Goal: Task Accomplishment & Management: Manage account settings

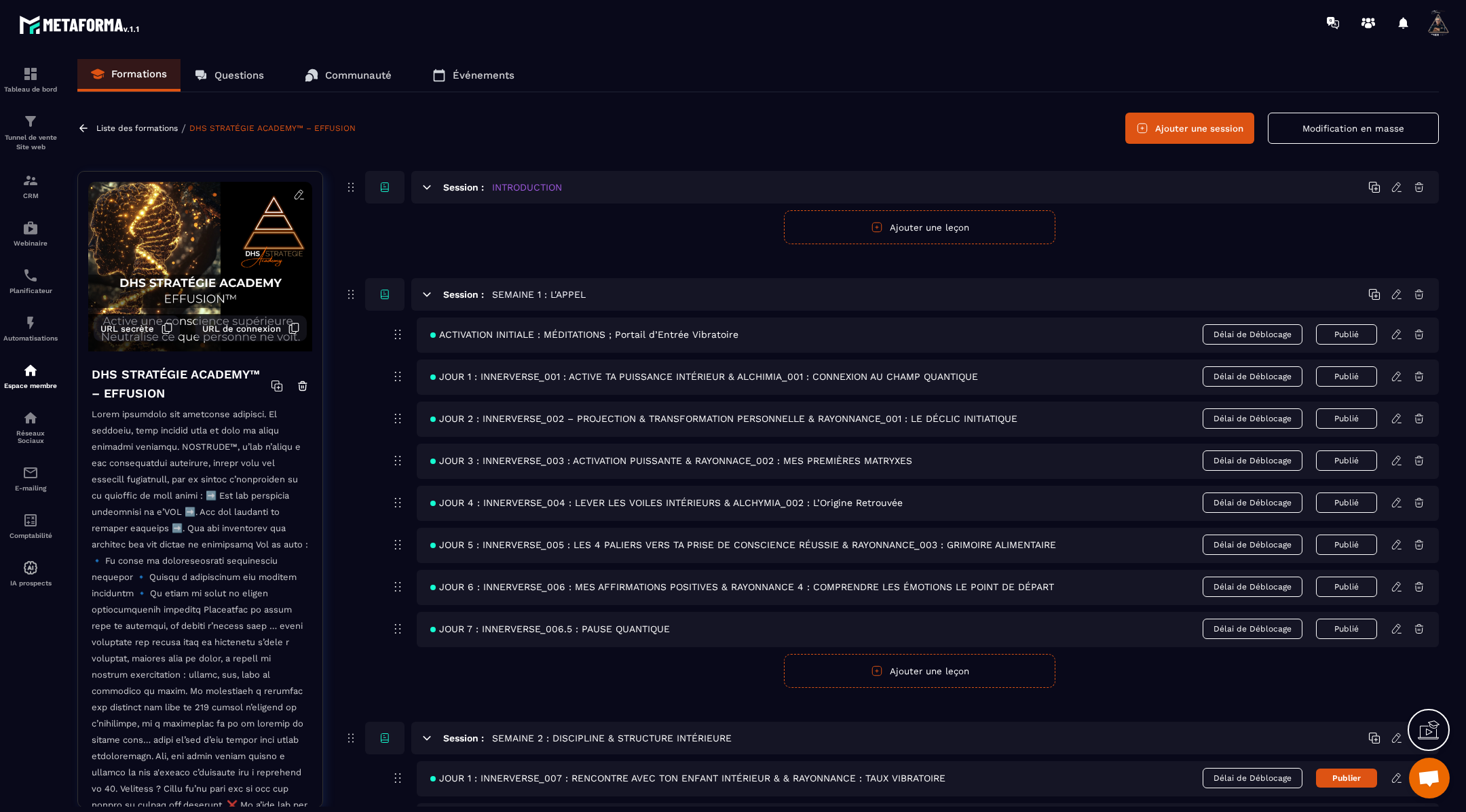
click at [428, 295] on icon at bounding box center [427, 294] width 13 height 13
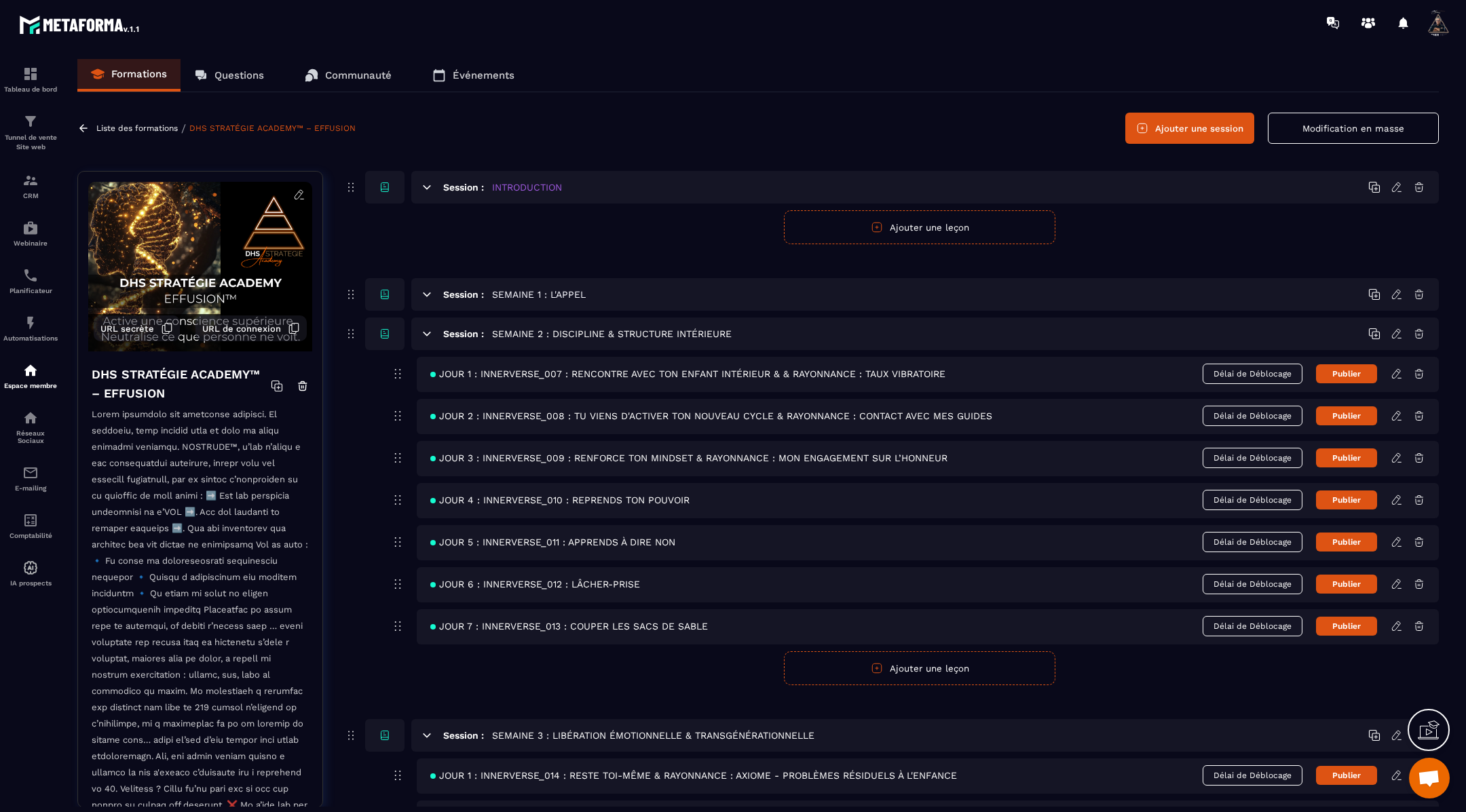
click at [427, 333] on icon at bounding box center [427, 333] width 7 height 4
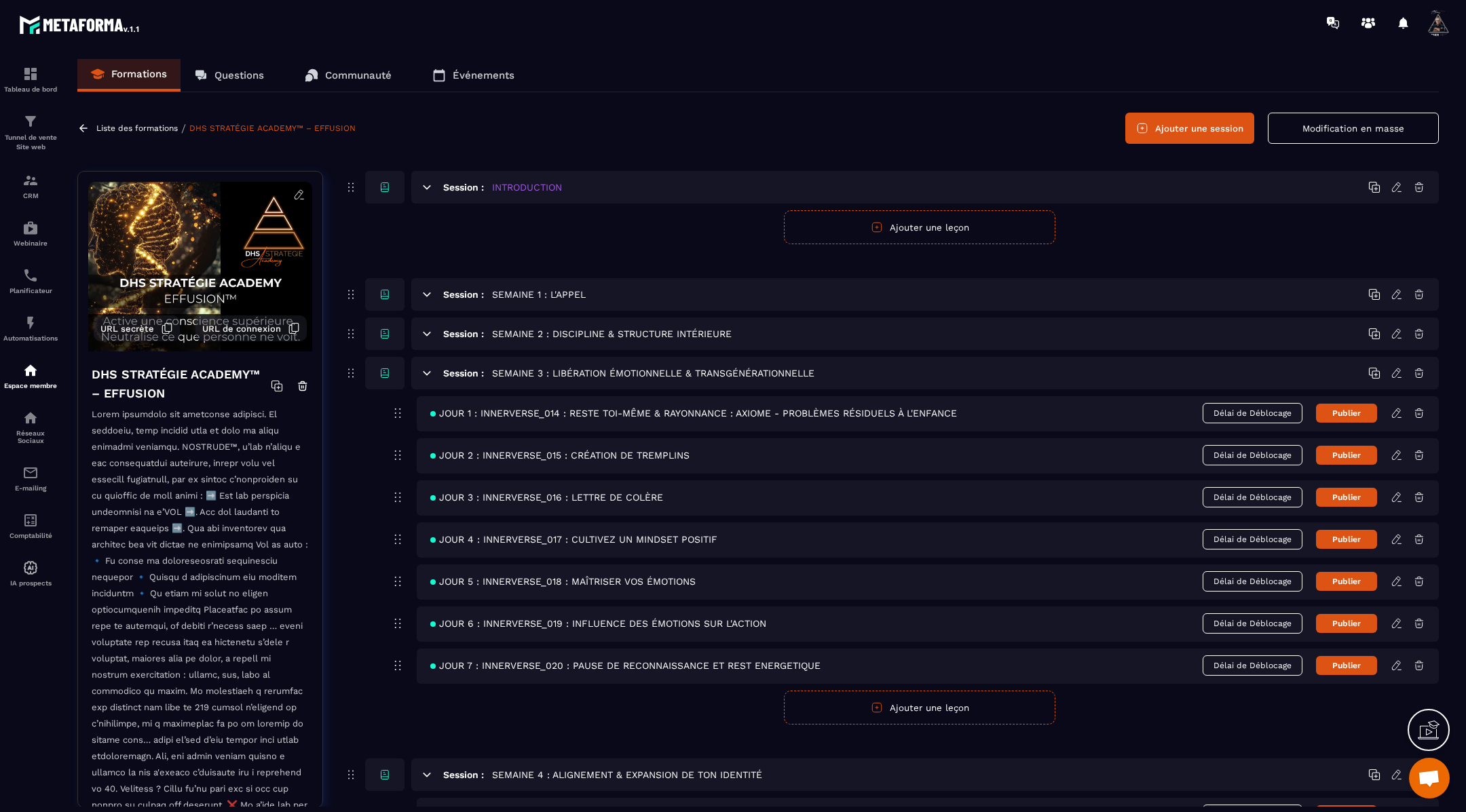
click at [1396, 410] on icon at bounding box center [1397, 413] width 13 height 13
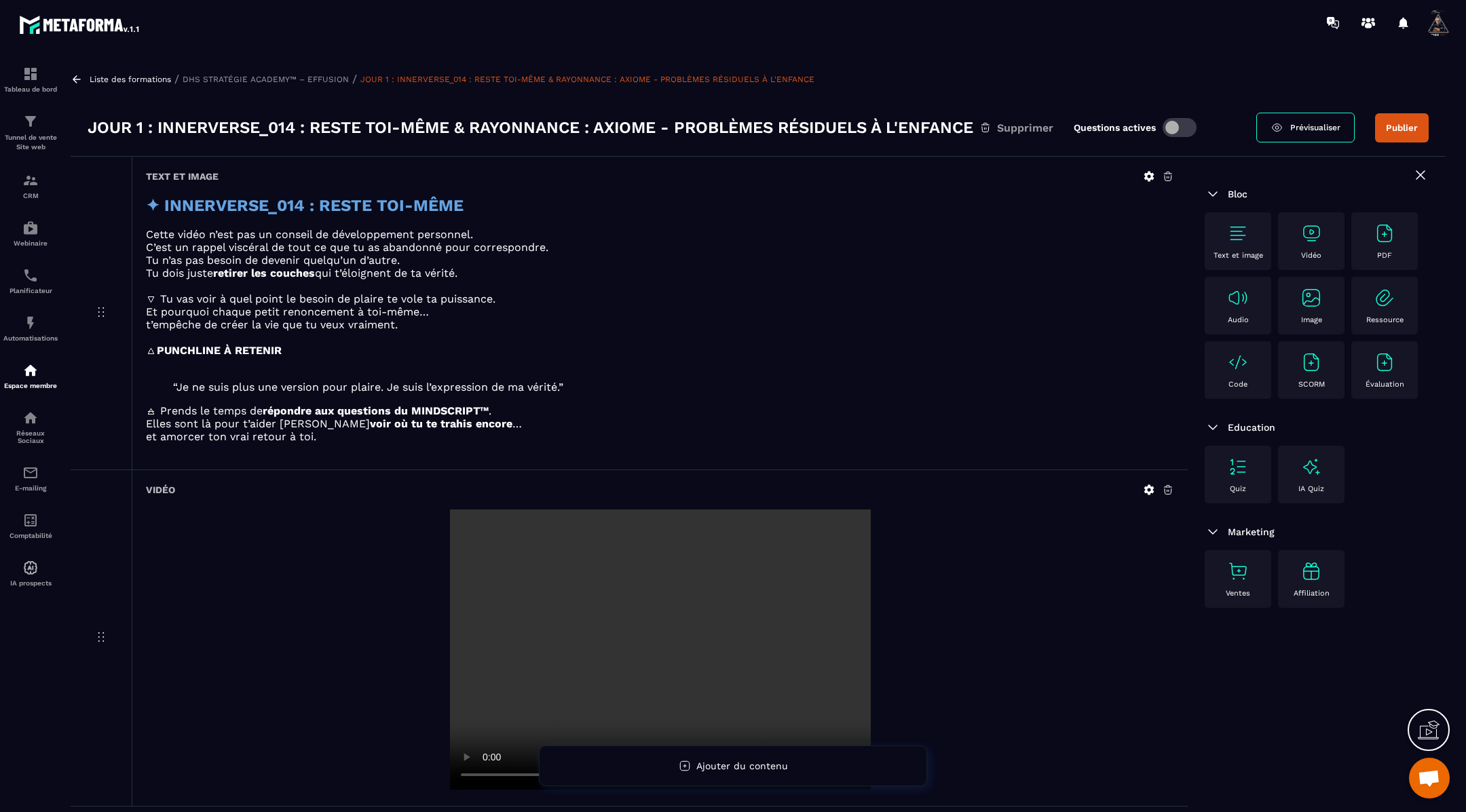
click at [72, 79] on icon at bounding box center [76, 79] width 13 height 13
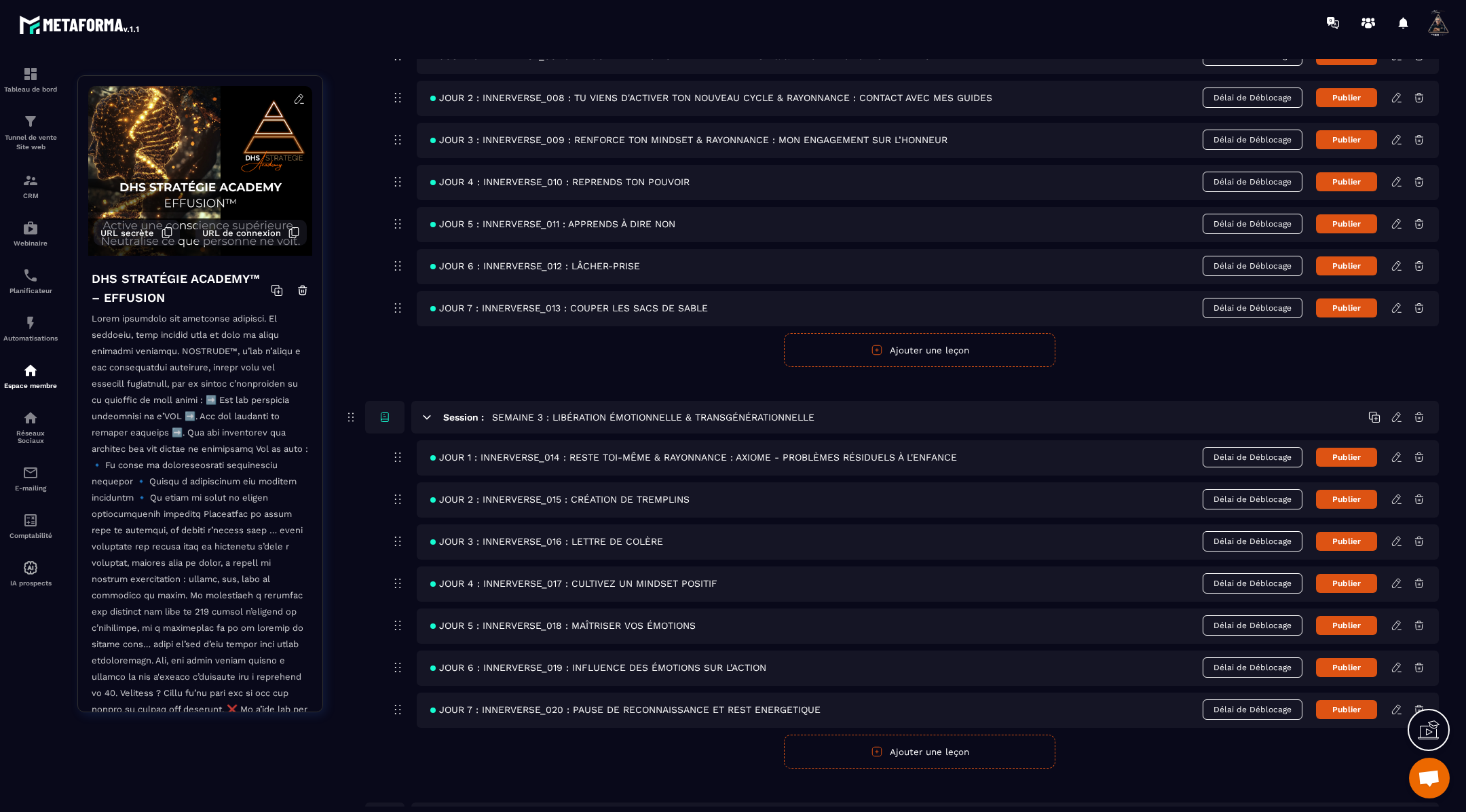
scroll to position [724, 0]
click at [957, 452] on span "JOUR 1 : INNERVERSE_014 : RESTE TOI-MÊME & RAYONNANCE : AXIOME - PROBLÈMES RÉSI…" at bounding box center [694, 457] width 527 height 11
click at [1398, 457] on div "JOUR 1 : INNERVERSE_014 : RESTE TOI-MÊME & RAYONNANCE : AXIOME - PROBLÈMES RÉSI…" at bounding box center [928, 457] width 1022 height 35
click at [1398, 451] on icon at bounding box center [1397, 457] width 13 height 13
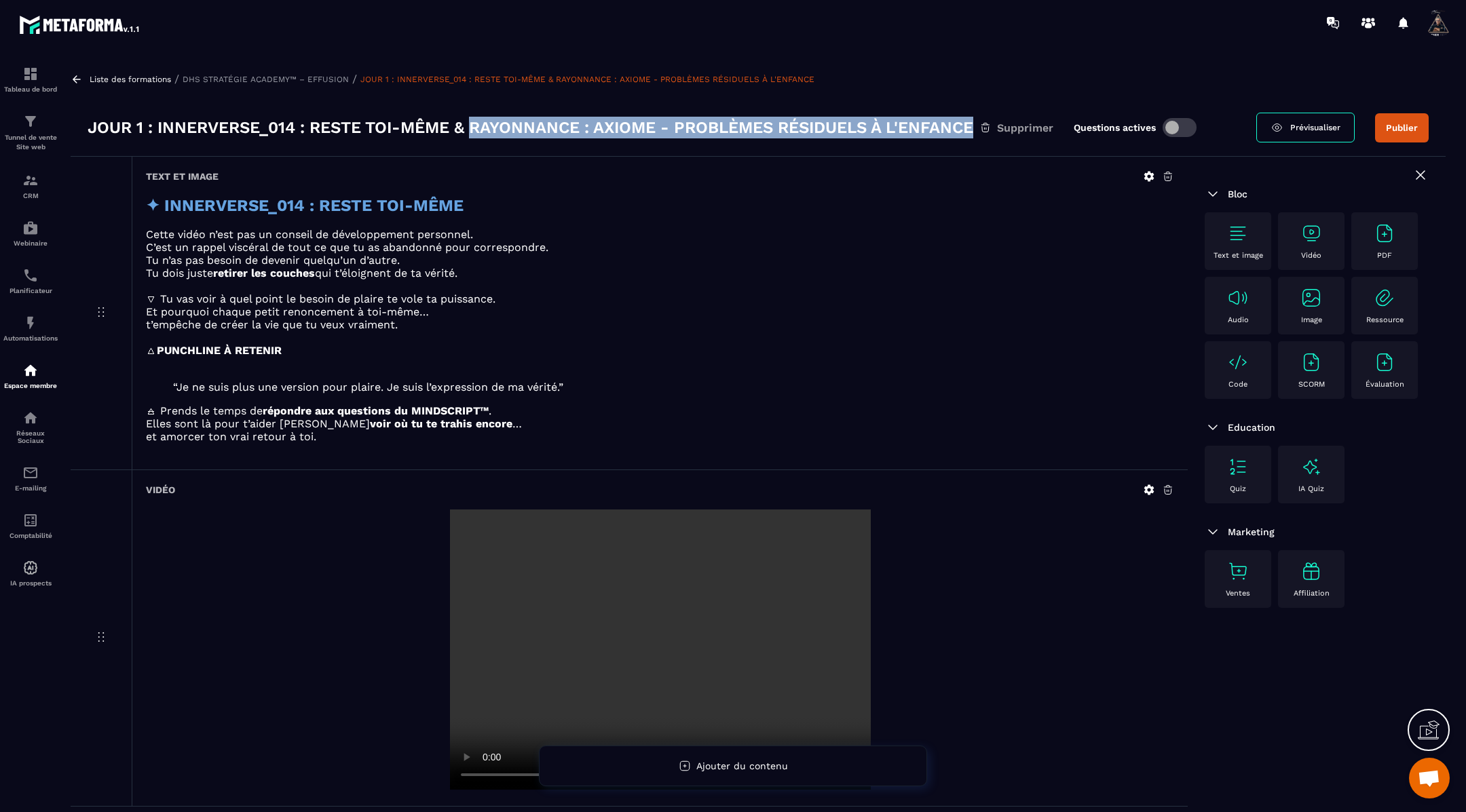
drag, startPoint x: 230, startPoint y: 138, endPoint x: 474, endPoint y: 128, distance: 244.2
click at [474, 128] on h3 "JOUR 1 : INNERVERSE_014 : RESTE TOI-MÊME & RAYONNANCE : AXIOME - PROBLÈMES RÉSI…" at bounding box center [530, 128] width 886 height 22
copy h3 "RAYONNANCE : AXIOME - PROBLÈMES RÉSIDUELS À L'ENFANCE"
click at [81, 78] on icon at bounding box center [76, 79] width 13 height 13
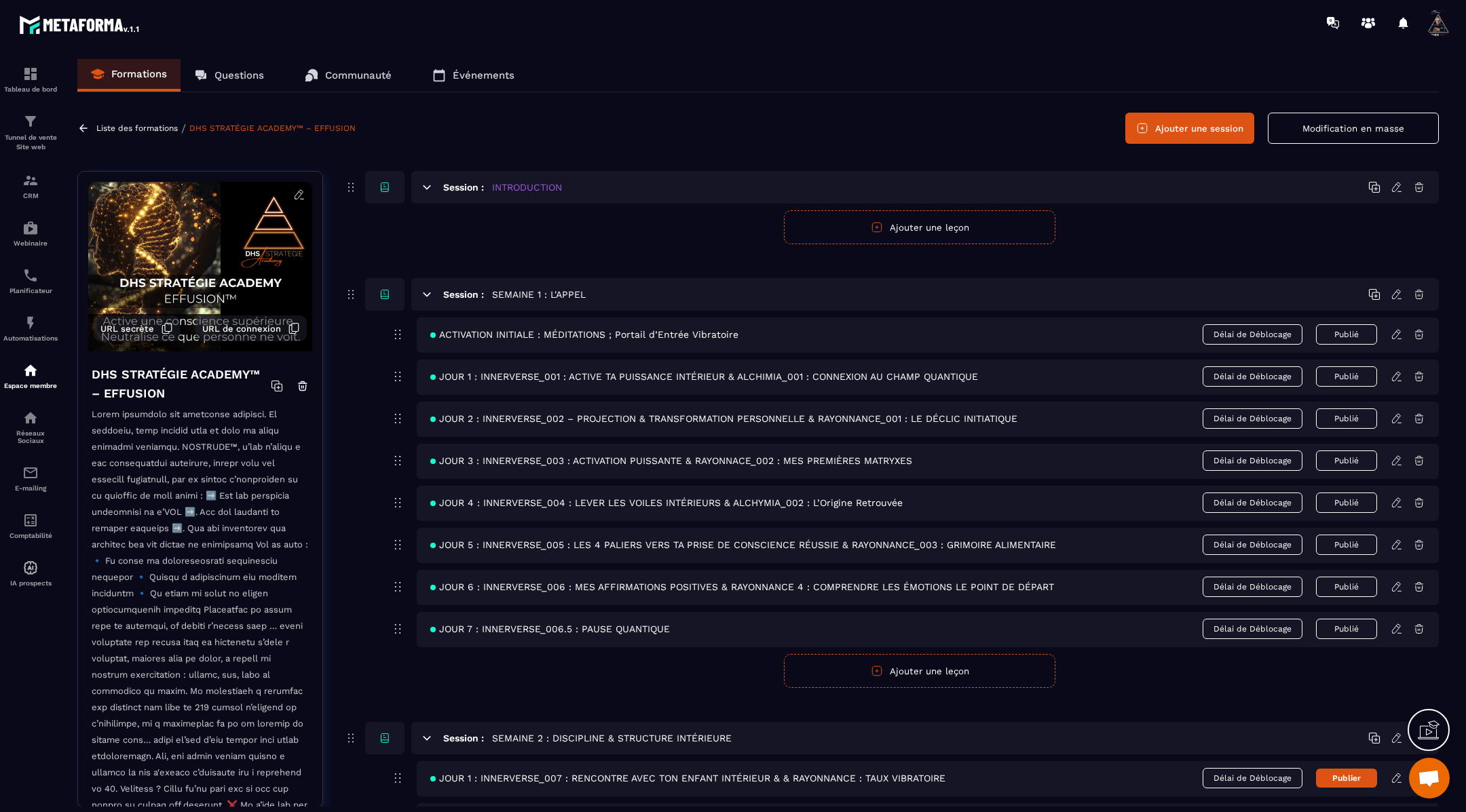
click at [1324, 122] on button "Modification en masse" at bounding box center [1353, 128] width 171 height 31
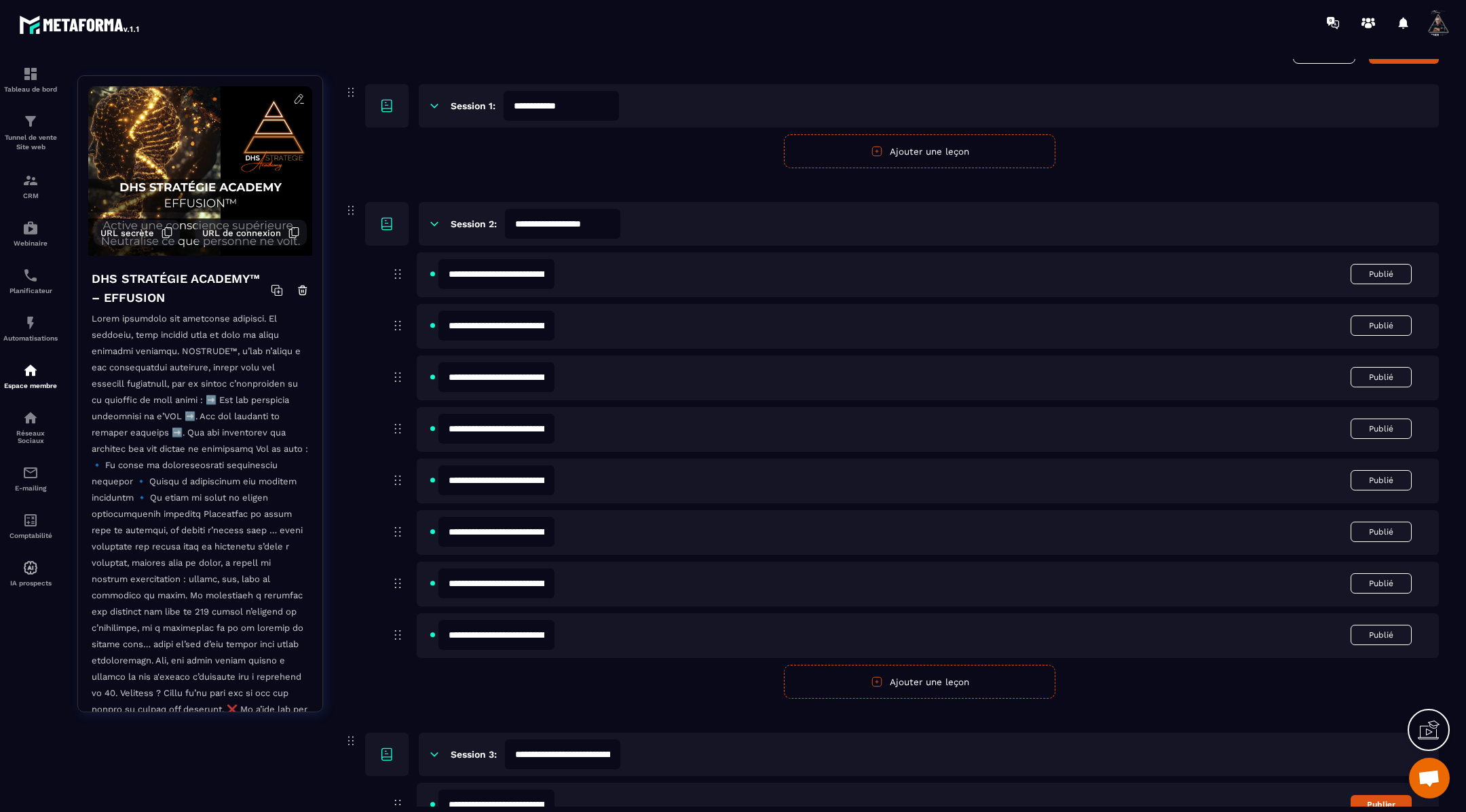
scroll to position [138, 0]
click at [430, 220] on icon at bounding box center [434, 222] width 13 height 13
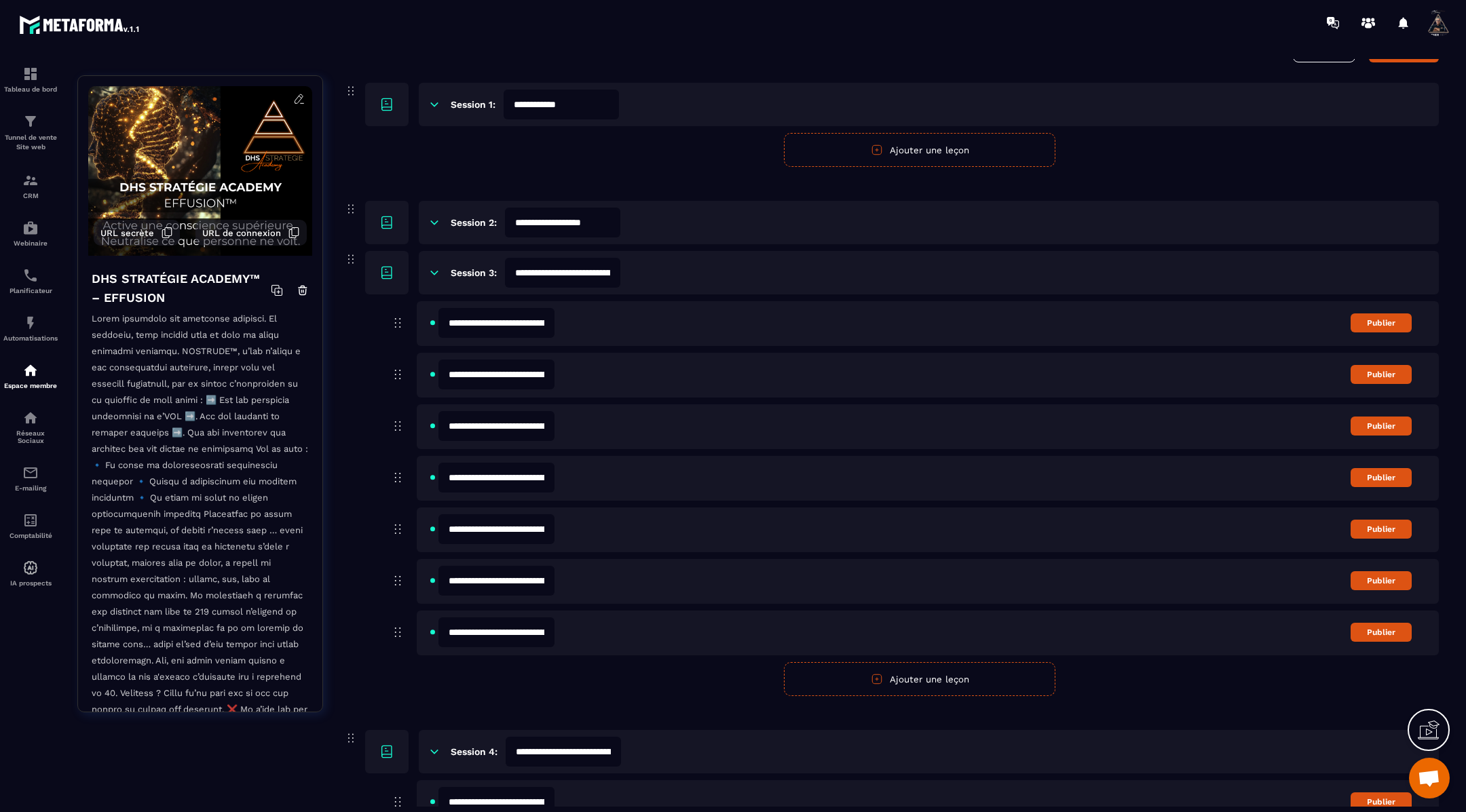
click at [431, 272] on icon at bounding box center [434, 273] width 13 height 13
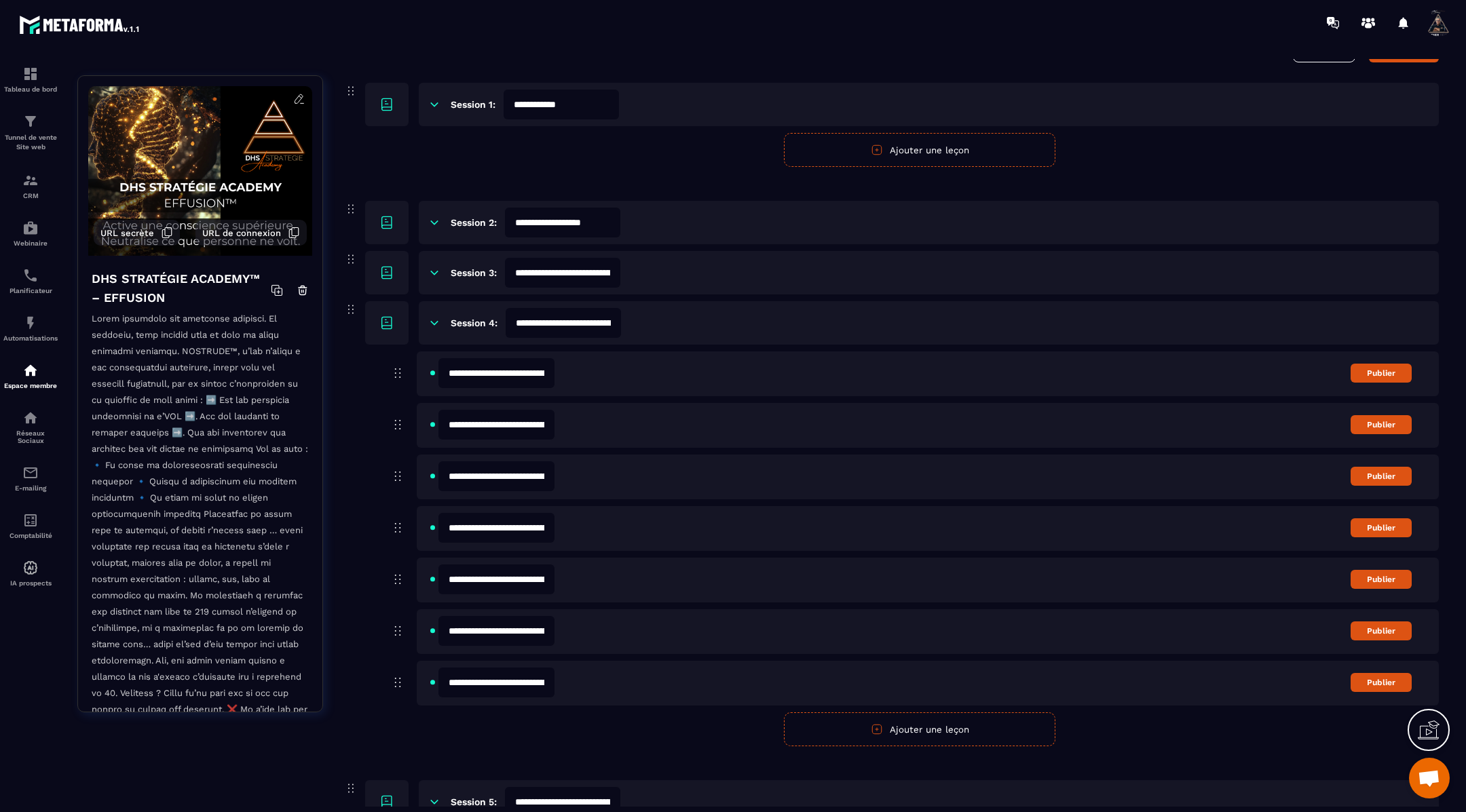
click at [433, 271] on icon at bounding box center [435, 272] width 7 height 4
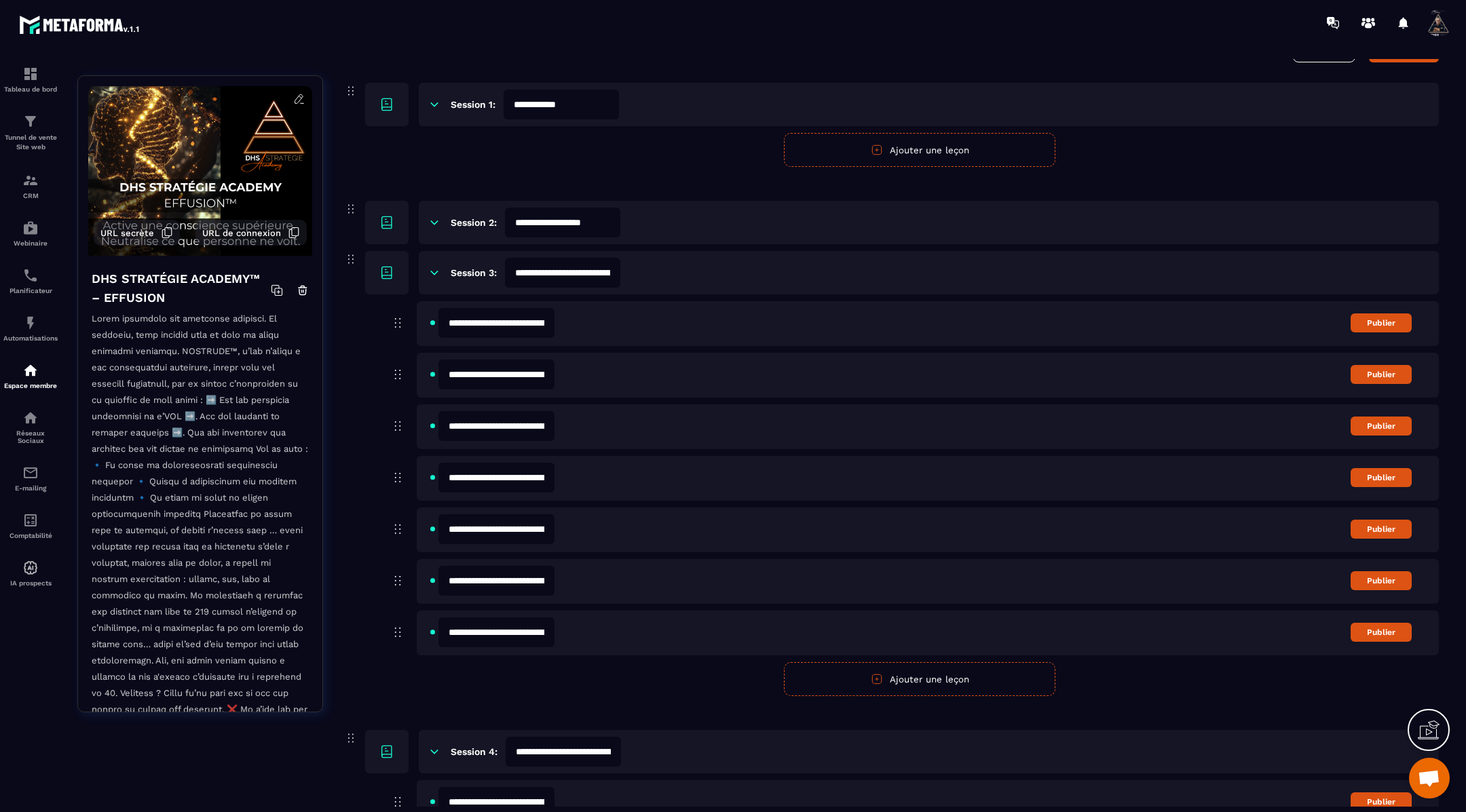
click at [500, 318] on input "**********" at bounding box center [497, 323] width 116 height 30
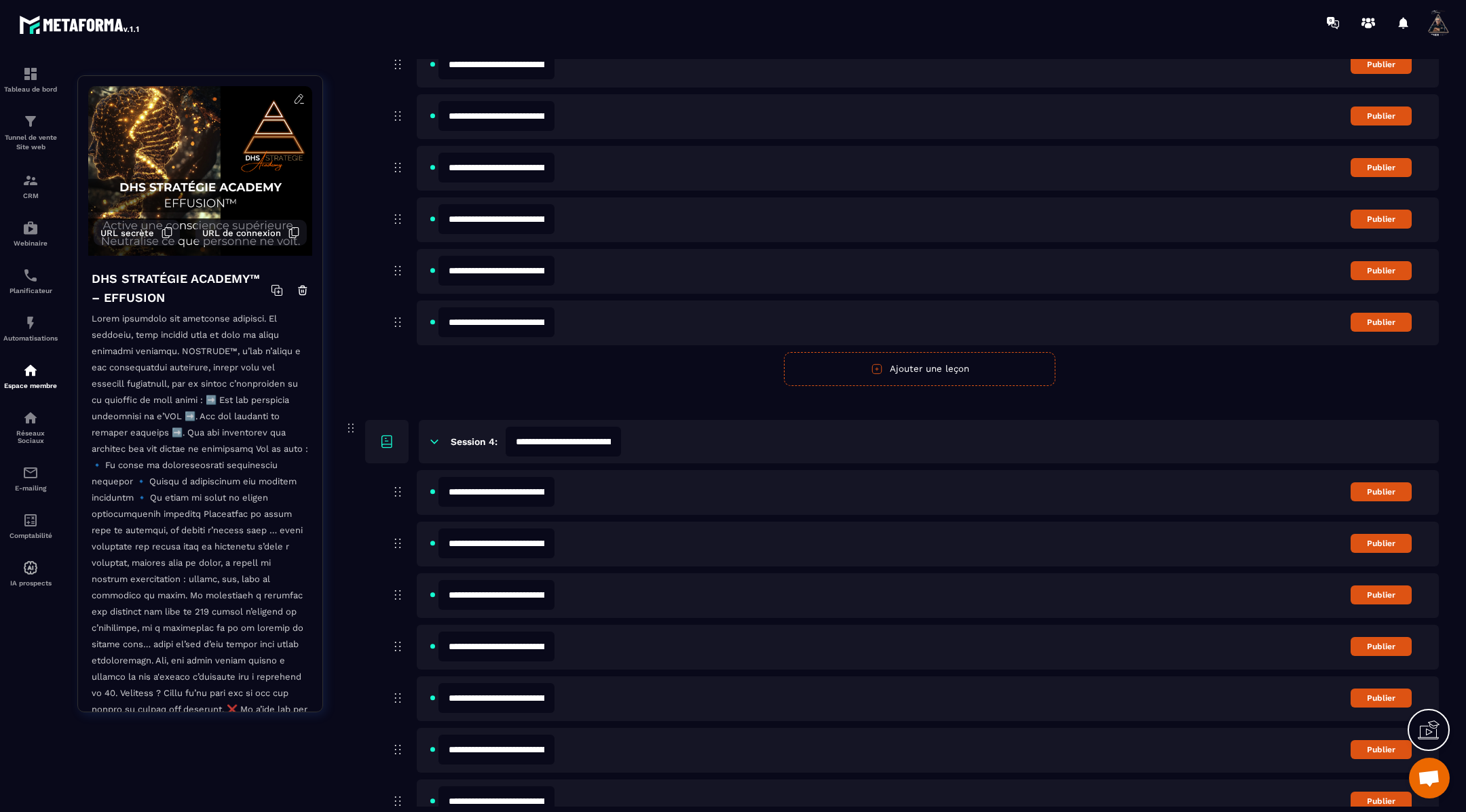
scroll to position [0, 0]
click at [513, 496] on input "**********" at bounding box center [497, 492] width 116 height 30
click at [552, 541] on input "**********" at bounding box center [497, 544] width 116 height 30
paste input "**********"
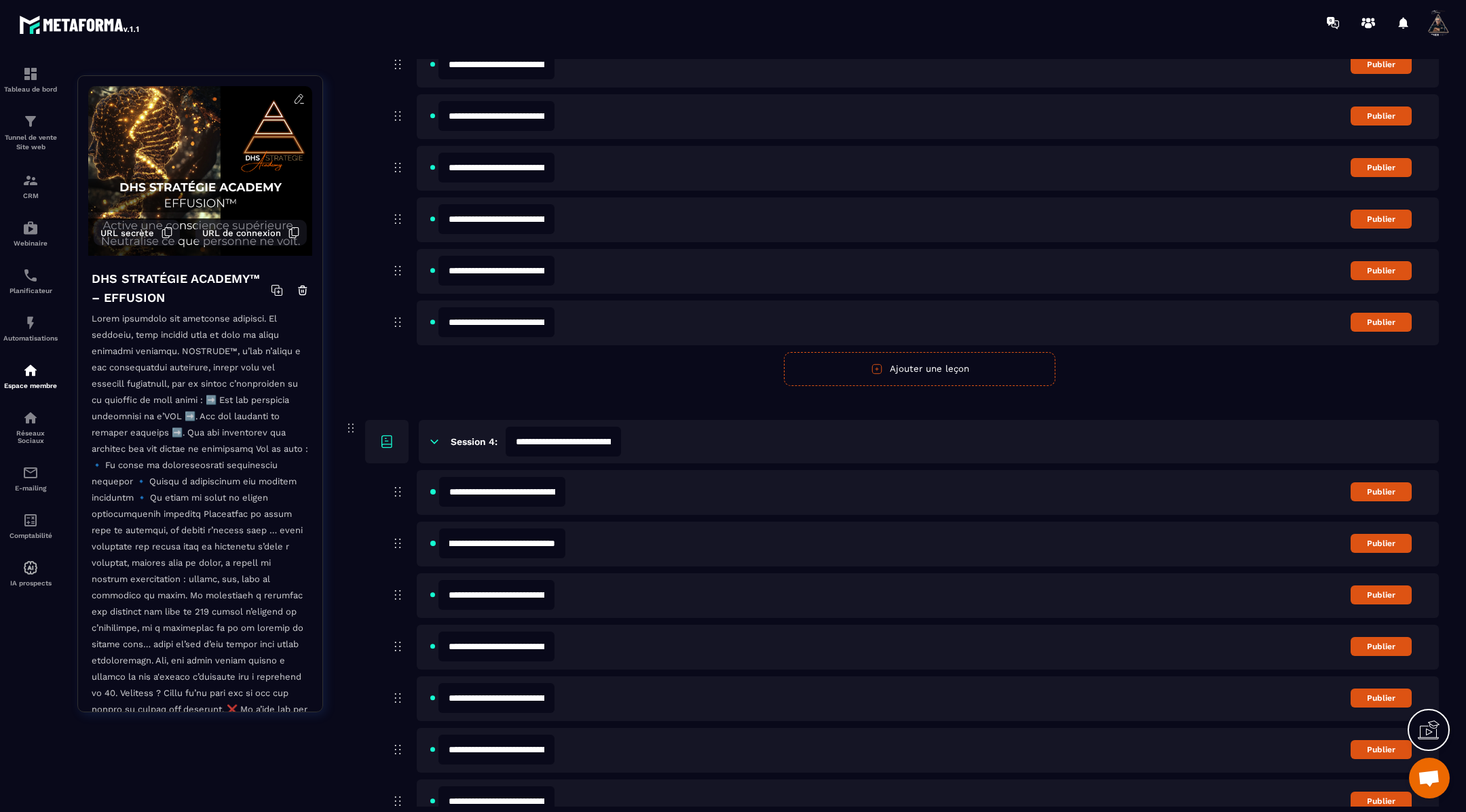
scroll to position [0, 455]
drag, startPoint x: 510, startPoint y: 543, endPoint x: 581, endPoint y: 541, distance: 71.0
click at [581, 541] on div "**********" at bounding box center [928, 544] width 1022 height 45
click at [543, 546] on input "**********" at bounding box center [502, 544] width 127 height 30
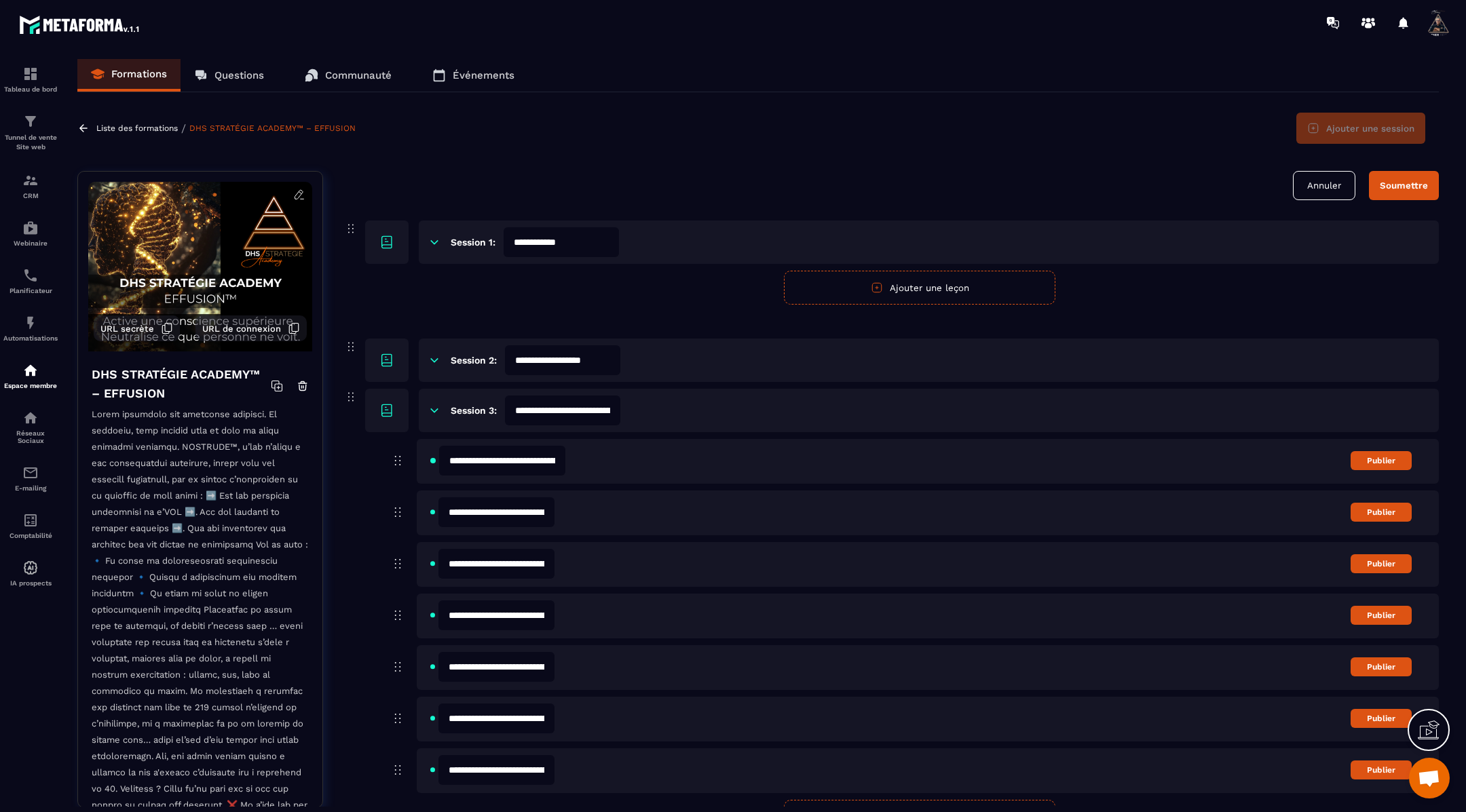
type input "**********"
click at [1401, 182] on div "Soumettre" at bounding box center [1404, 185] width 49 height 10
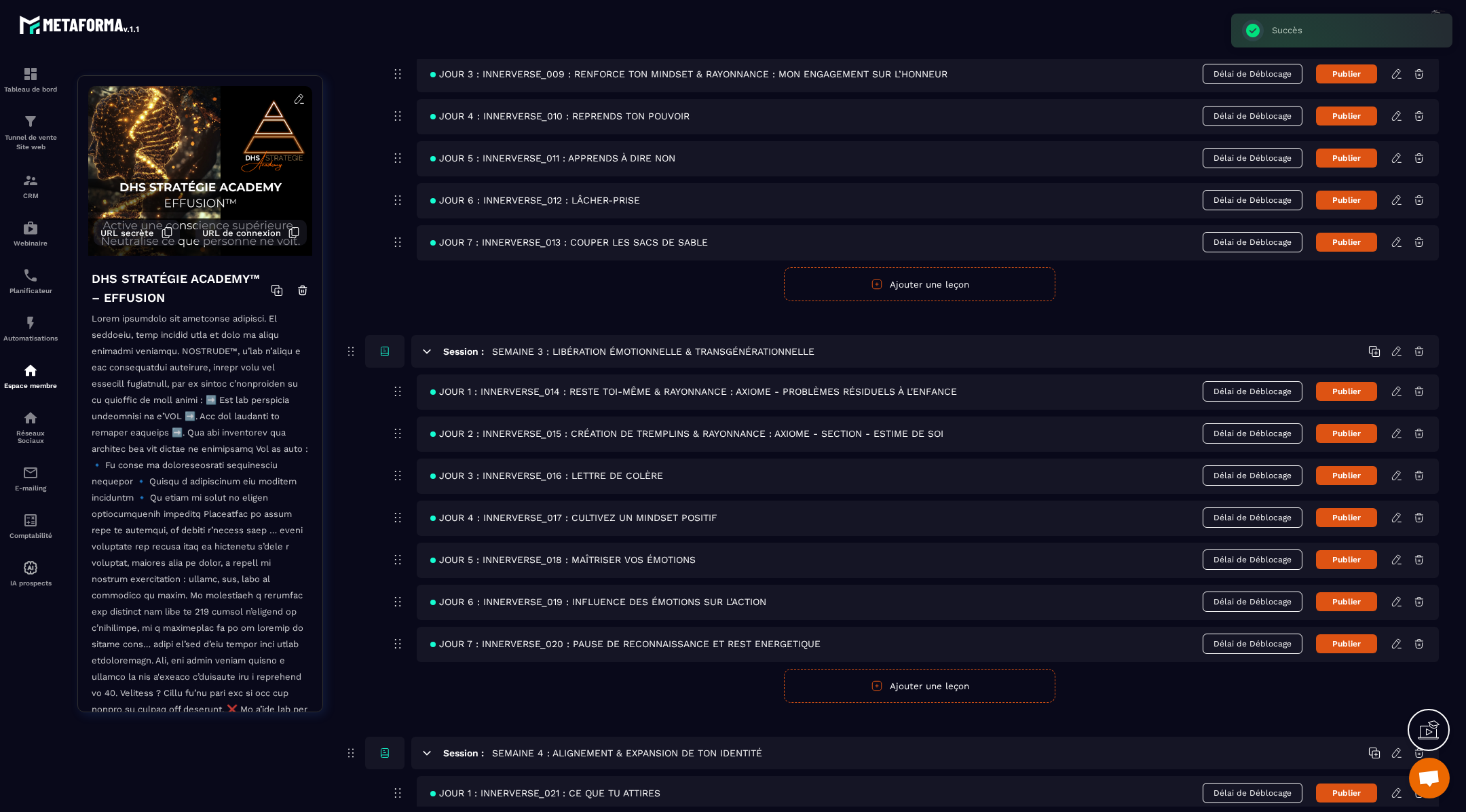
scroll to position [811, 0]
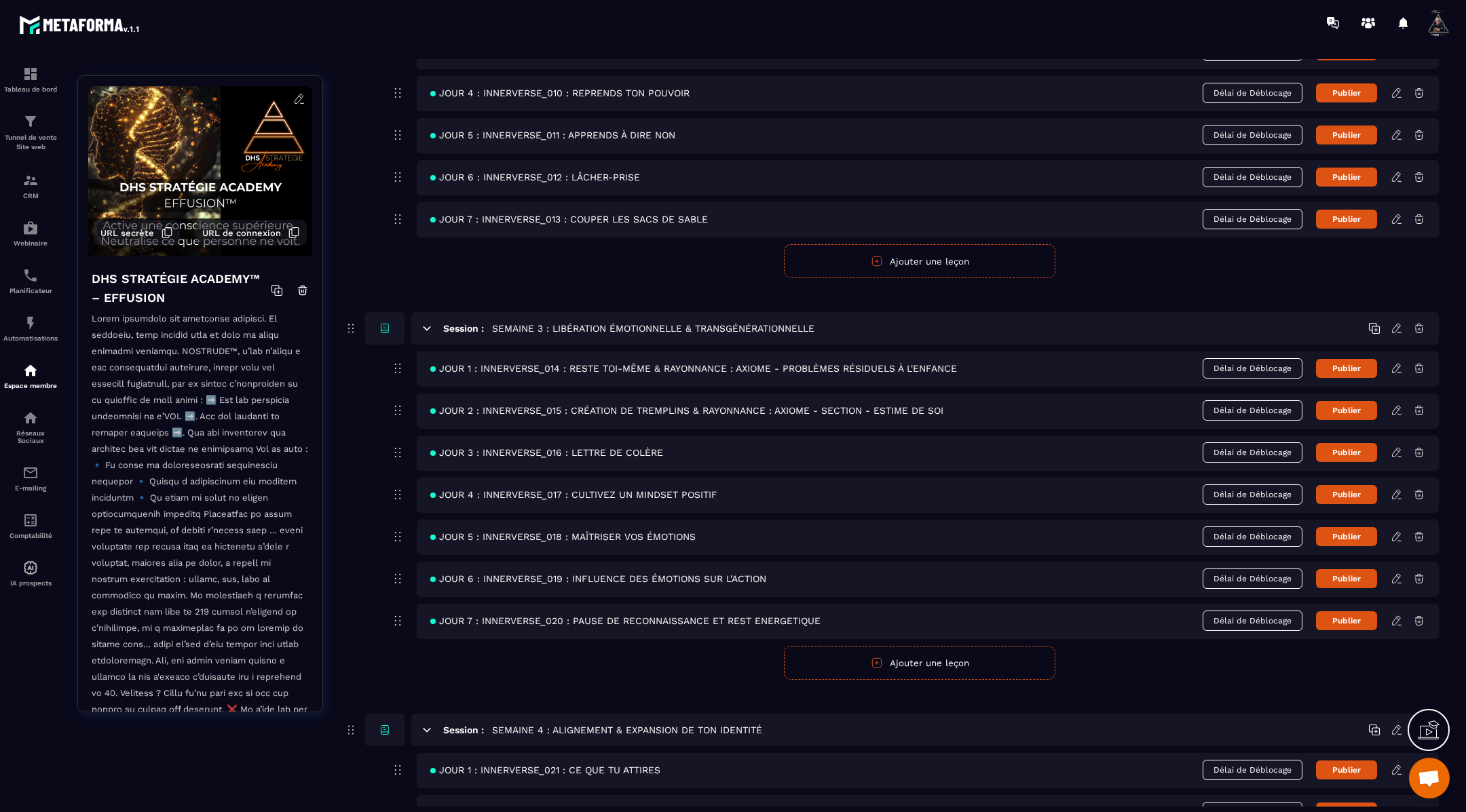
click at [1398, 406] on icon at bounding box center [1395, 410] width 8 height 9
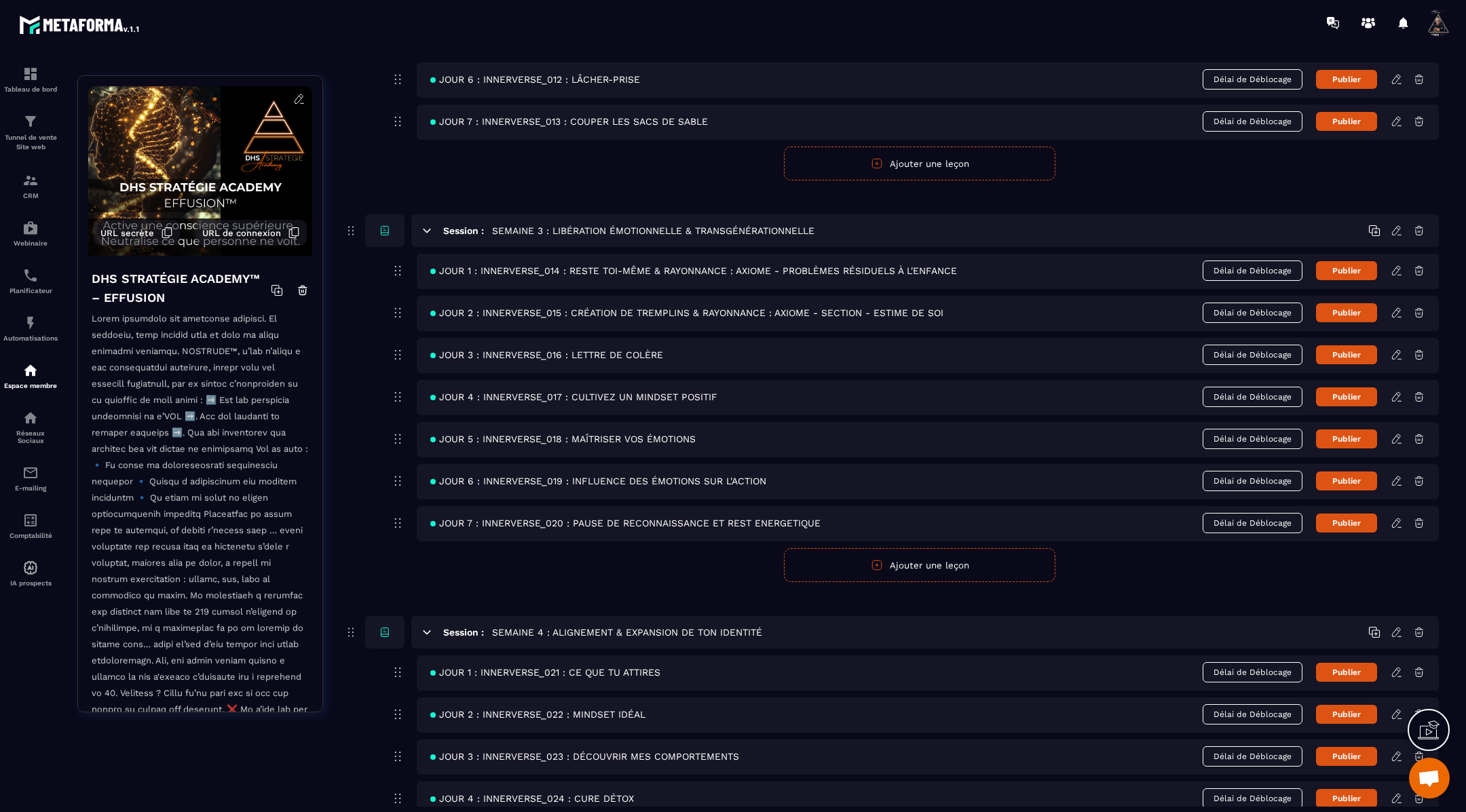
scroll to position [888, 0]
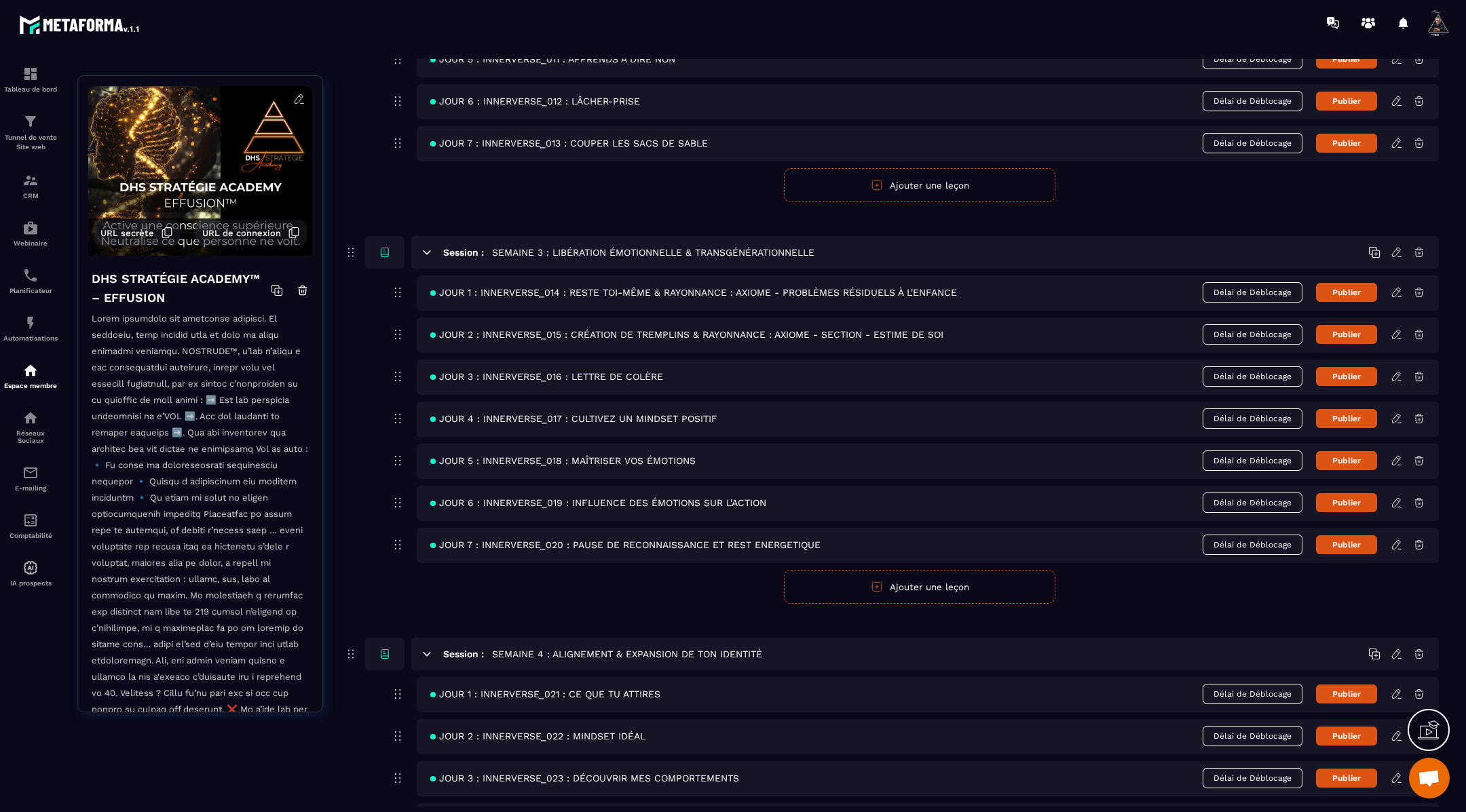
click at [1395, 286] on icon at bounding box center [1397, 292] width 13 height 13
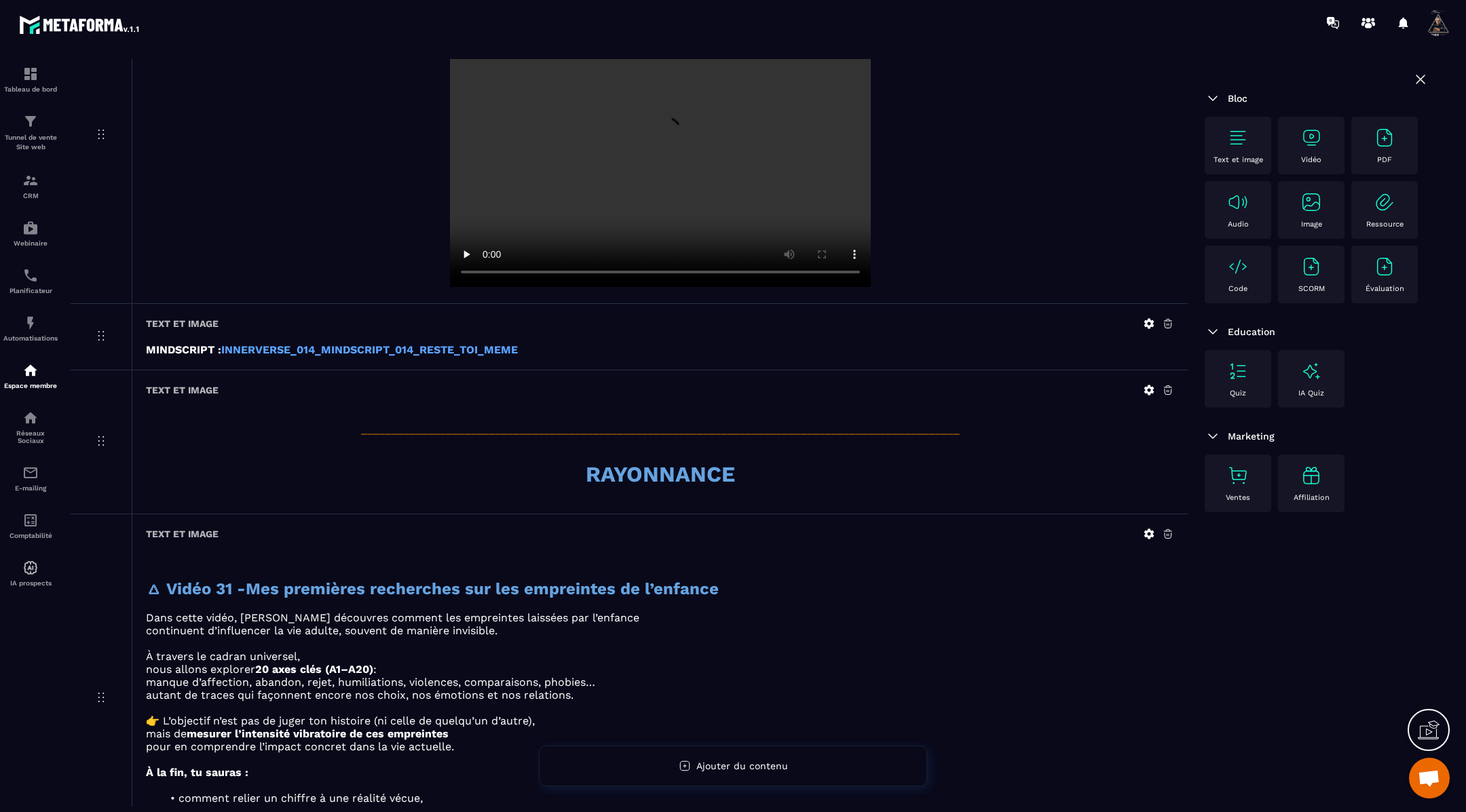
scroll to position [718, 0]
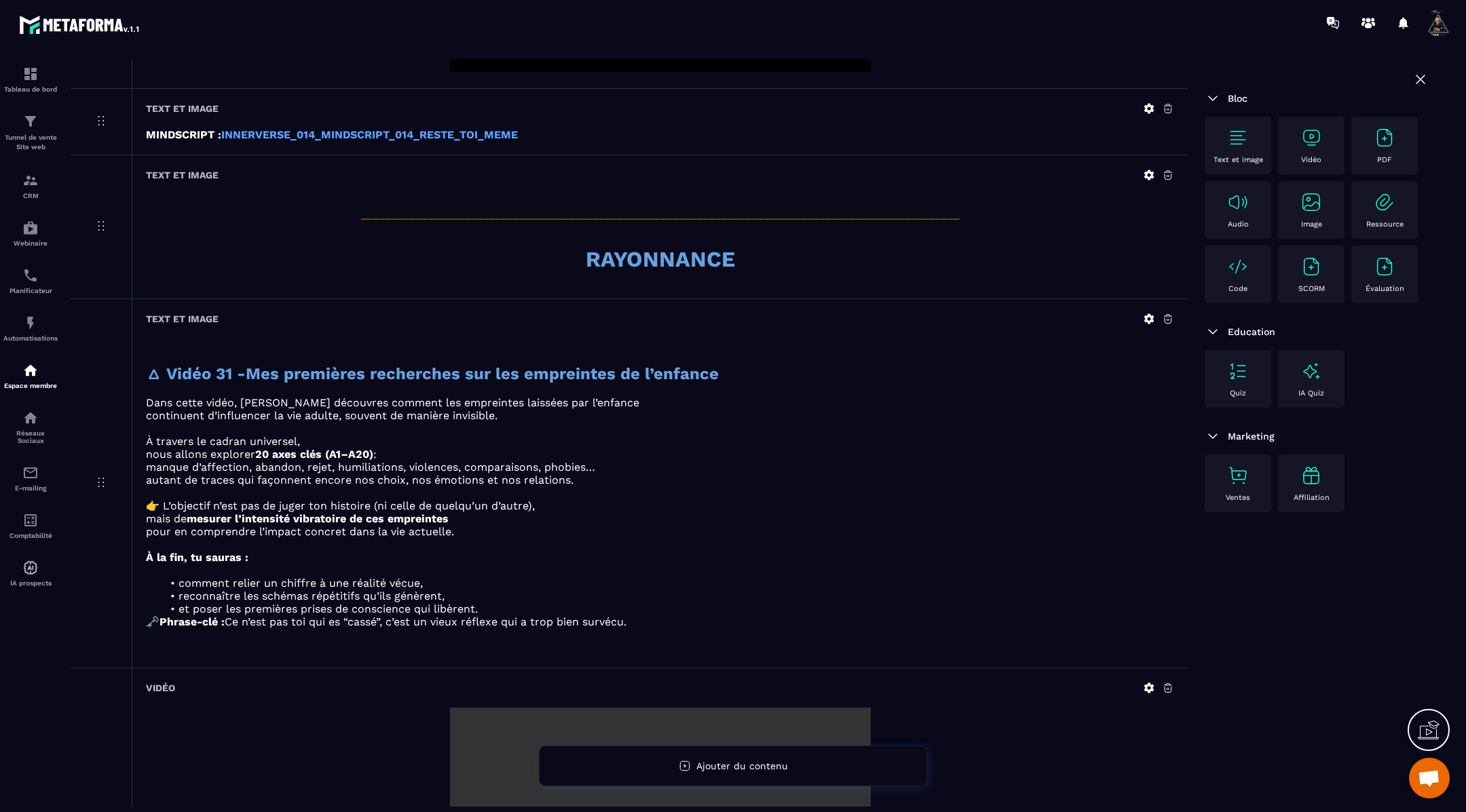
click at [1150, 180] on icon at bounding box center [1150, 176] width 10 height 10
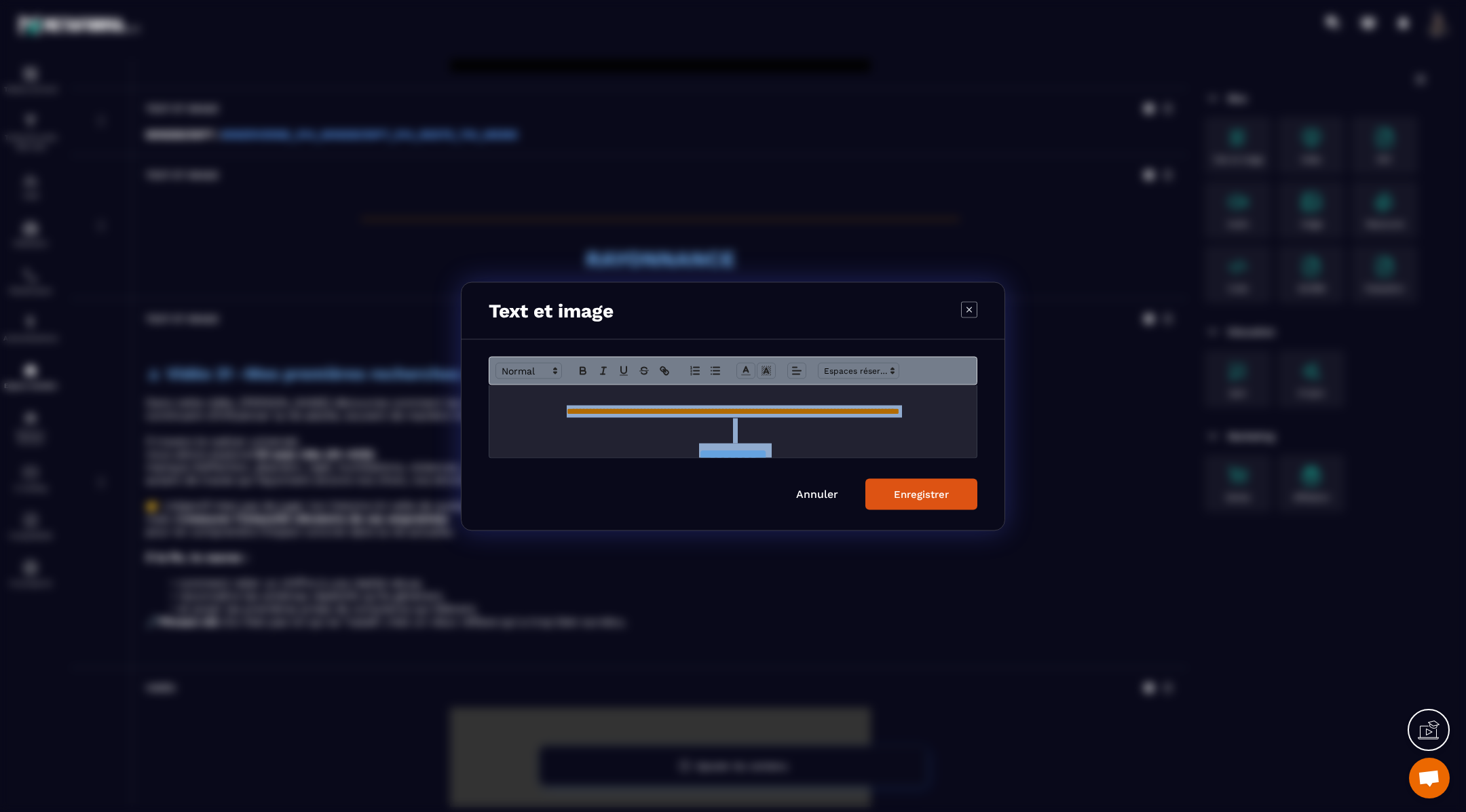
scroll to position [31, 0]
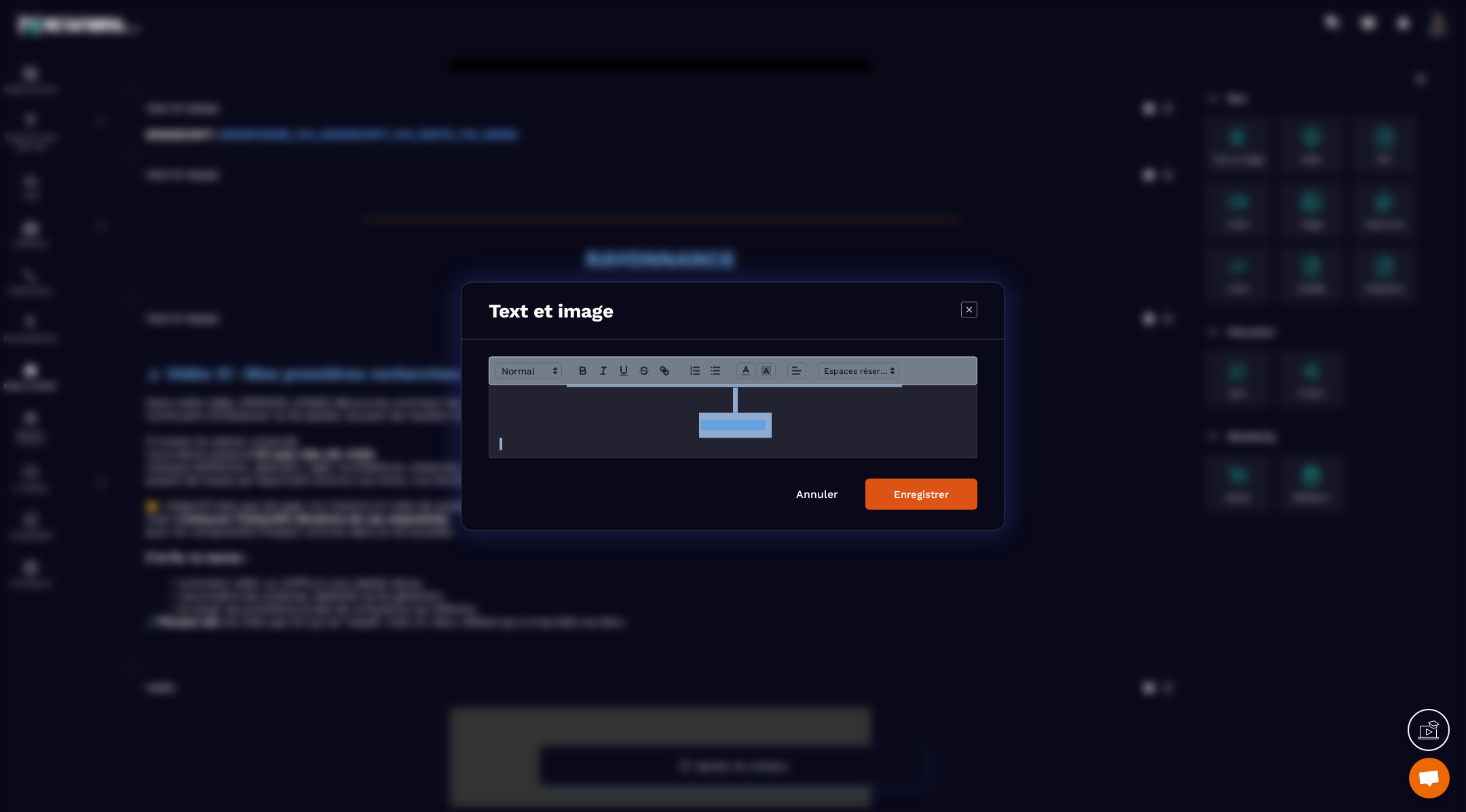
drag, startPoint x: 494, startPoint y: 414, endPoint x: 823, endPoint y: 477, distance: 335.0
click at [824, 477] on form "**********" at bounding box center [733, 432] width 488 height 154
copy div "**********"
click at [897, 485] on button "Enregistrer" at bounding box center [921, 494] width 112 height 31
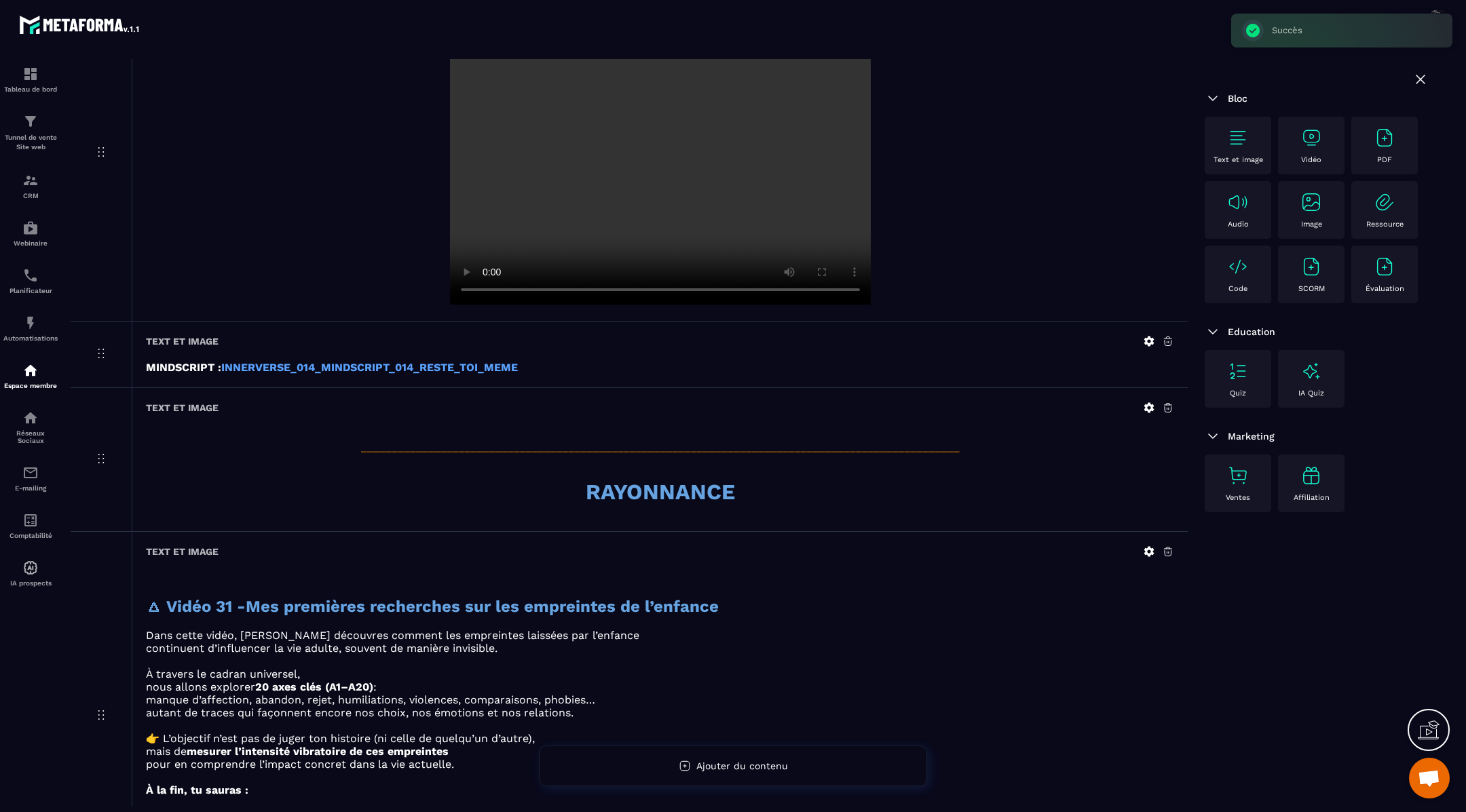
scroll to position [0, 0]
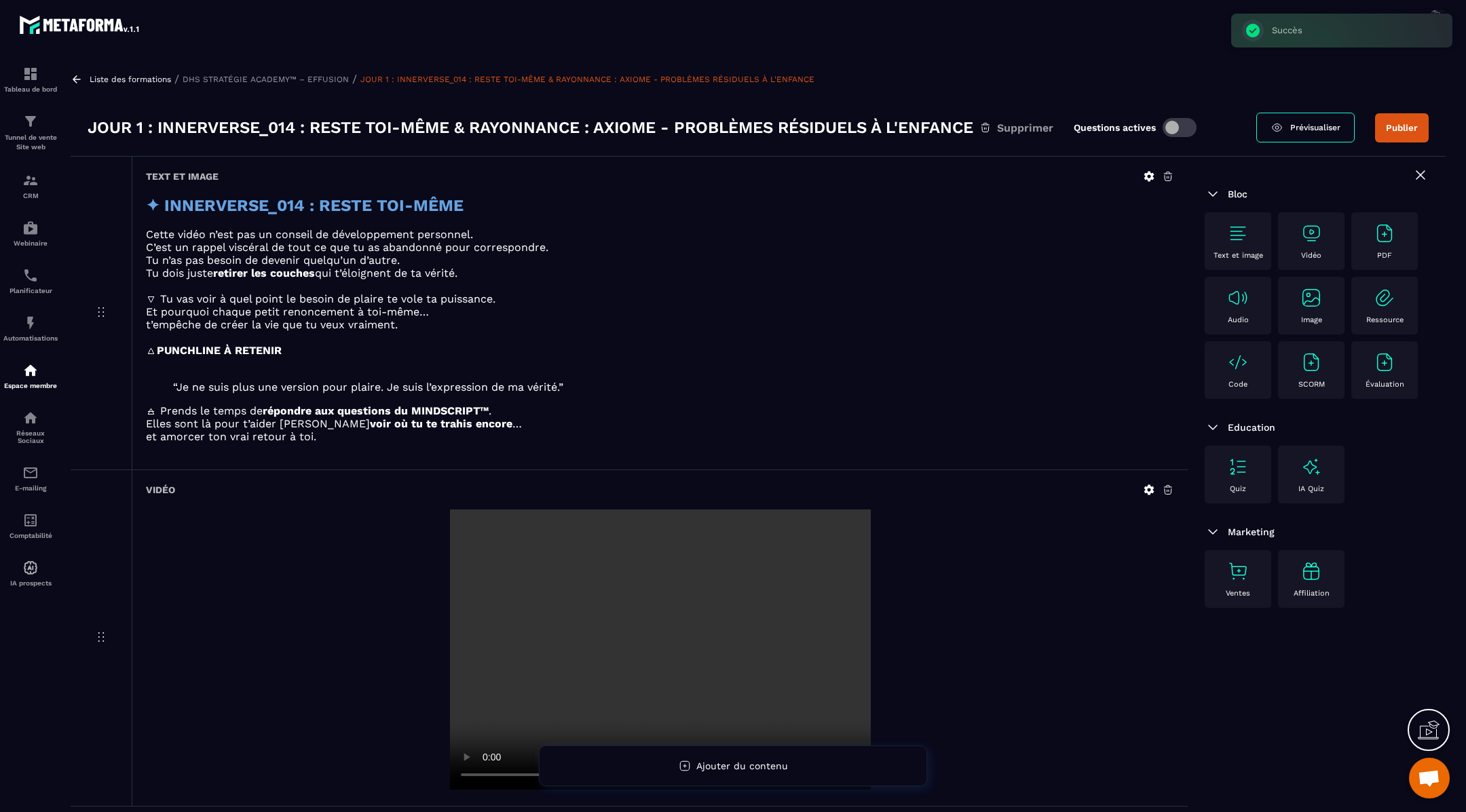
click at [78, 78] on icon at bounding box center [76, 79] width 13 height 13
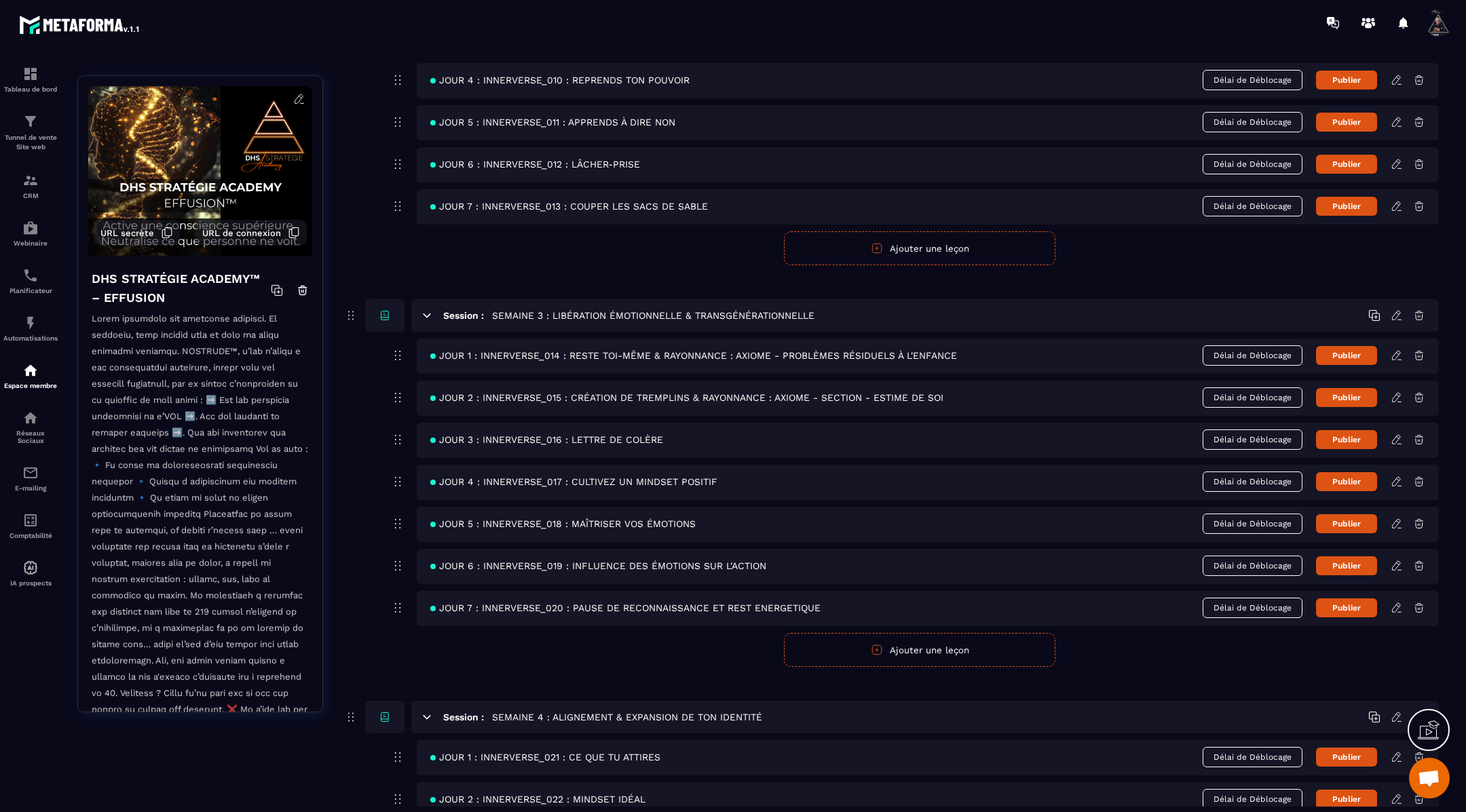
scroll to position [847, 0]
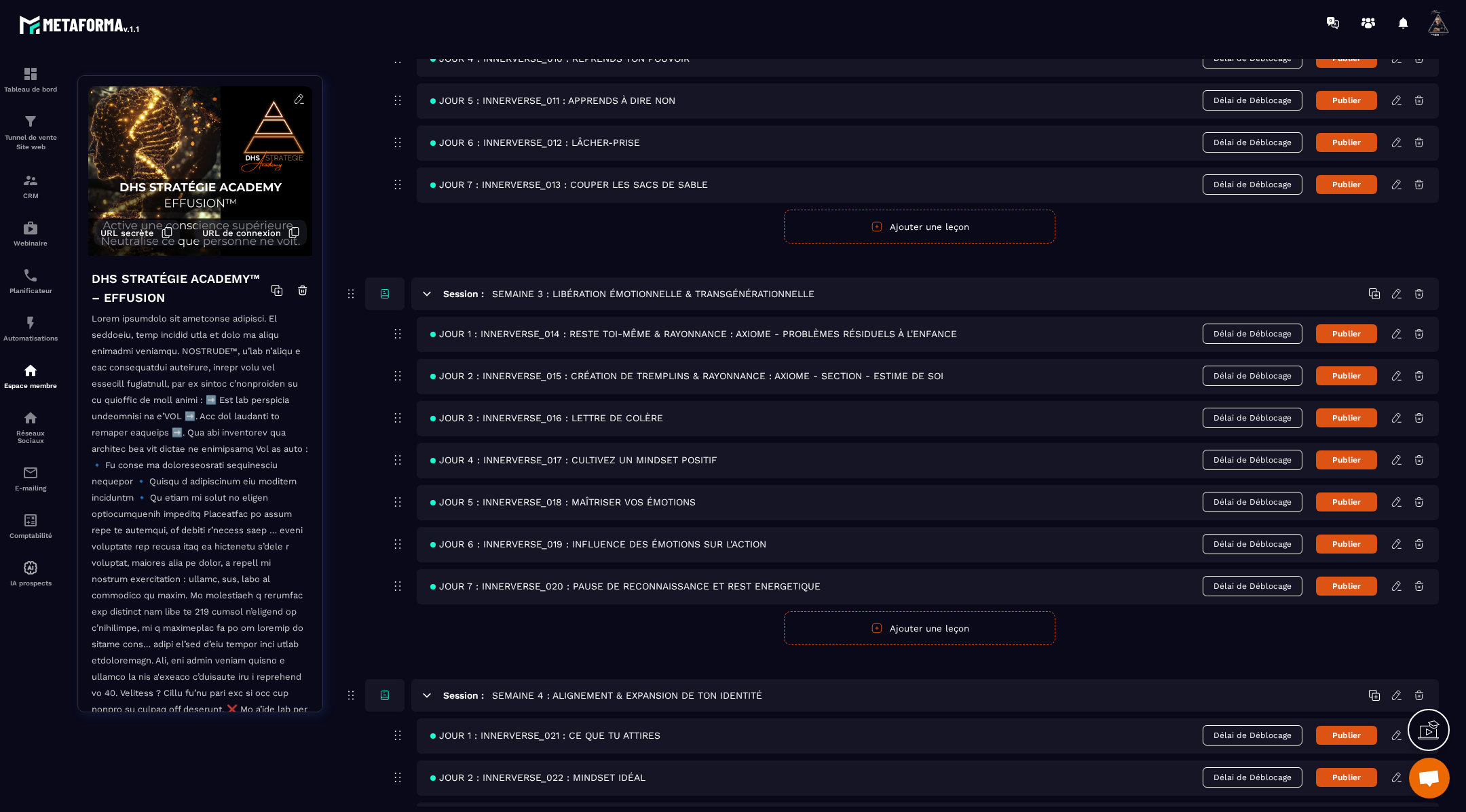
click at [1399, 380] on icon at bounding box center [1399, 380] width 4 height 0
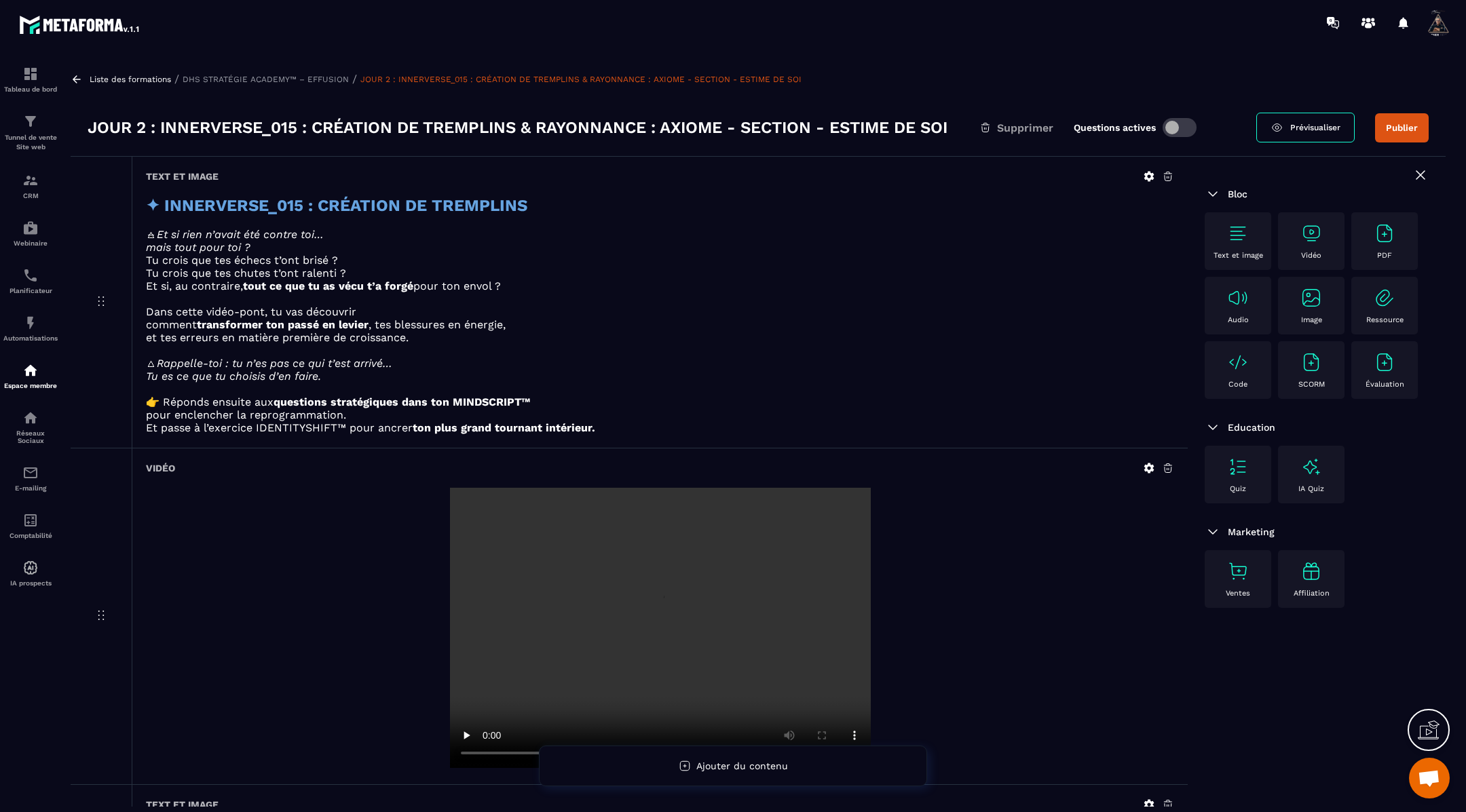
scroll to position [177, 0]
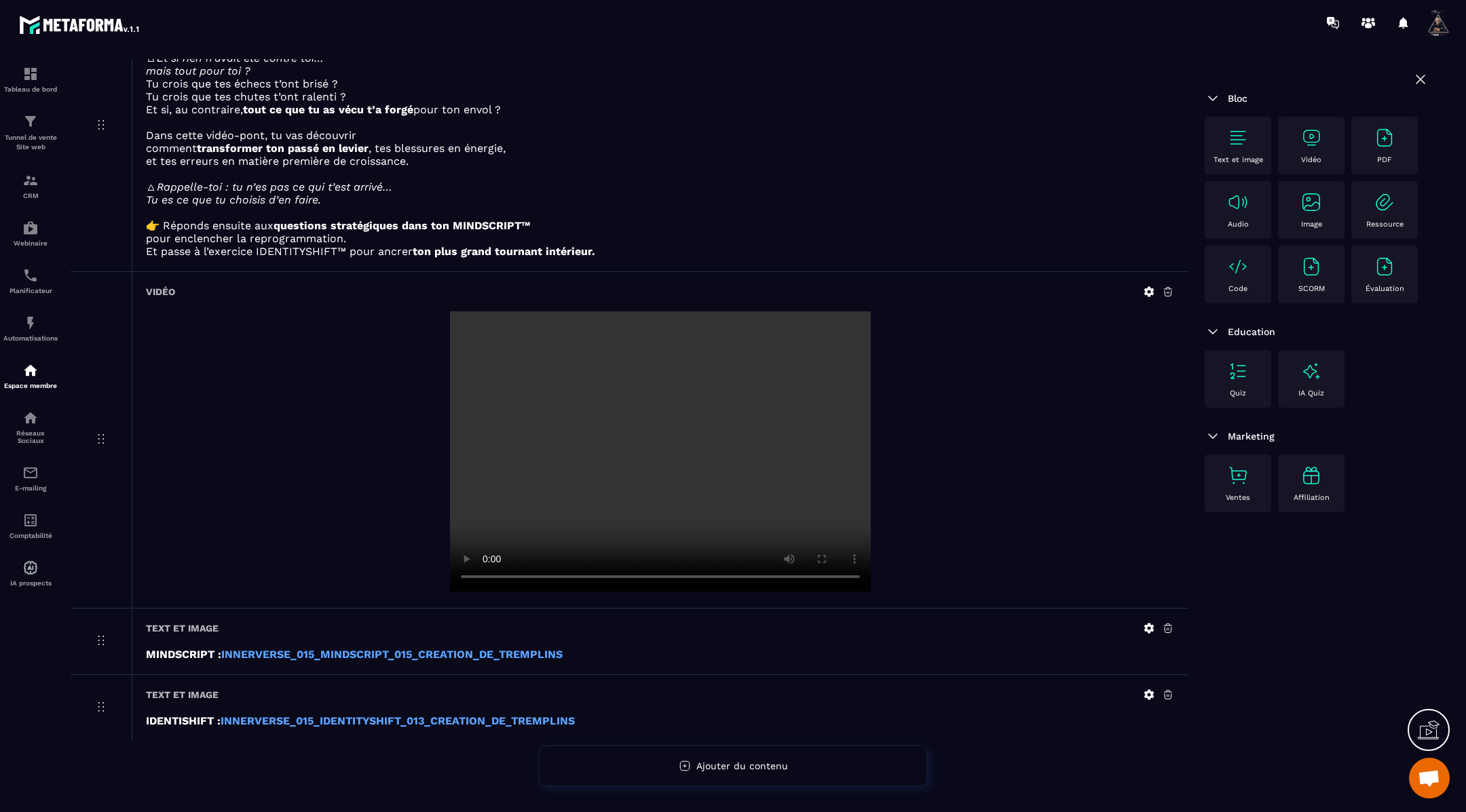
click at [1236, 129] on img at bounding box center [1238, 138] width 22 height 22
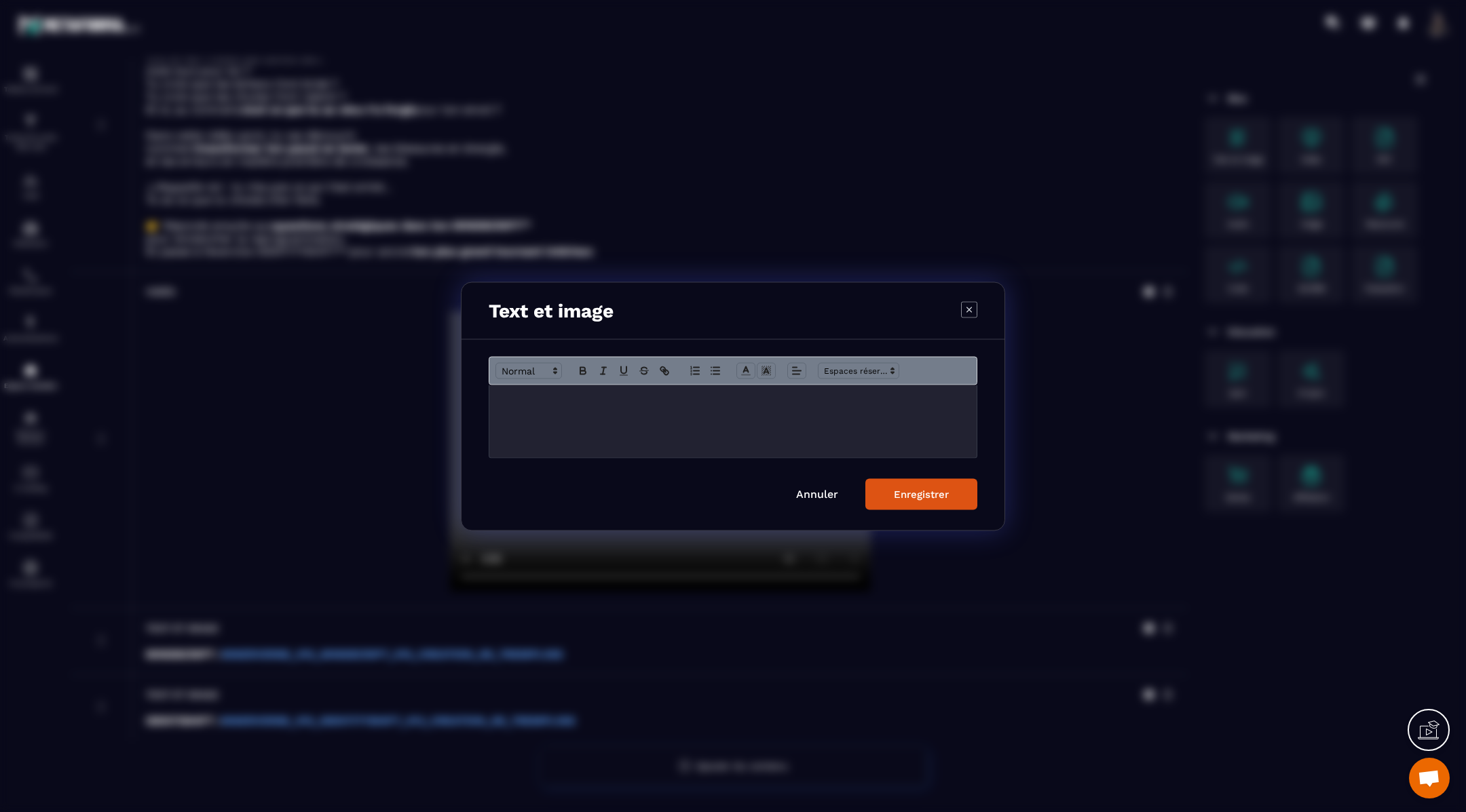
click at [685, 410] on div "Modal window" at bounding box center [733, 421] width 487 height 73
click at [899, 494] on div "Enregistrer" at bounding box center [921, 494] width 55 height 13
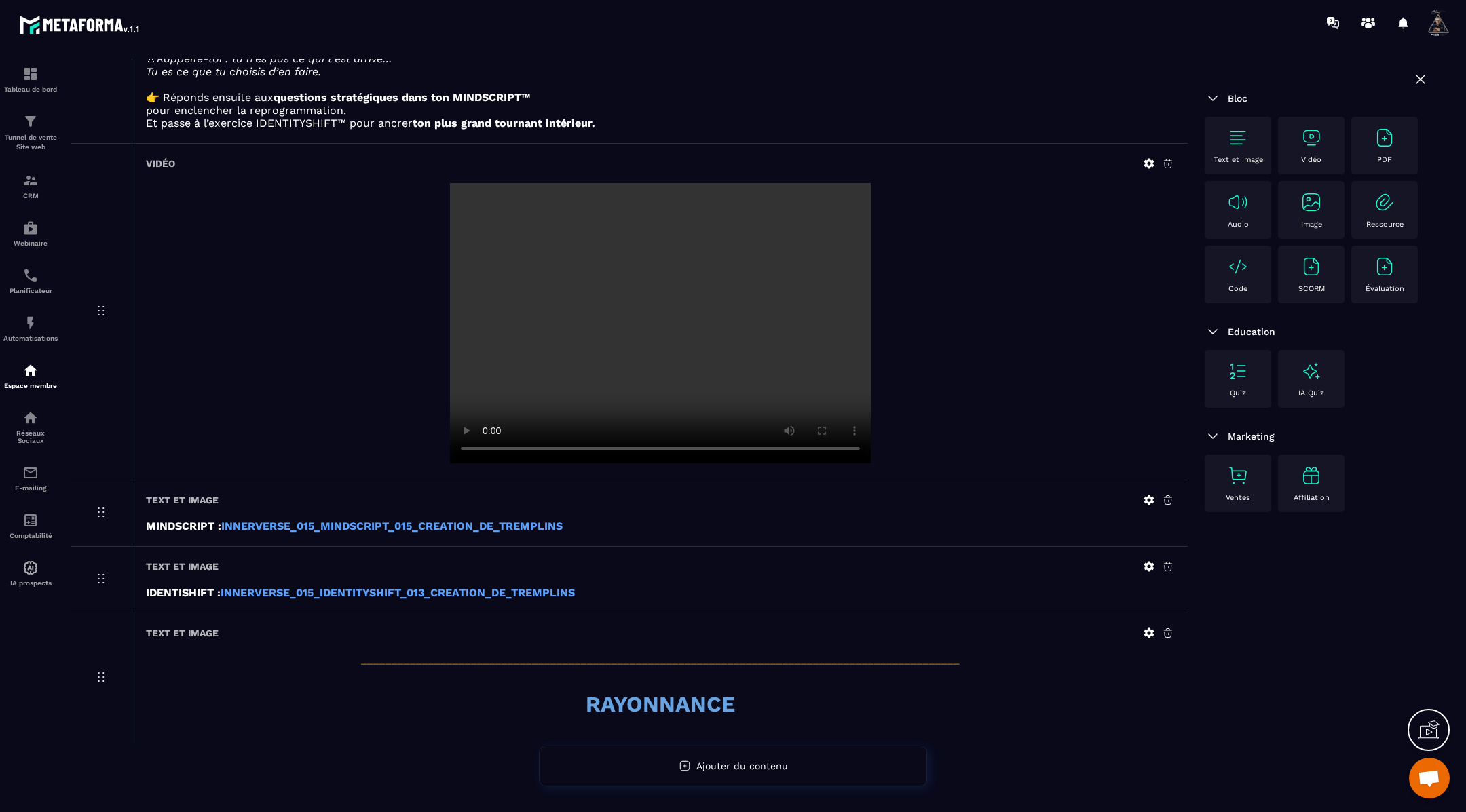
scroll to position [306, 0]
click at [1240, 141] on img at bounding box center [1238, 138] width 22 height 22
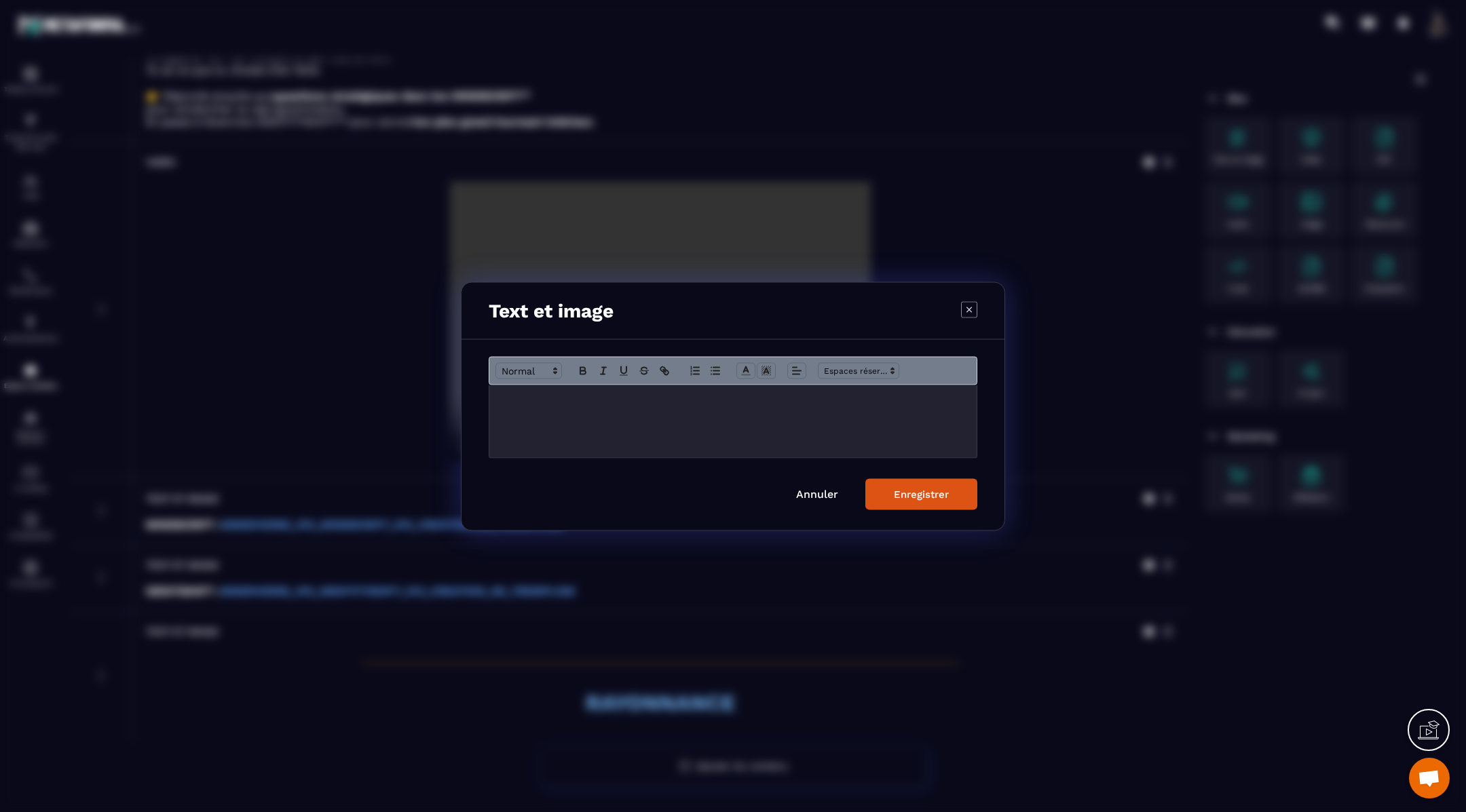
click at [669, 412] on div "Modal window" at bounding box center [733, 421] width 487 height 73
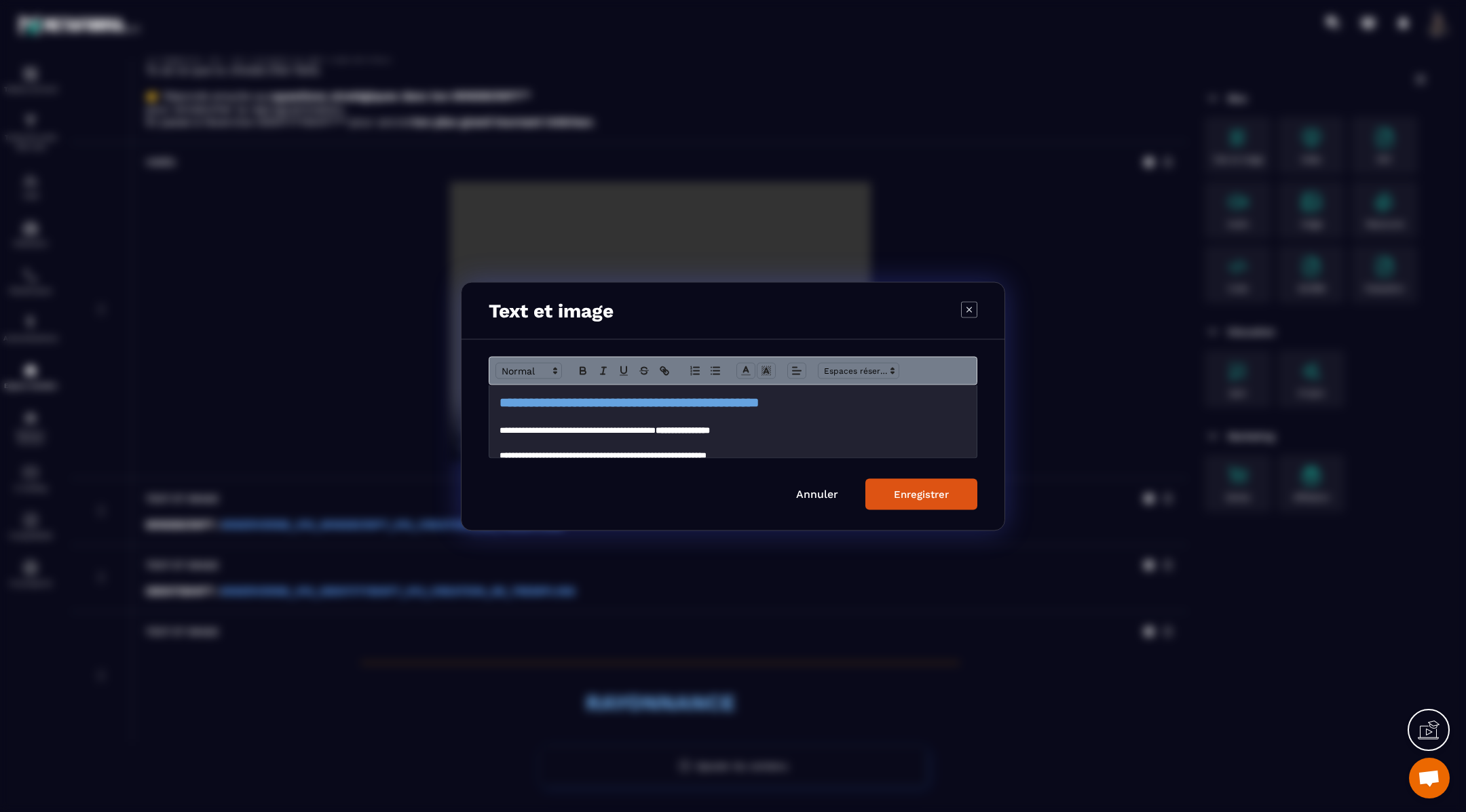
scroll to position [127, 0]
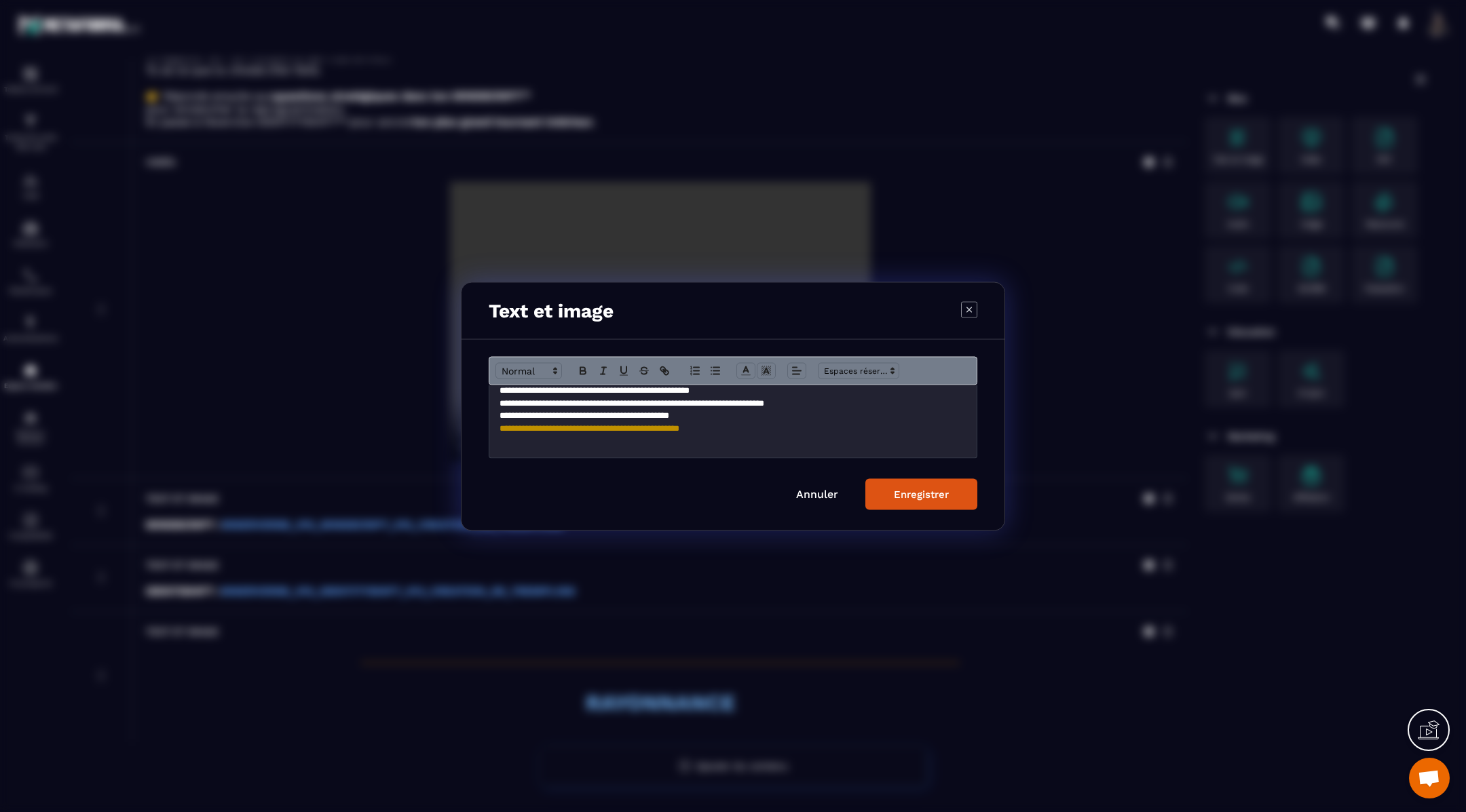
click at [890, 491] on button "Enregistrer" at bounding box center [921, 494] width 112 height 31
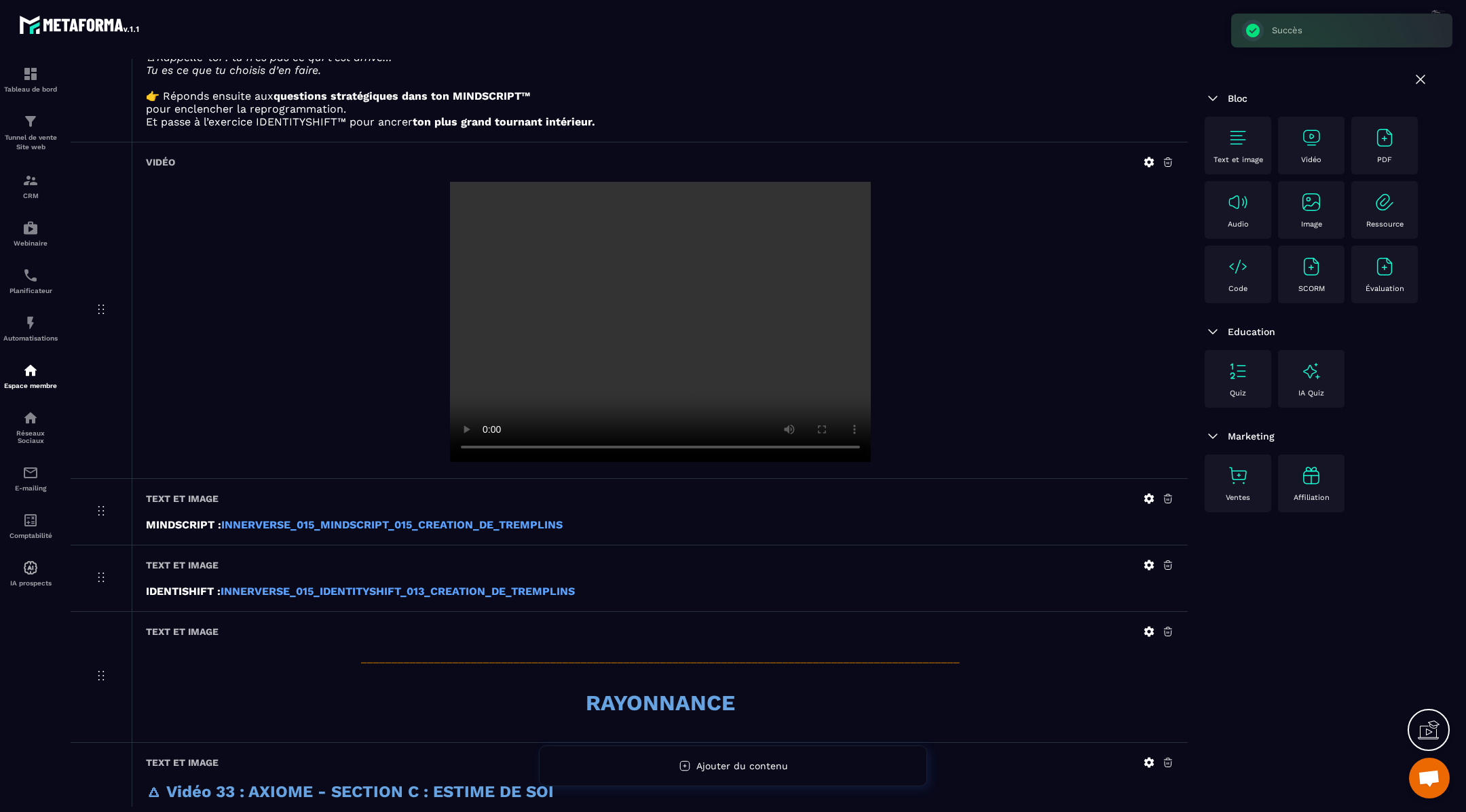
click at [1316, 136] on img at bounding box center [1312, 138] width 22 height 22
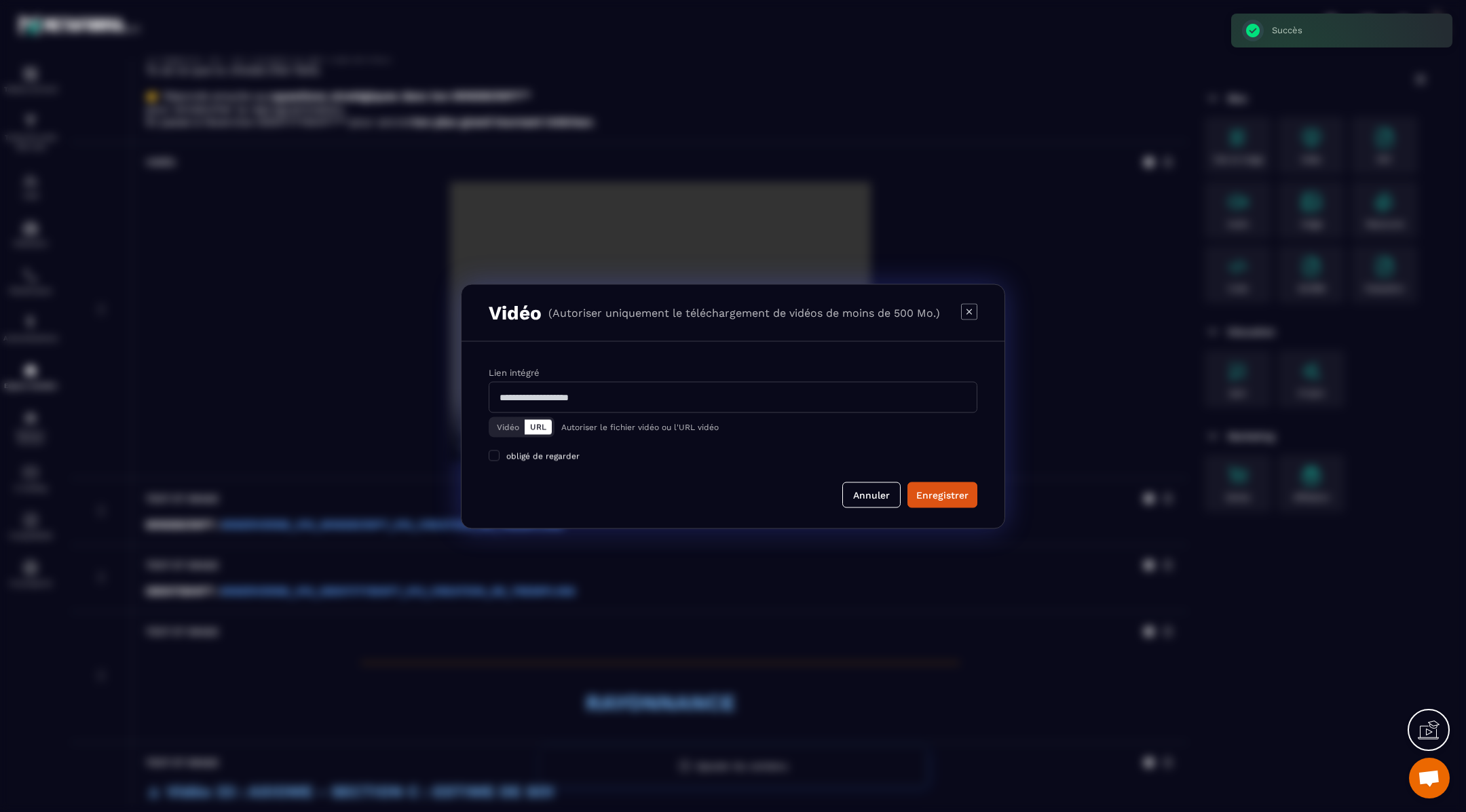
click at [510, 425] on button "Vidéo" at bounding box center [508, 427] width 33 height 15
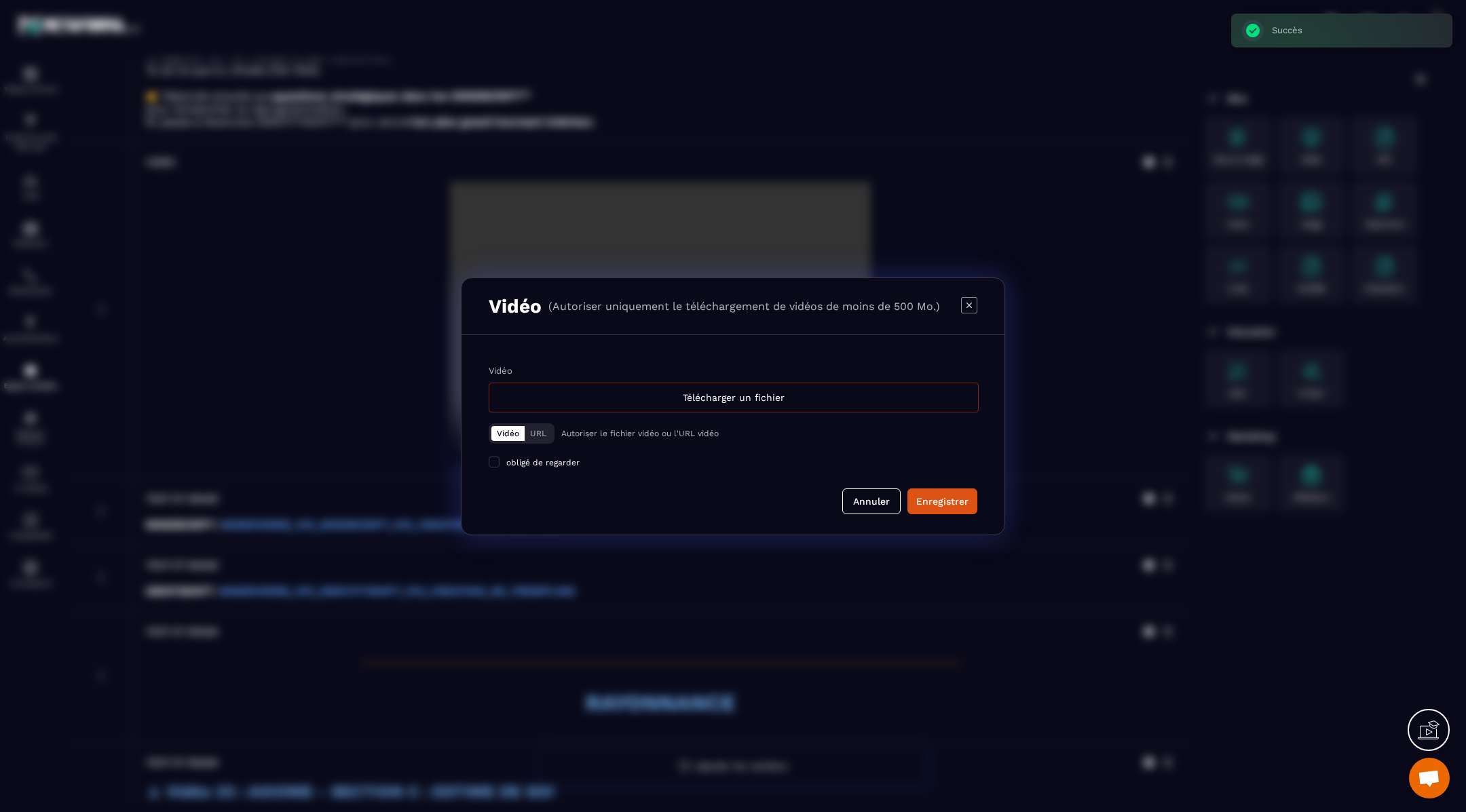
click at [538, 400] on div "Télécharger un fichier" at bounding box center [733, 397] width 490 height 30
click at [0, 0] on input "Vidéo Télécharger un fichier" at bounding box center [0, 0] width 0 height 0
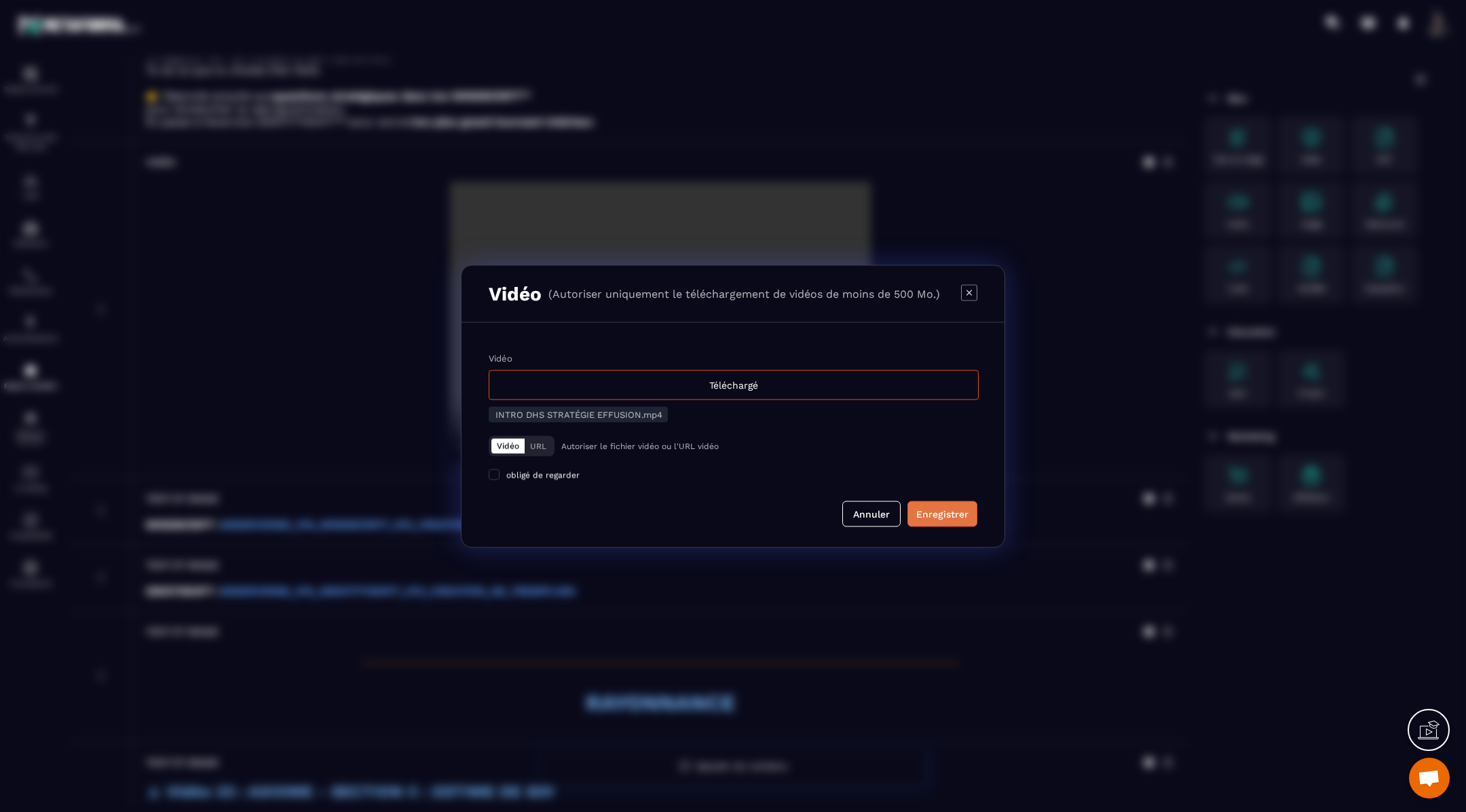
click at [949, 513] on div "Enregistrer" at bounding box center [942, 513] width 52 height 13
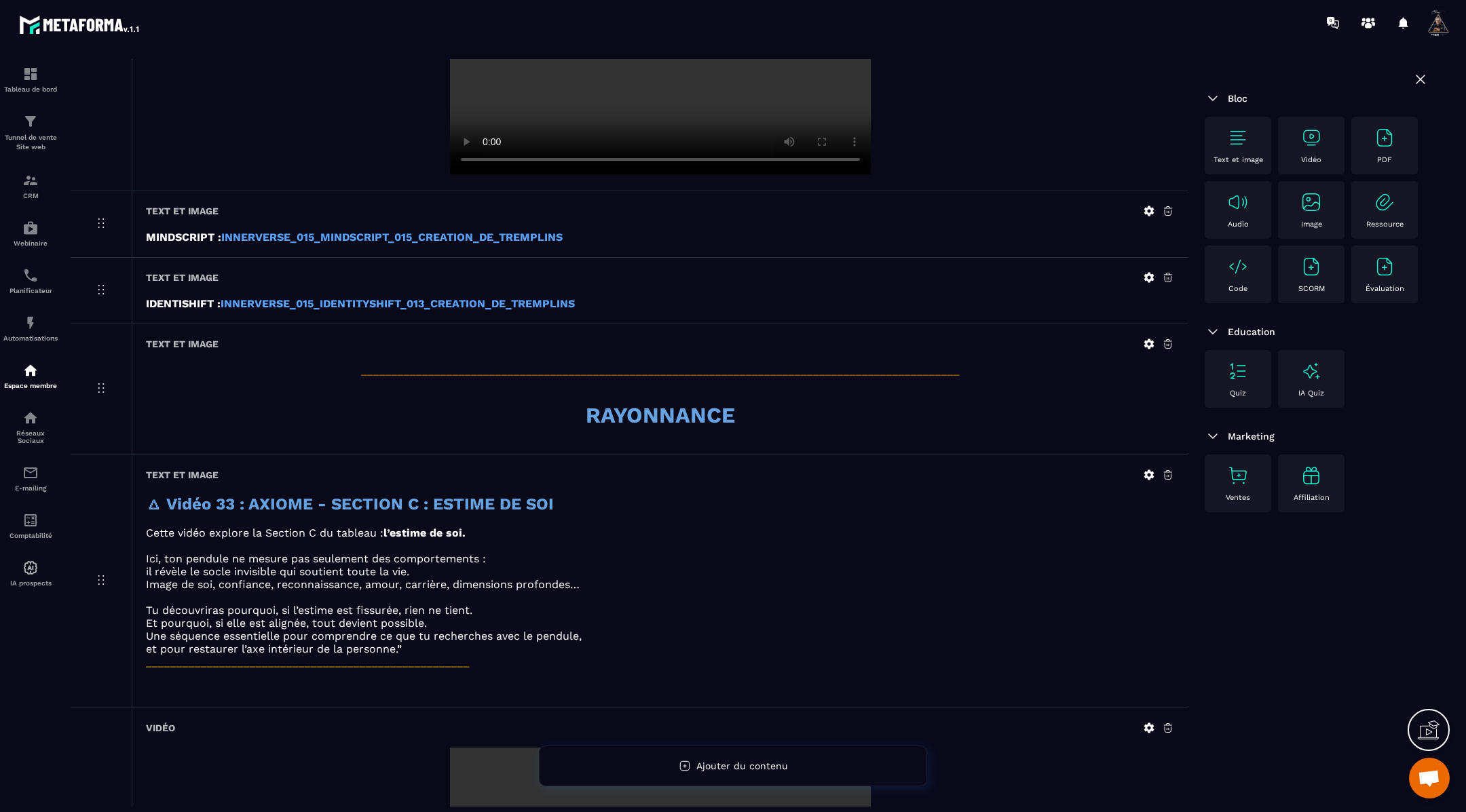
scroll to position [894, 0]
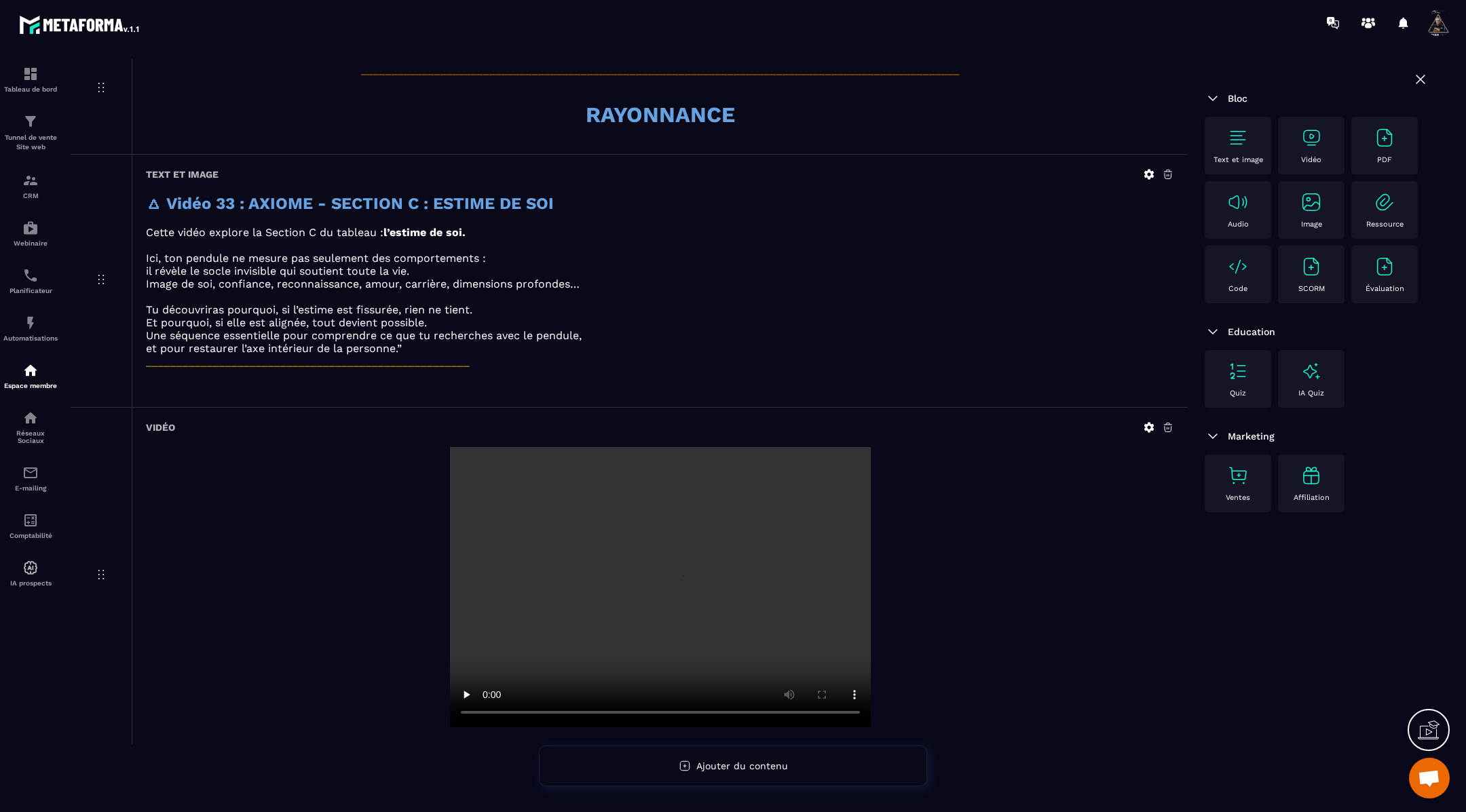
click at [1238, 140] on img at bounding box center [1238, 138] width 22 height 22
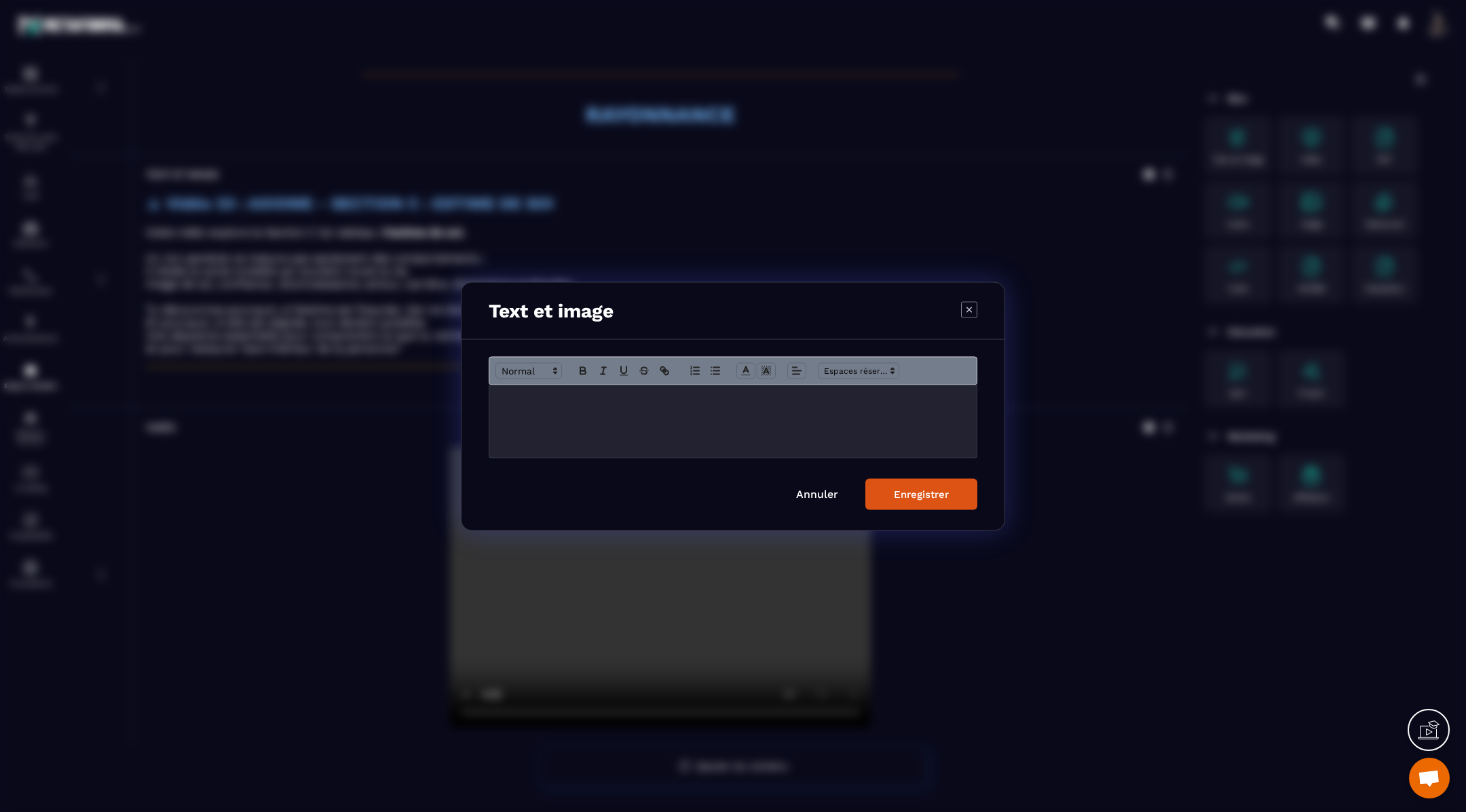
click at [809, 419] on div "Modal window" at bounding box center [733, 421] width 487 height 73
click at [928, 499] on button "Enregistrer" at bounding box center [921, 494] width 112 height 31
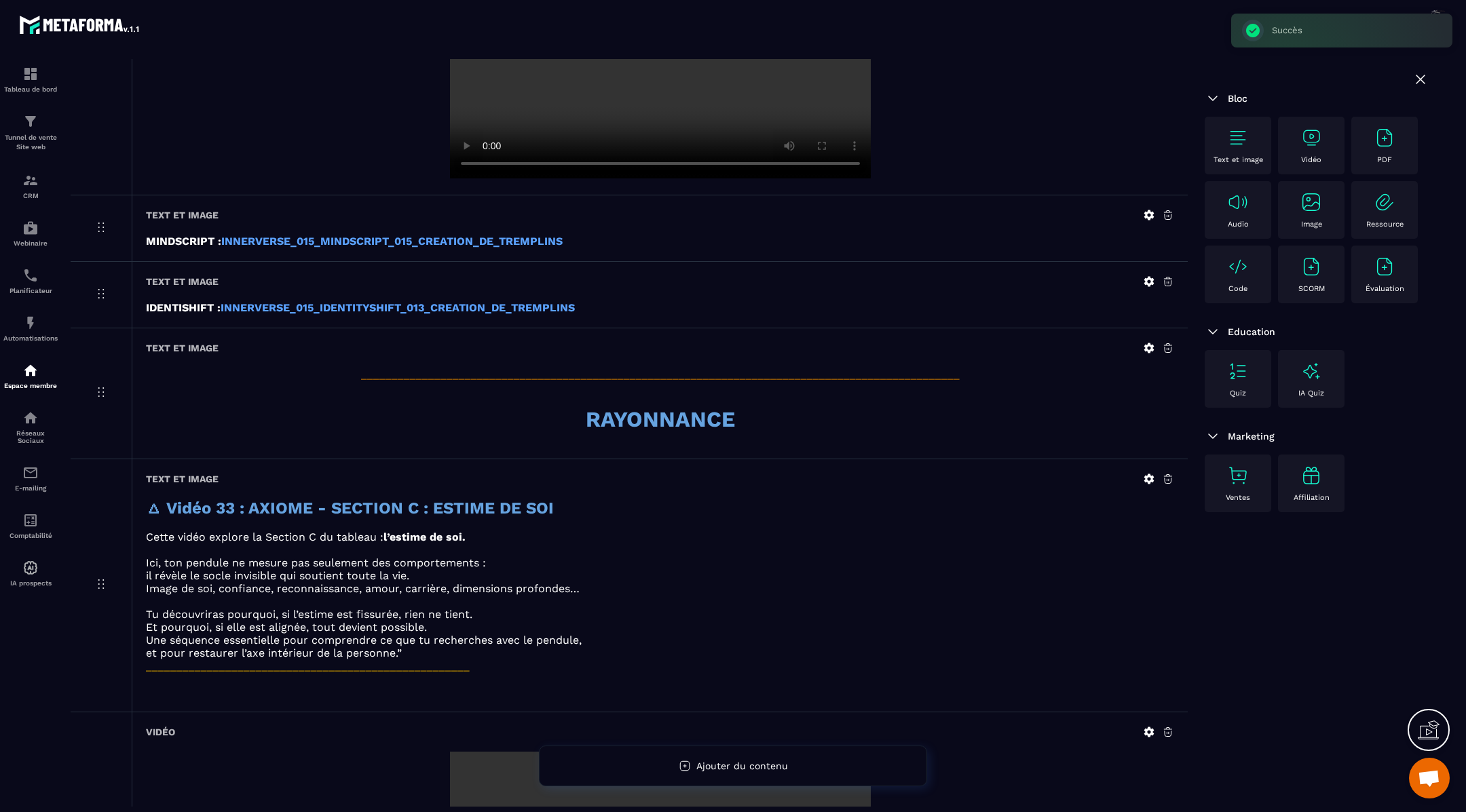
scroll to position [572, 0]
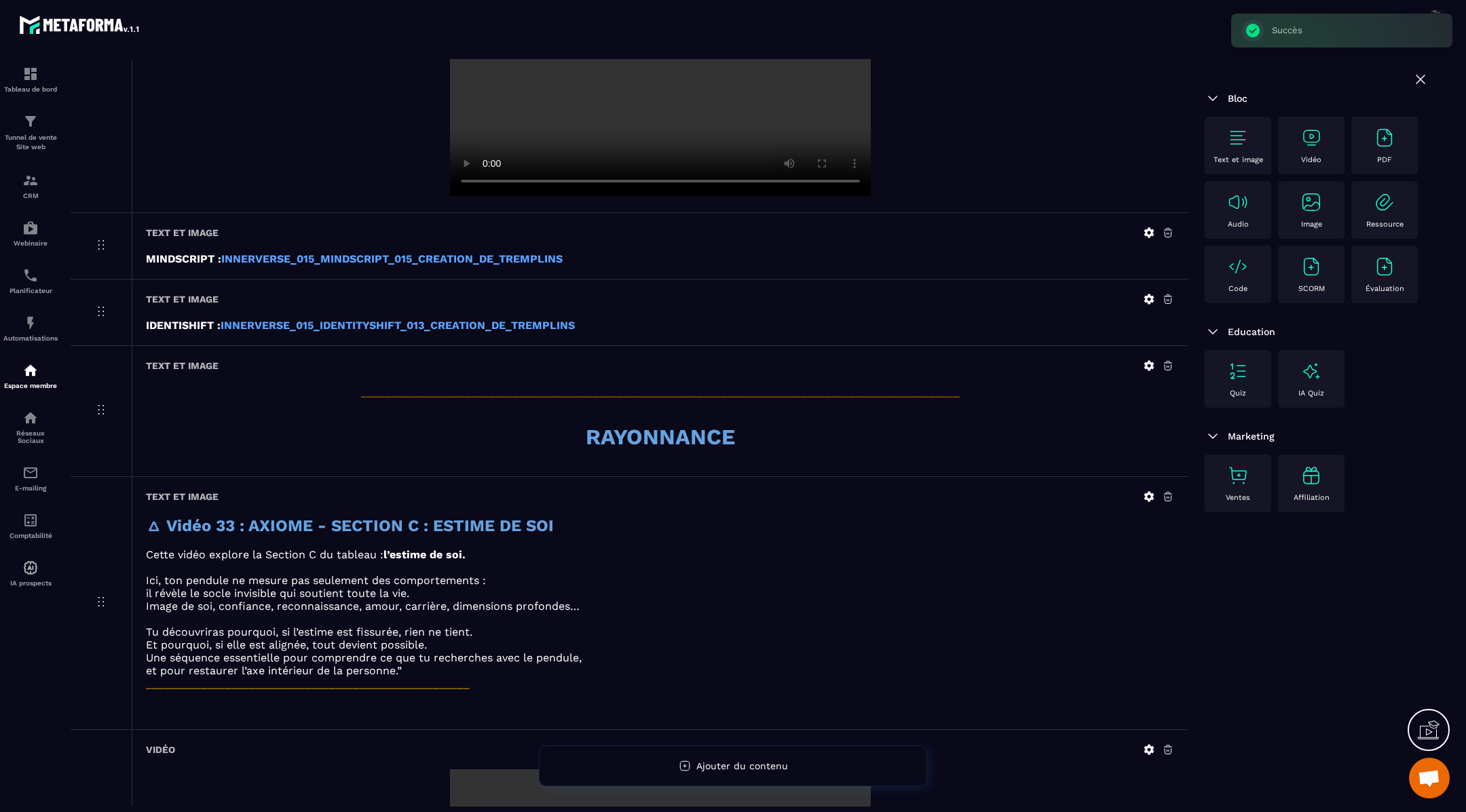
click at [1145, 355] on div "Text et image _________________________________________________________________…" at bounding box center [660, 411] width 1056 height 130
click at [1151, 361] on icon at bounding box center [1150, 366] width 10 height 10
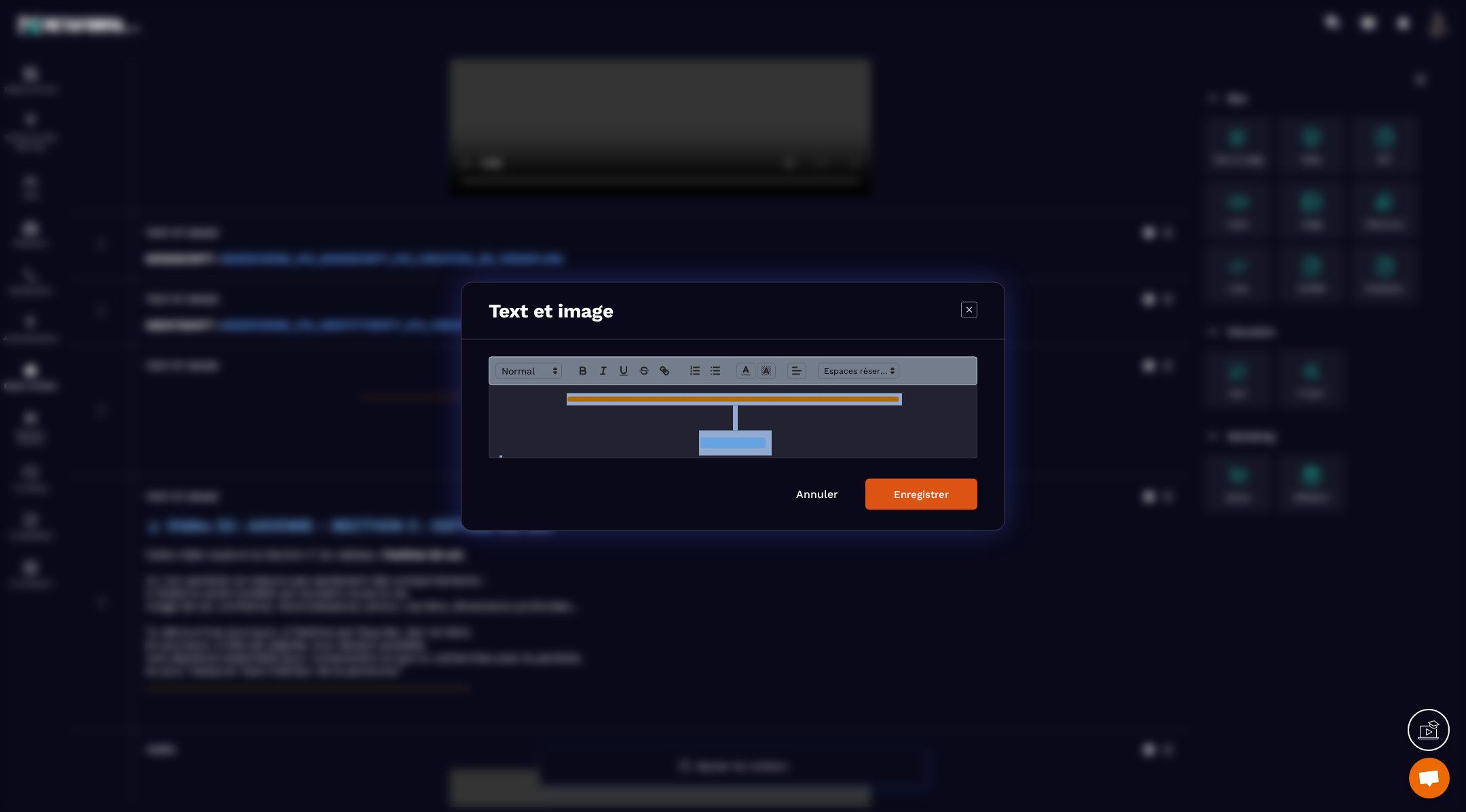
scroll to position [18, 0]
drag, startPoint x: 493, startPoint y: 399, endPoint x: 659, endPoint y: 428, distance: 168.5
click at [659, 428] on div "**********" at bounding box center [733, 421] width 488 height 73
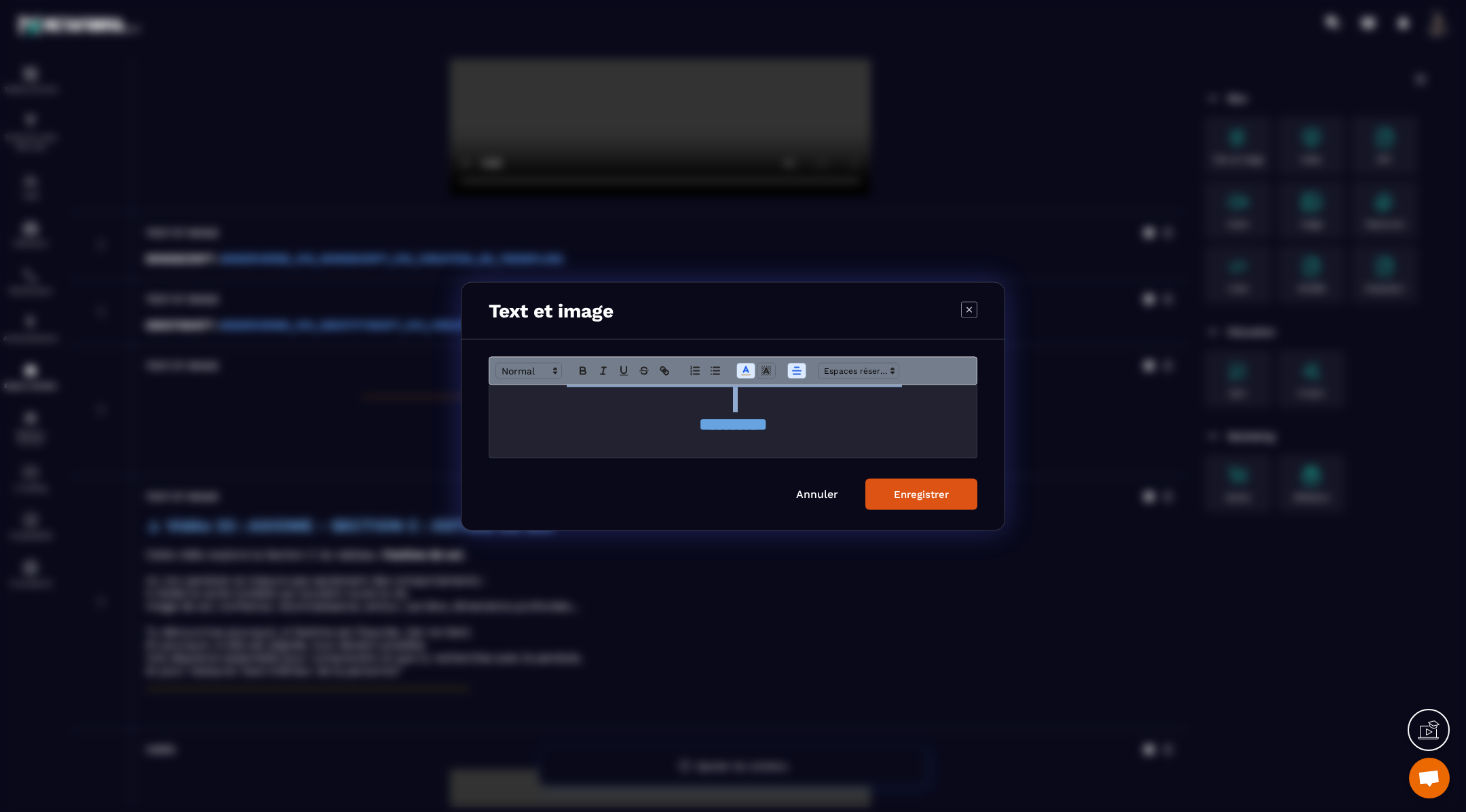
copy div "**********"
click at [891, 498] on button "Enregistrer" at bounding box center [921, 494] width 112 height 31
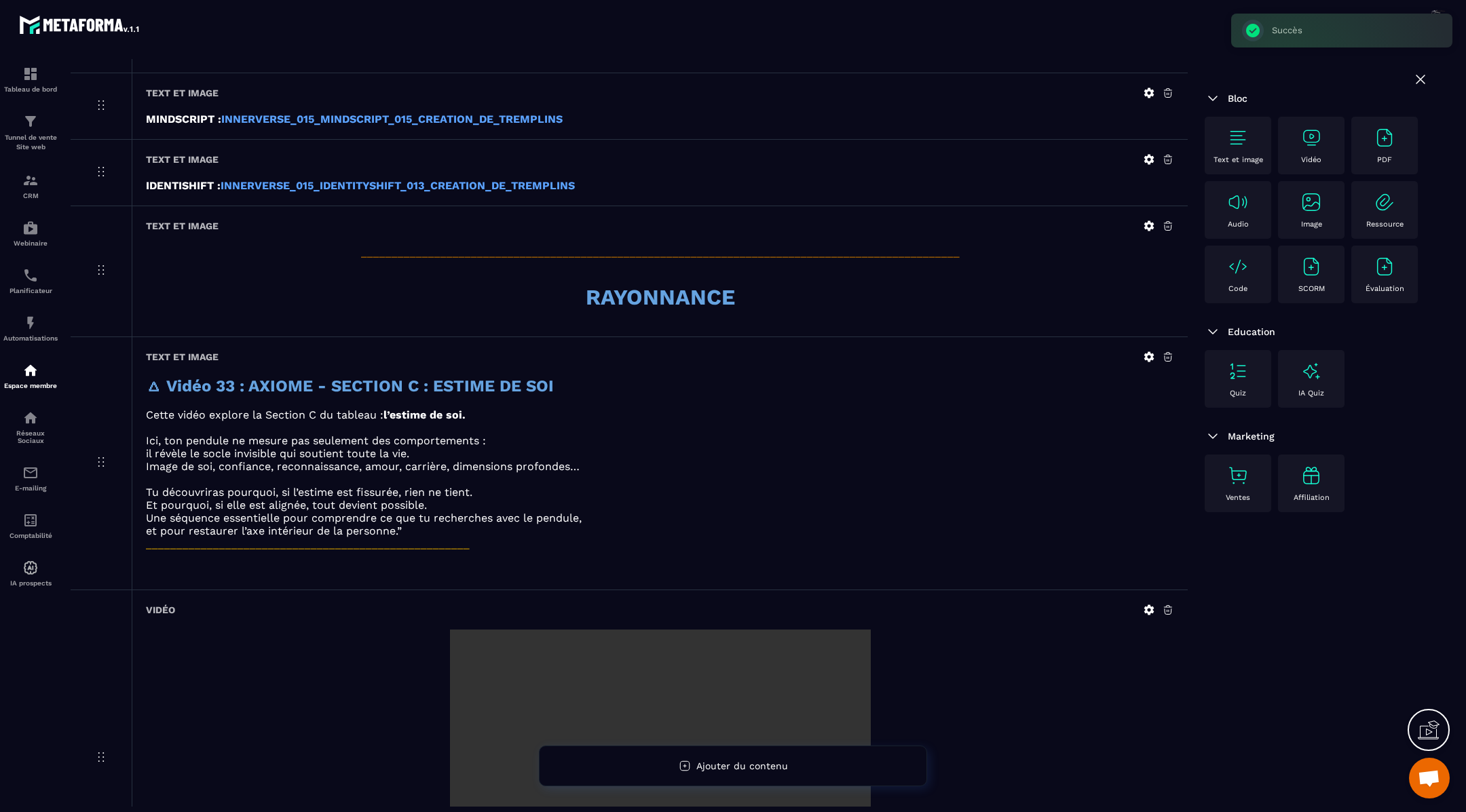
scroll to position [975, 0]
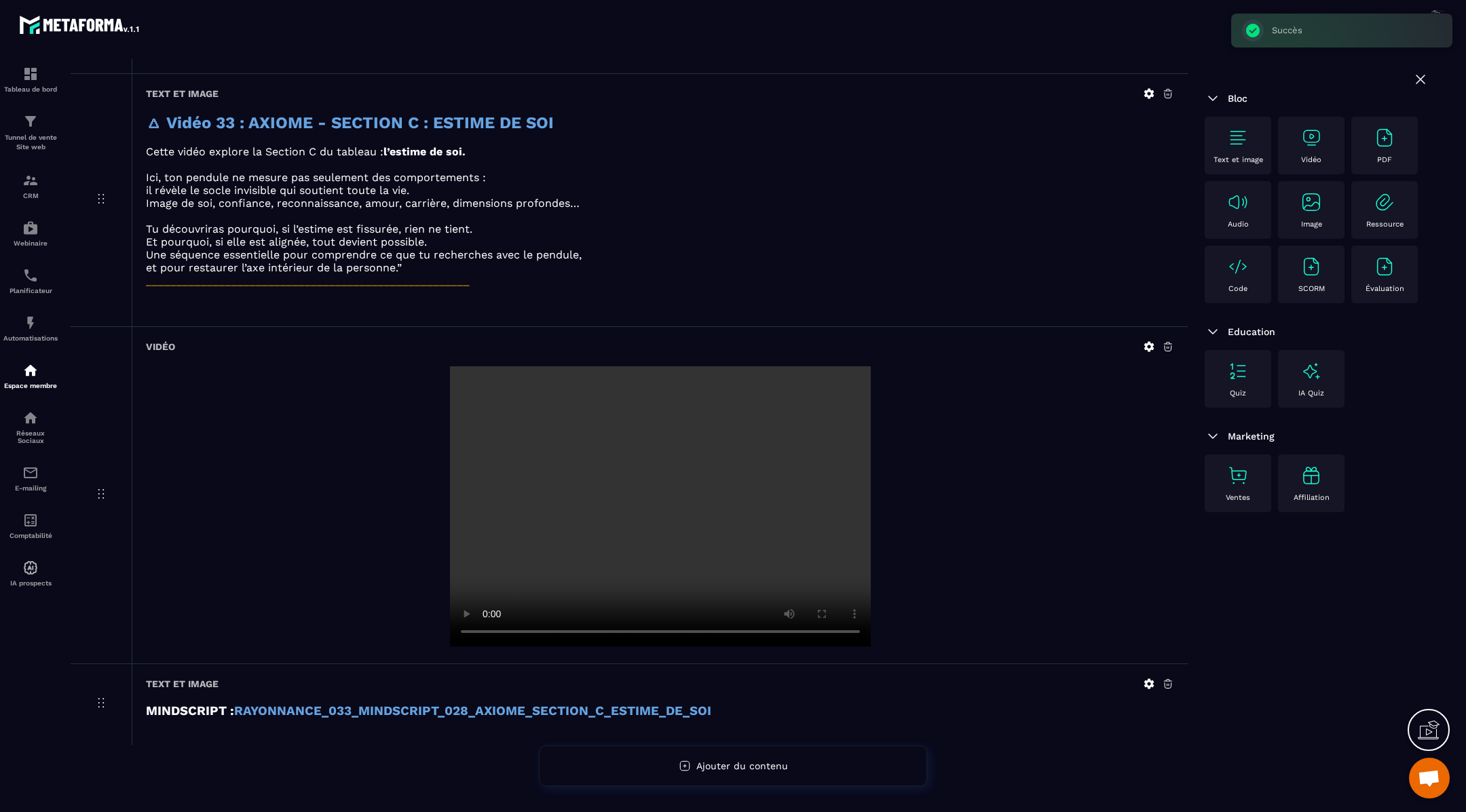
click at [1240, 139] on img at bounding box center [1238, 138] width 22 height 22
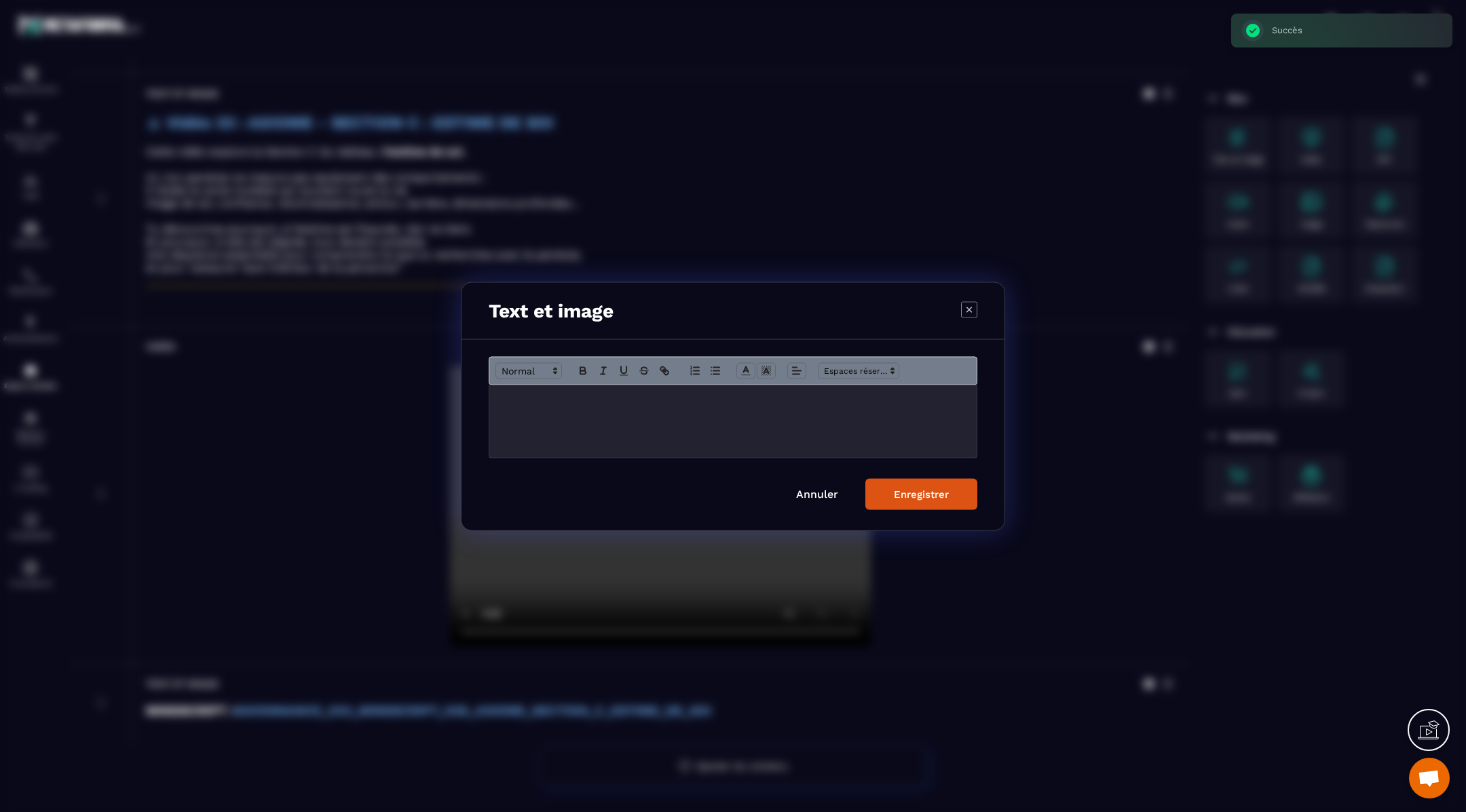
click at [566, 409] on div "Modal window" at bounding box center [733, 421] width 487 height 73
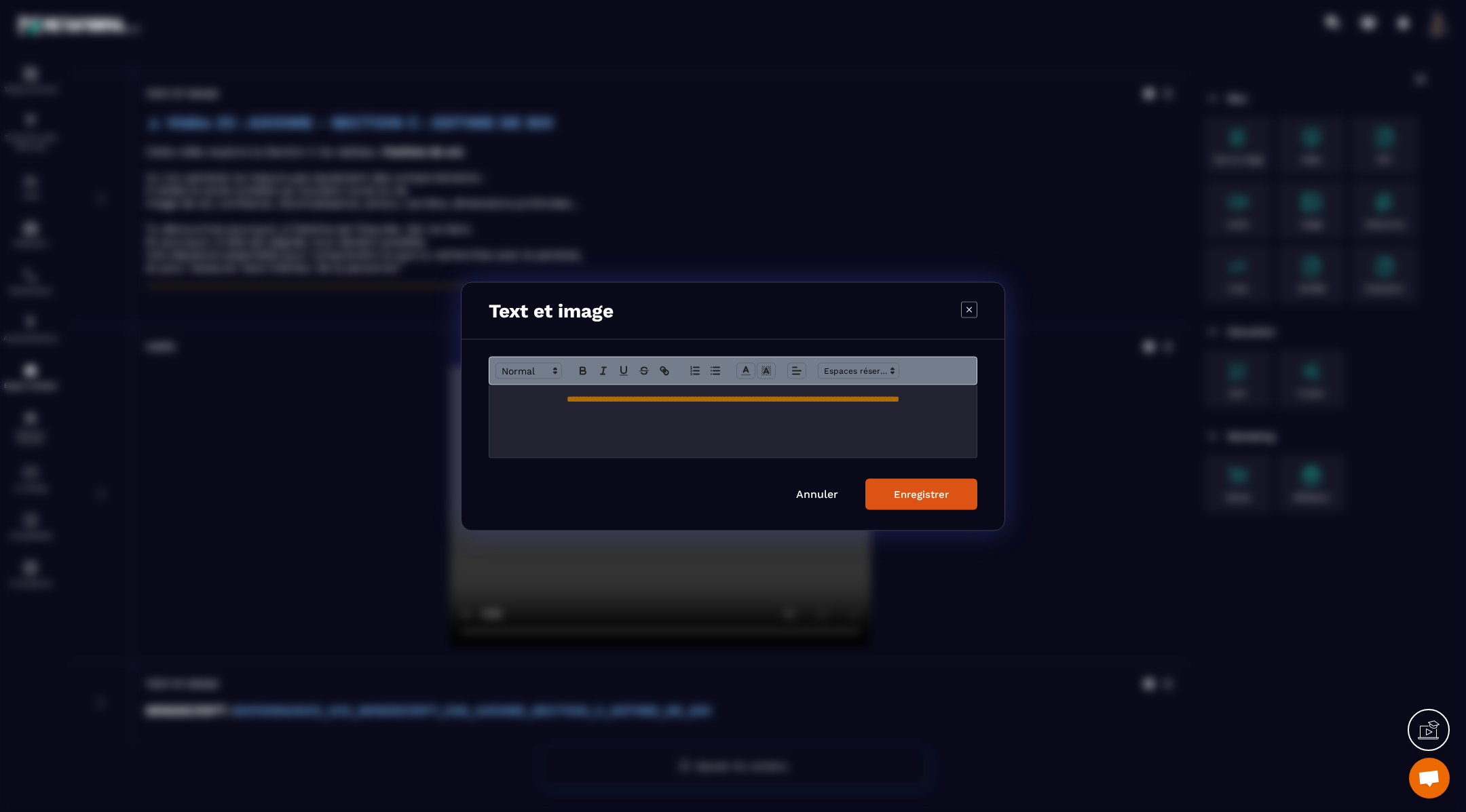
click at [885, 500] on button "Enregistrer" at bounding box center [921, 494] width 112 height 31
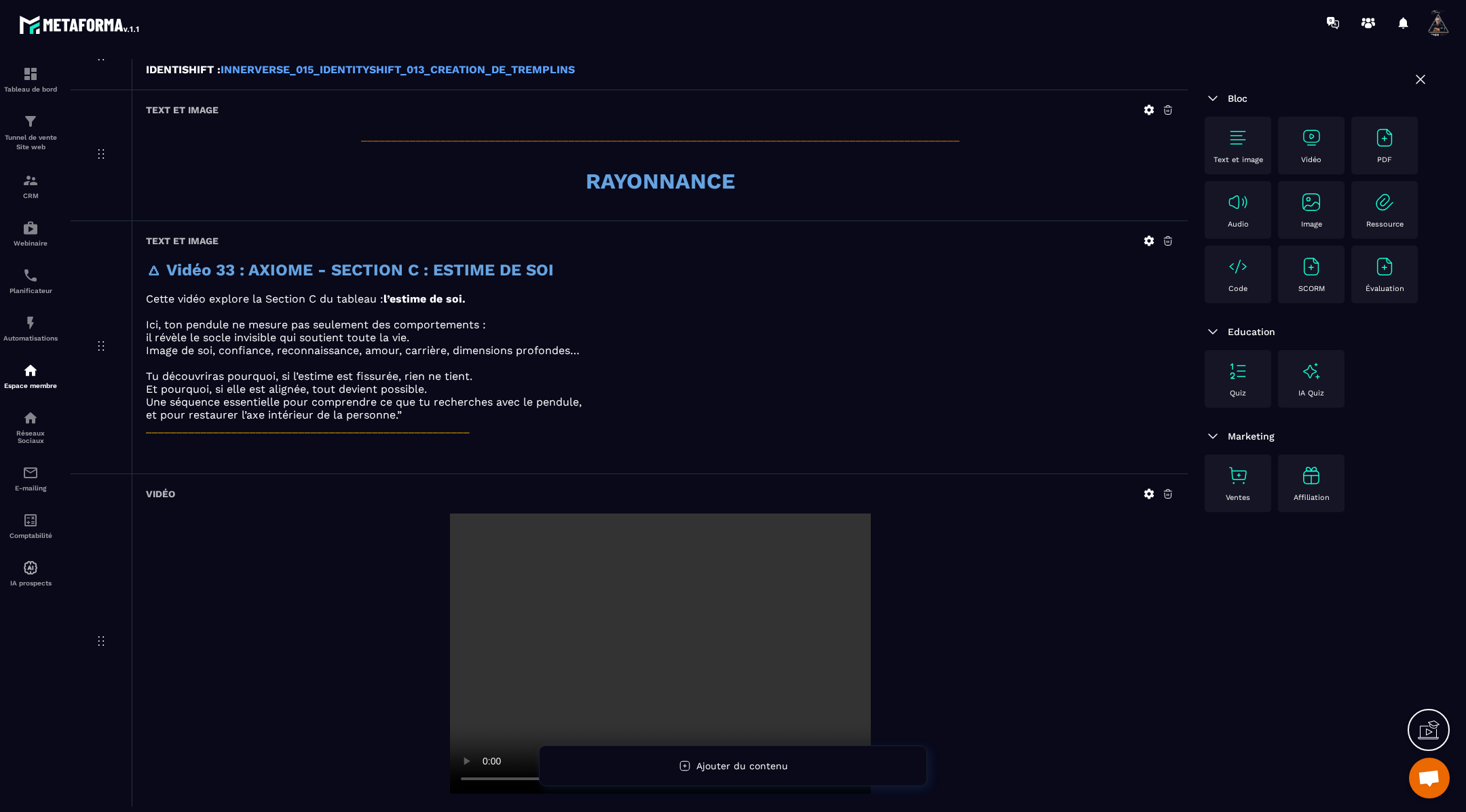
scroll to position [1080, 0]
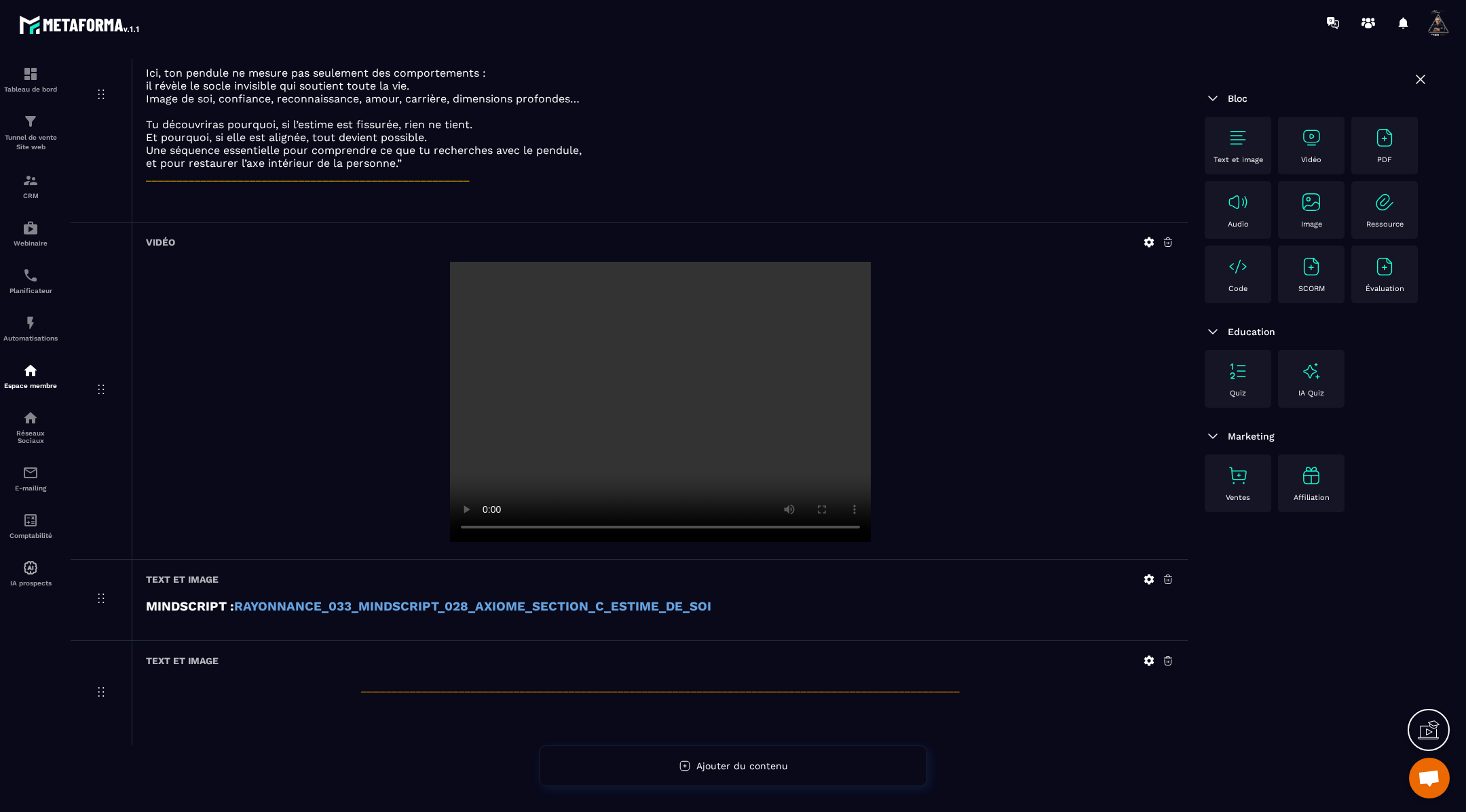
click at [1245, 135] on img at bounding box center [1238, 138] width 22 height 22
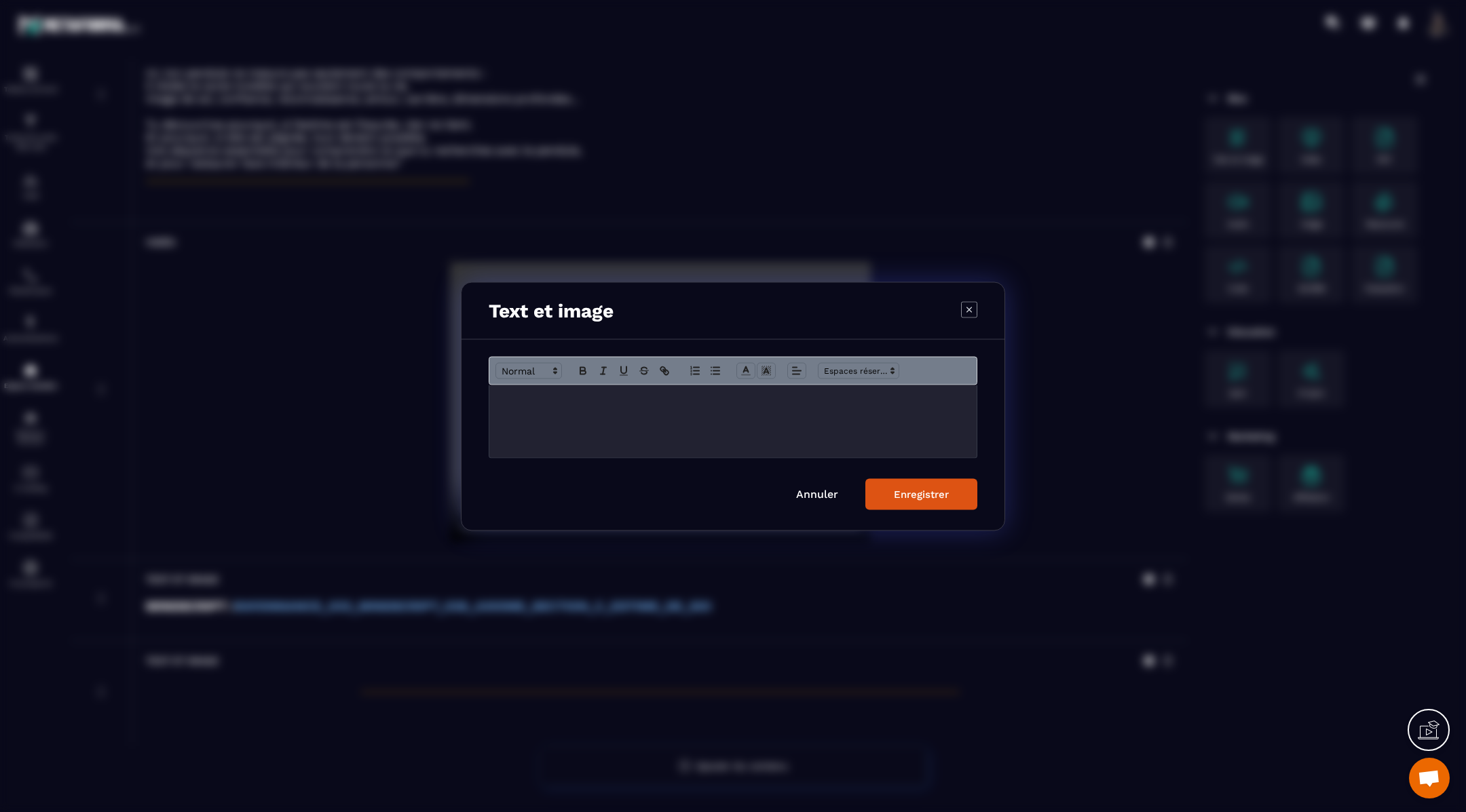
click at [705, 398] on p "Modal window" at bounding box center [733, 399] width 467 height 13
click at [888, 494] on button "Enregistrer" at bounding box center [921, 494] width 112 height 31
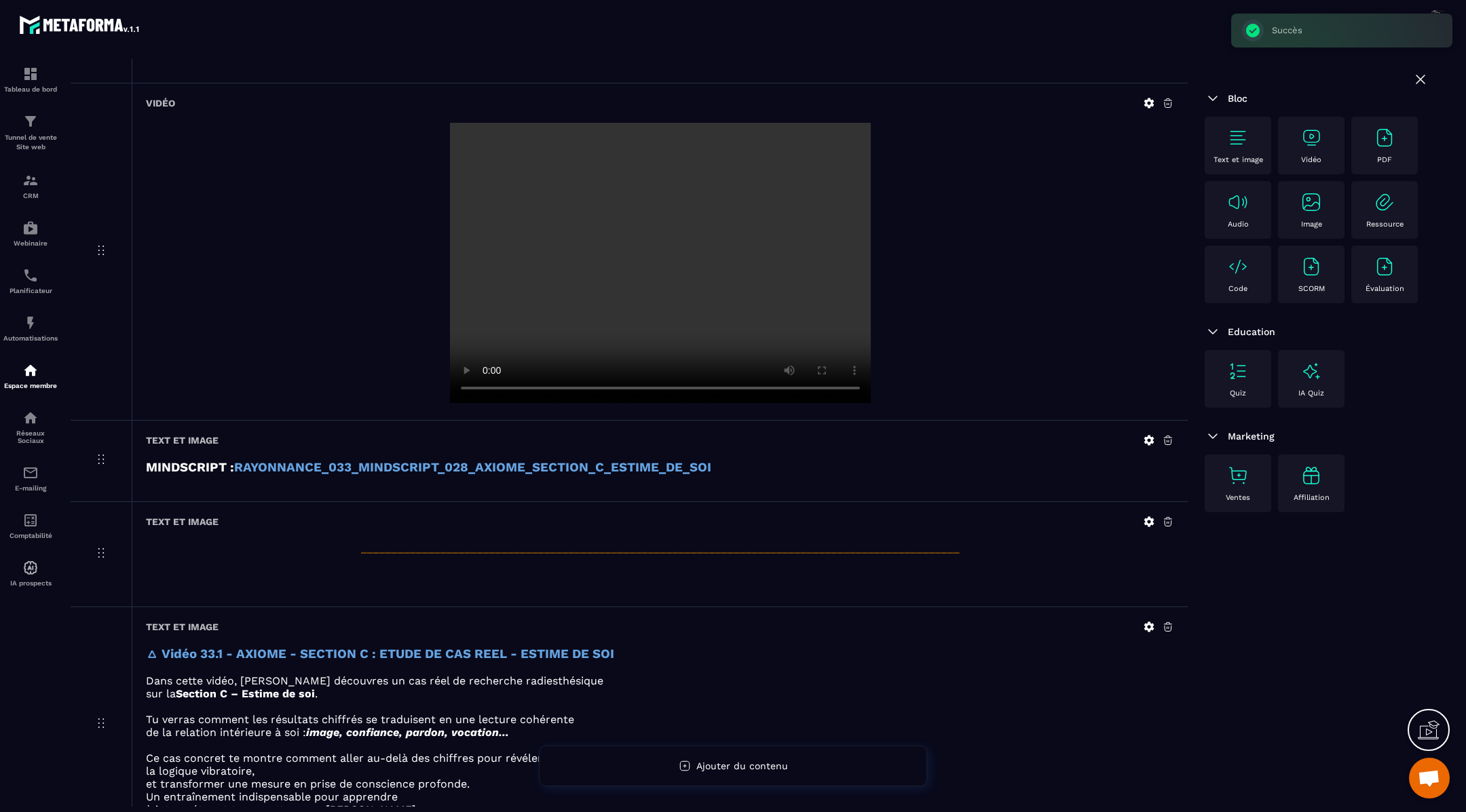
scroll to position [1314, 0]
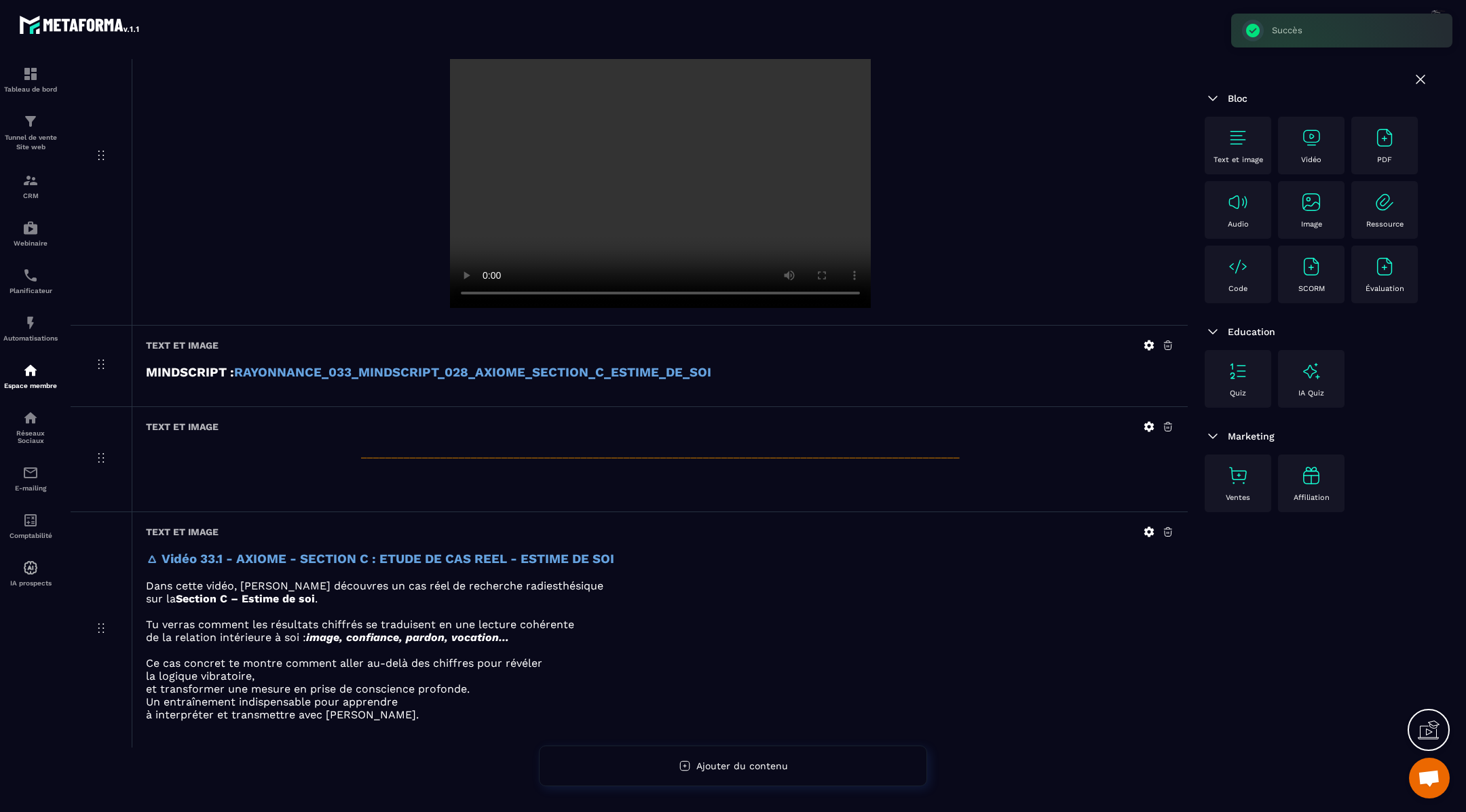
click at [1316, 129] on img at bounding box center [1312, 138] width 22 height 22
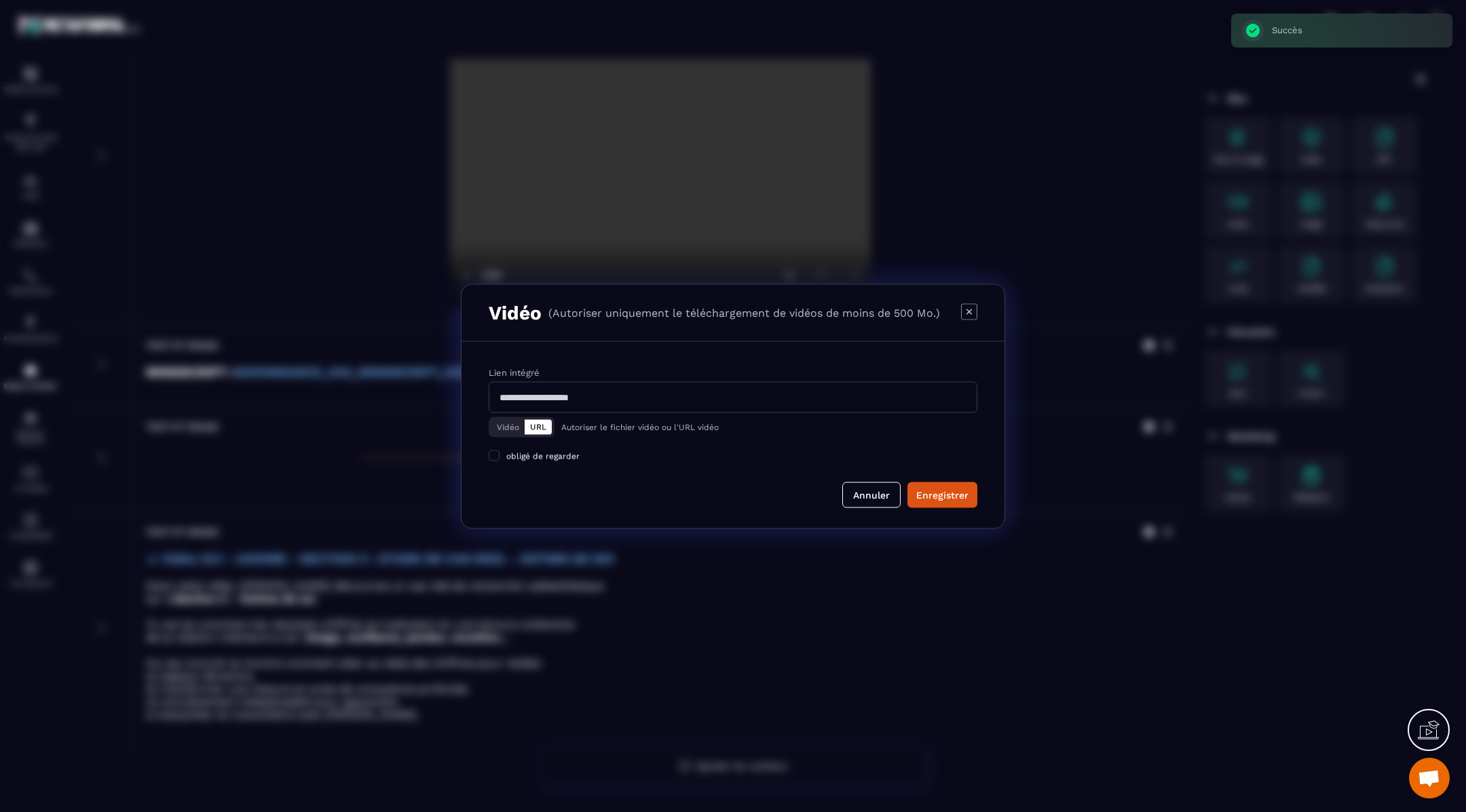
click at [505, 427] on button "Vidéo" at bounding box center [508, 427] width 33 height 15
click at [555, 396] on div "Télécharger un fichier" at bounding box center [733, 397] width 490 height 30
click at [0, 0] on input "Vidéo Télécharger un fichier" at bounding box center [0, 0] width 0 height 0
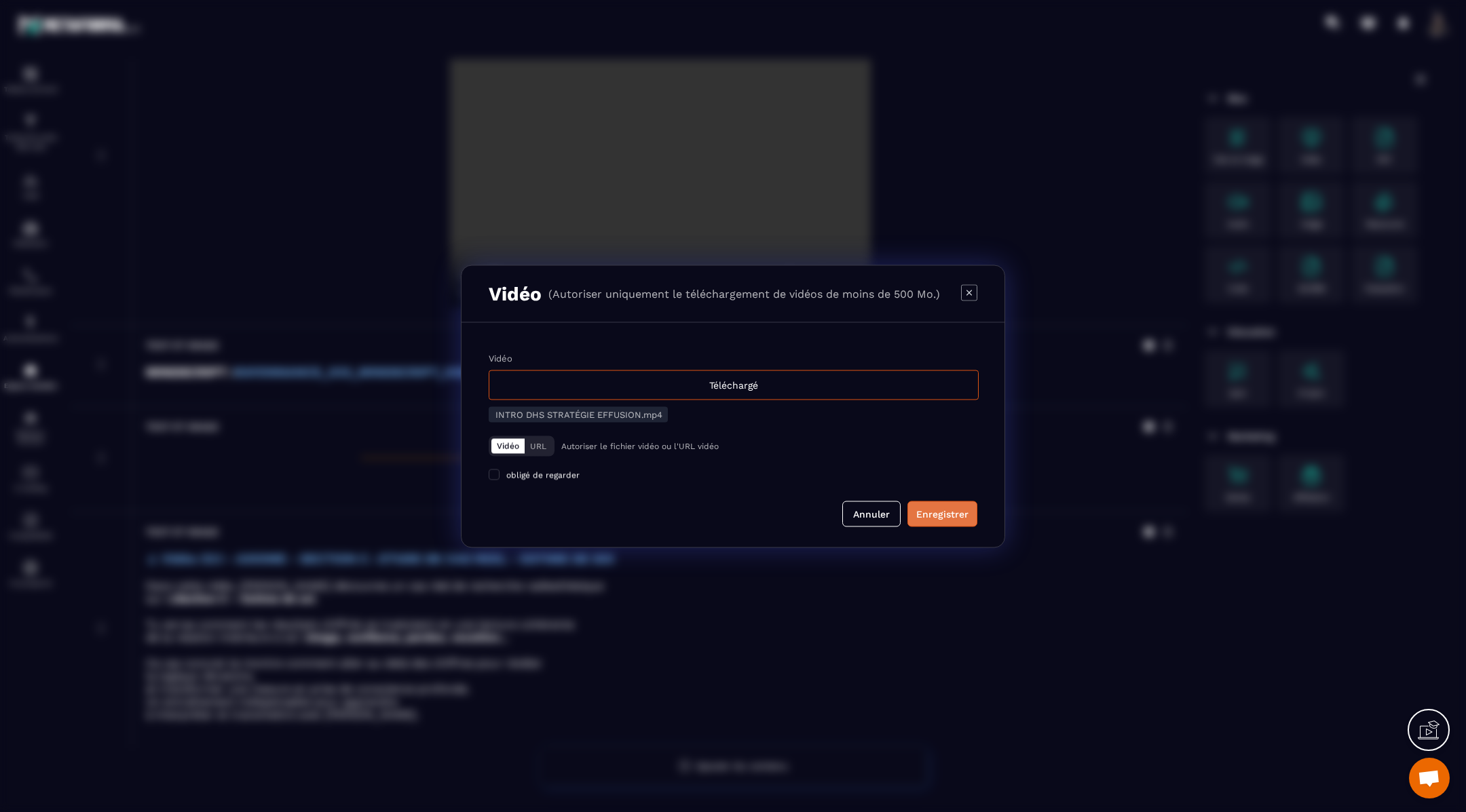
click at [936, 515] on div "Enregistrer" at bounding box center [942, 513] width 52 height 13
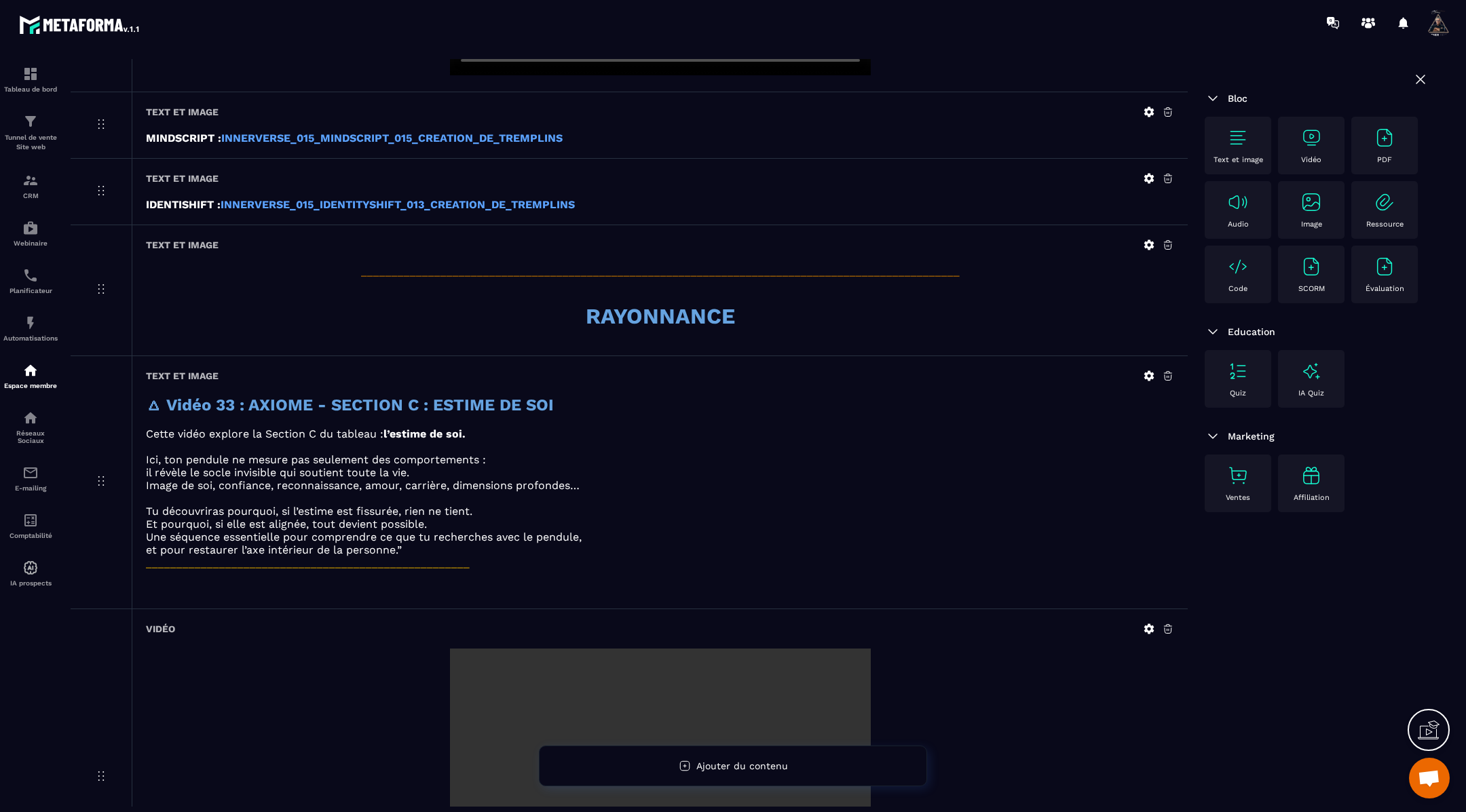
scroll to position [799, 0]
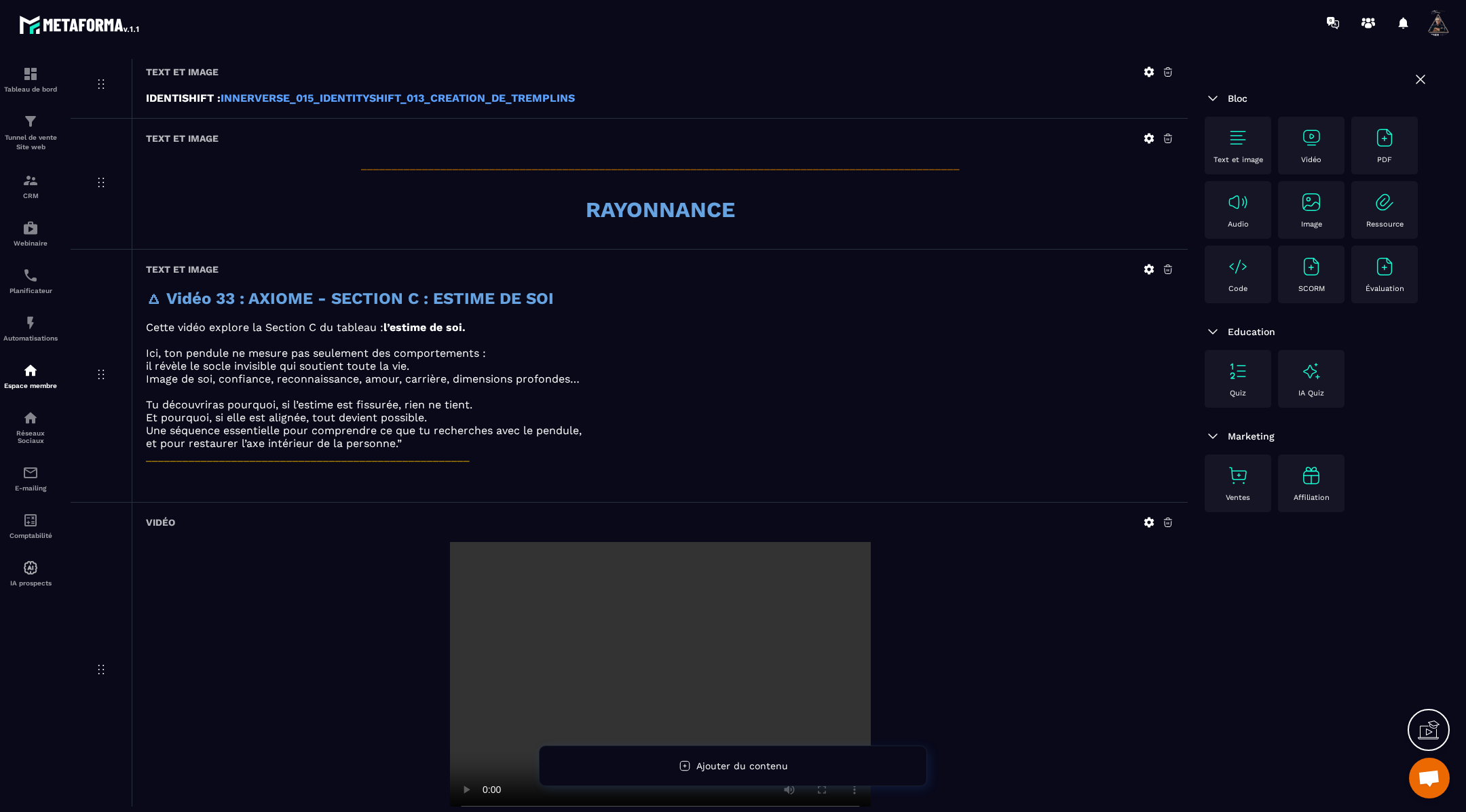
click at [1151, 265] on icon at bounding box center [1150, 270] width 10 height 10
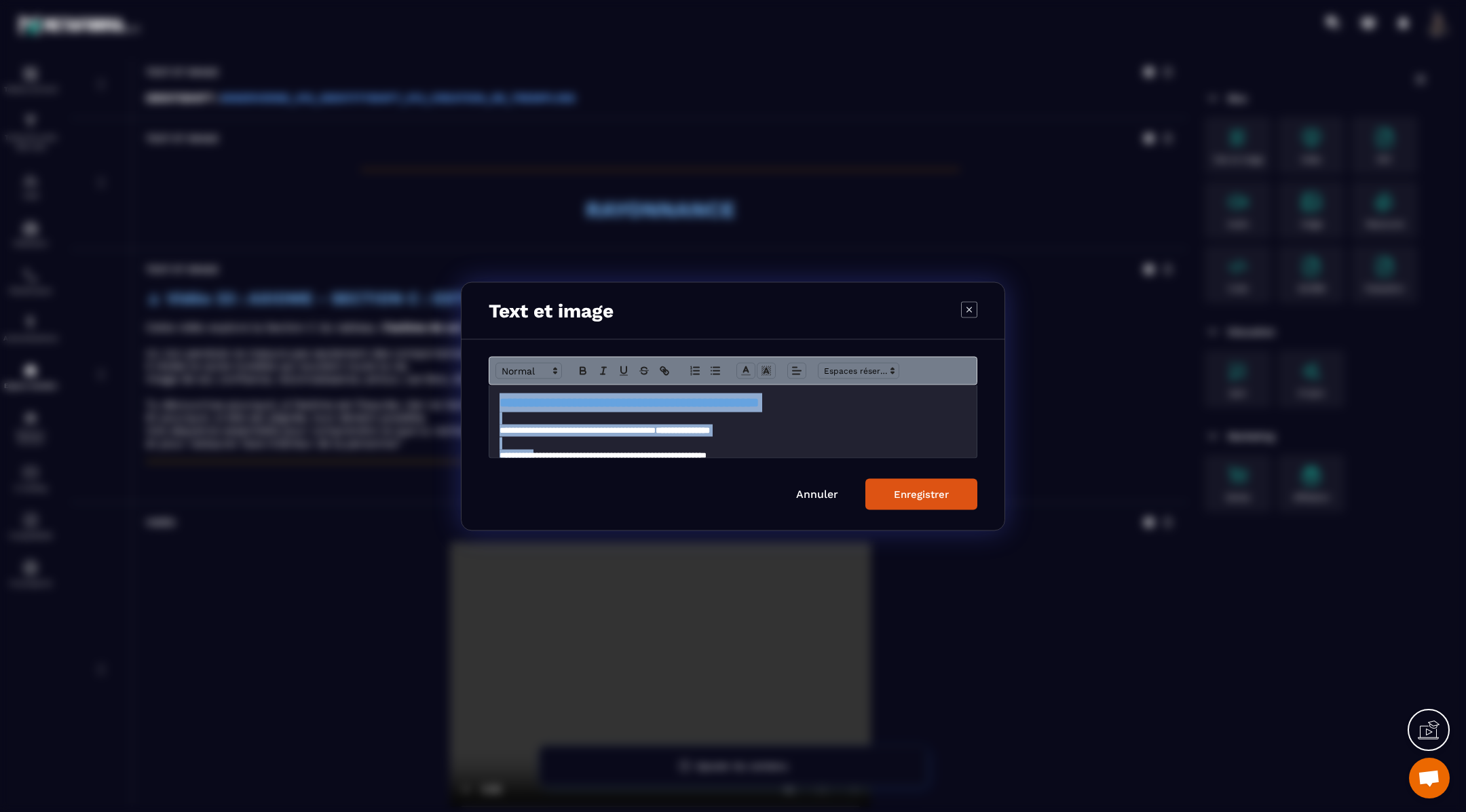
scroll to position [137, 0]
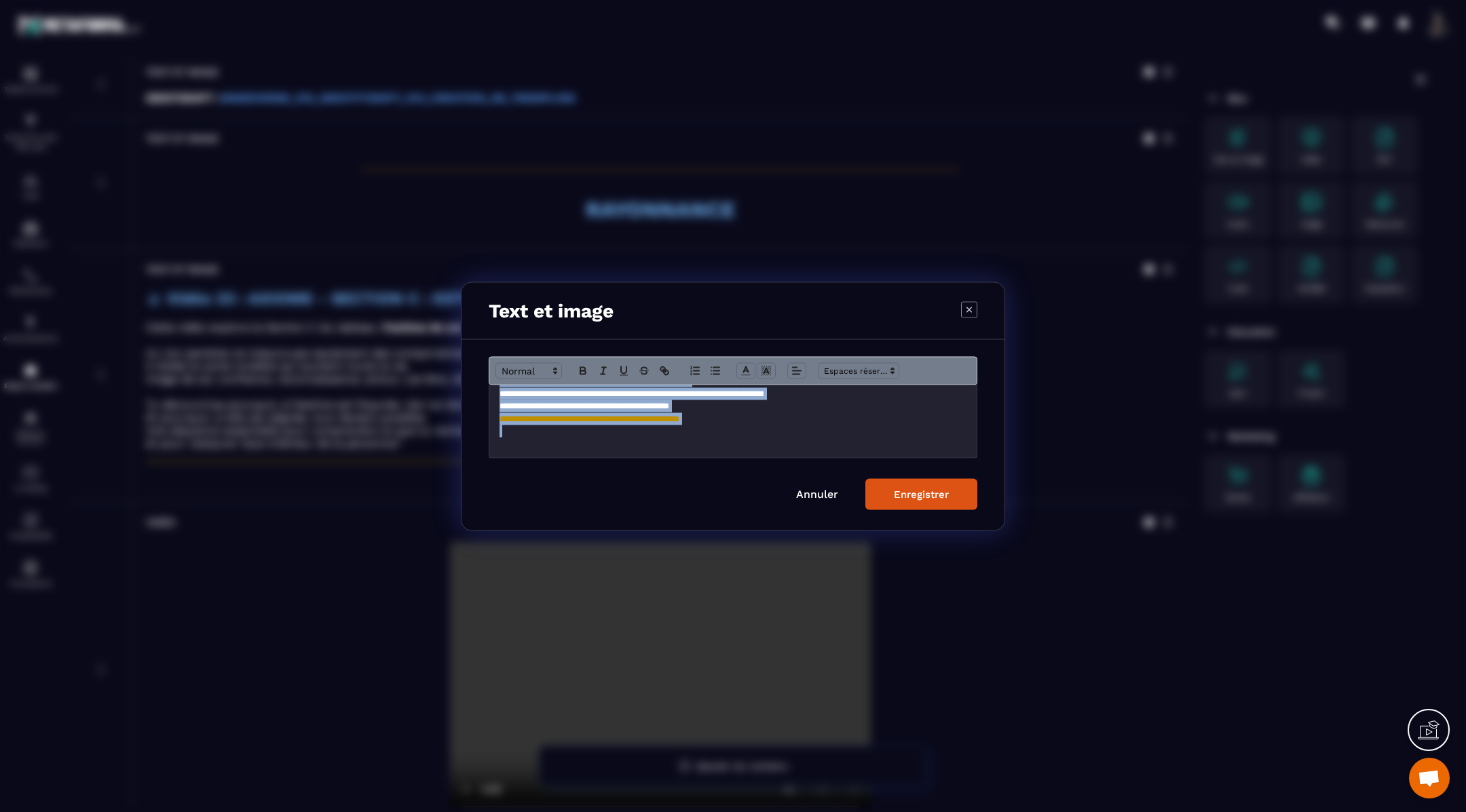
drag, startPoint x: 496, startPoint y: 401, endPoint x: 795, endPoint y: 424, distance: 299.9
click at [795, 424] on div "**********" at bounding box center [733, 421] width 488 height 73
copy div "**********"
click at [911, 503] on button "Enregistrer" at bounding box center [921, 494] width 112 height 31
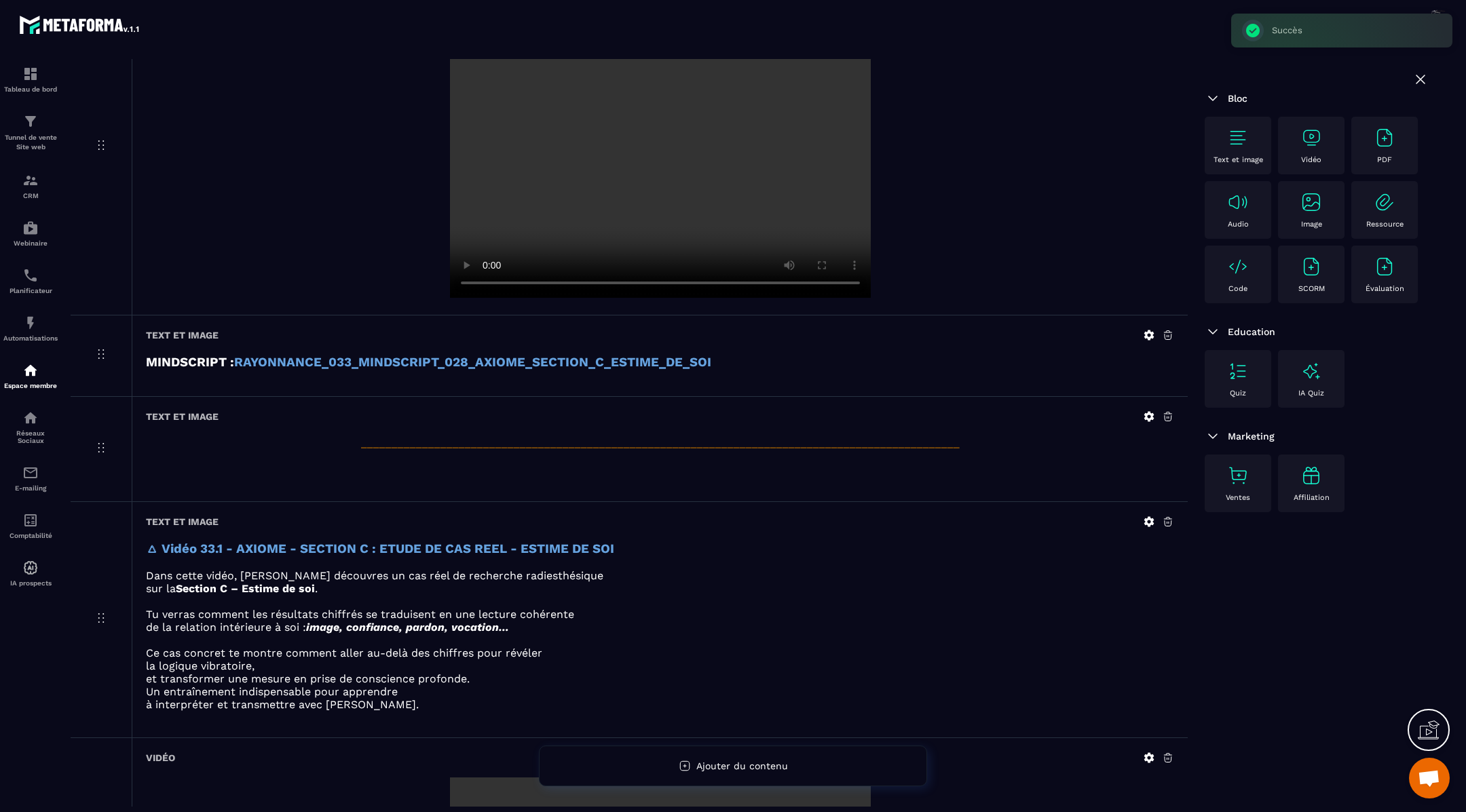
scroll to position [1388, 0]
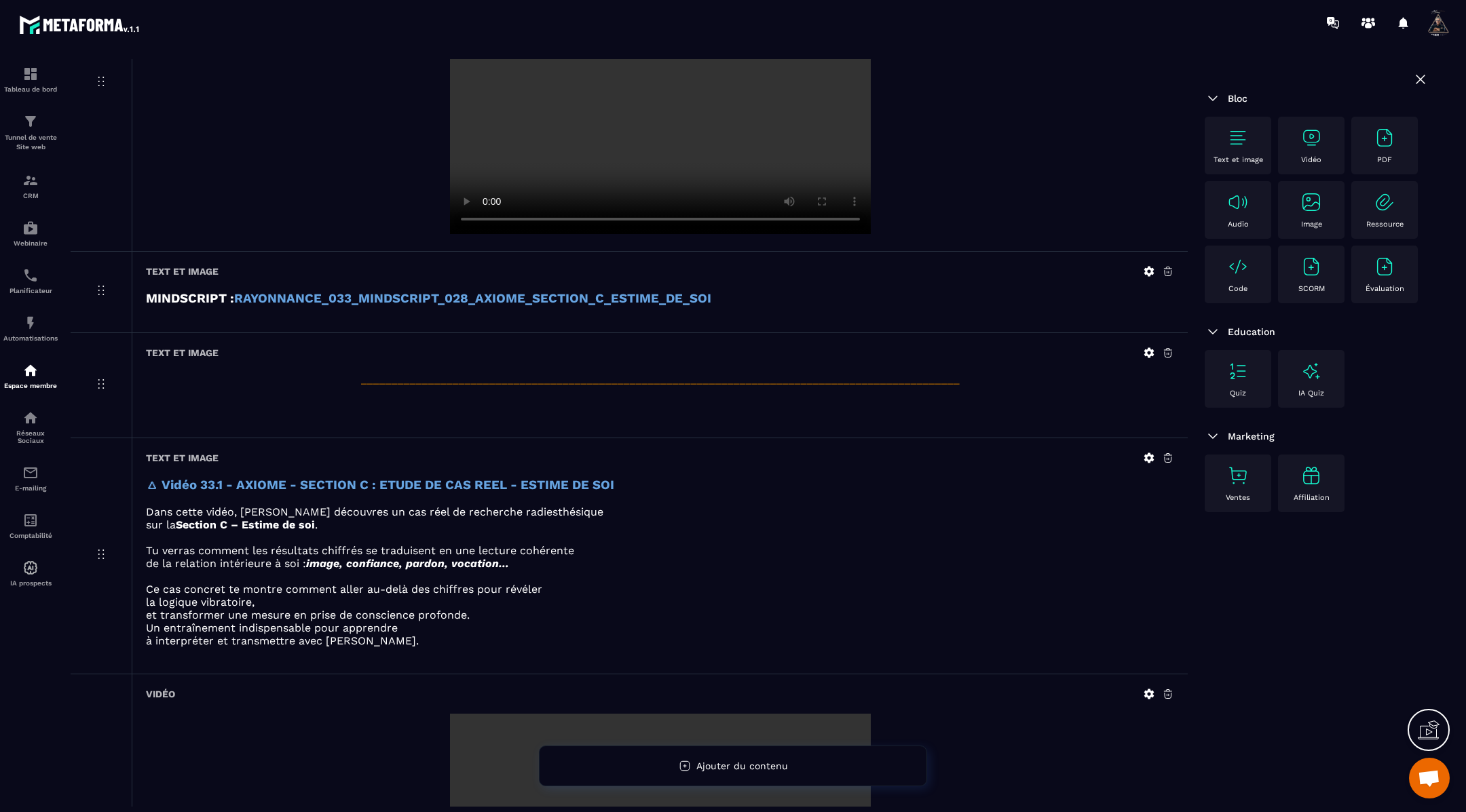
click at [1147, 346] on icon at bounding box center [1149, 352] width 13 height 13
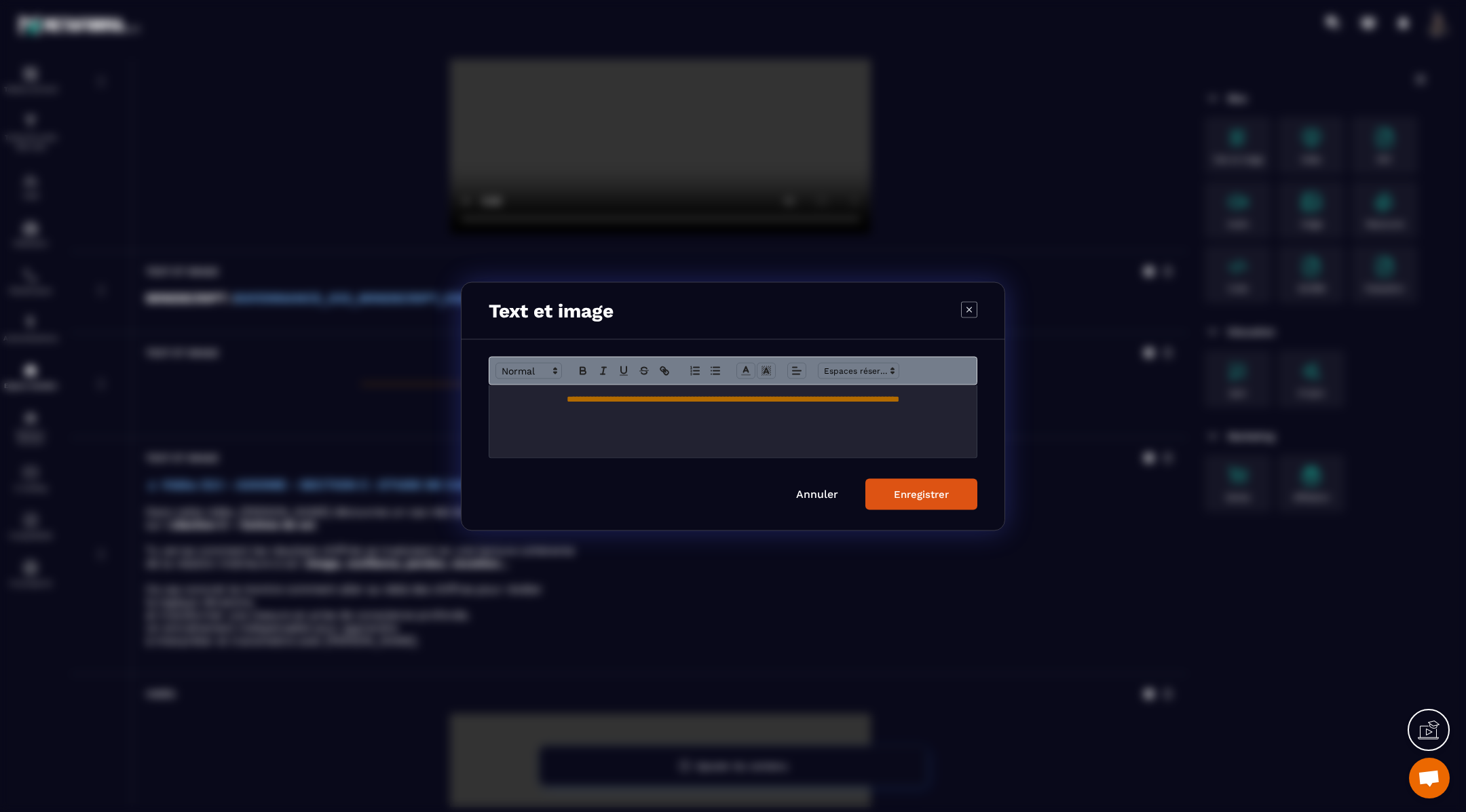
click at [899, 404] on p "**********" at bounding box center [733, 399] width 467 height 13
copy span "**********"
click at [928, 502] on button "Enregistrer" at bounding box center [921, 494] width 112 height 31
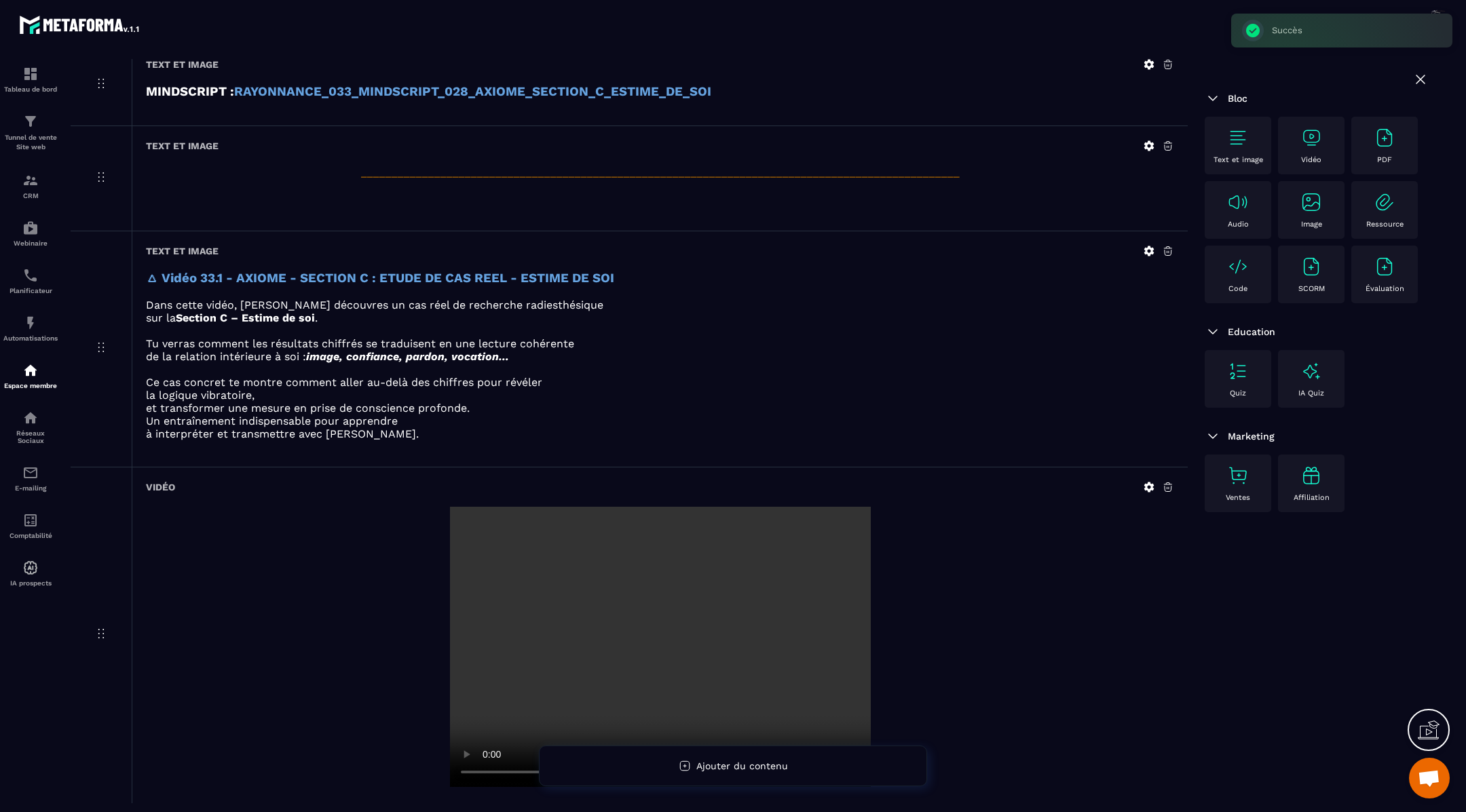
scroll to position [1650, 0]
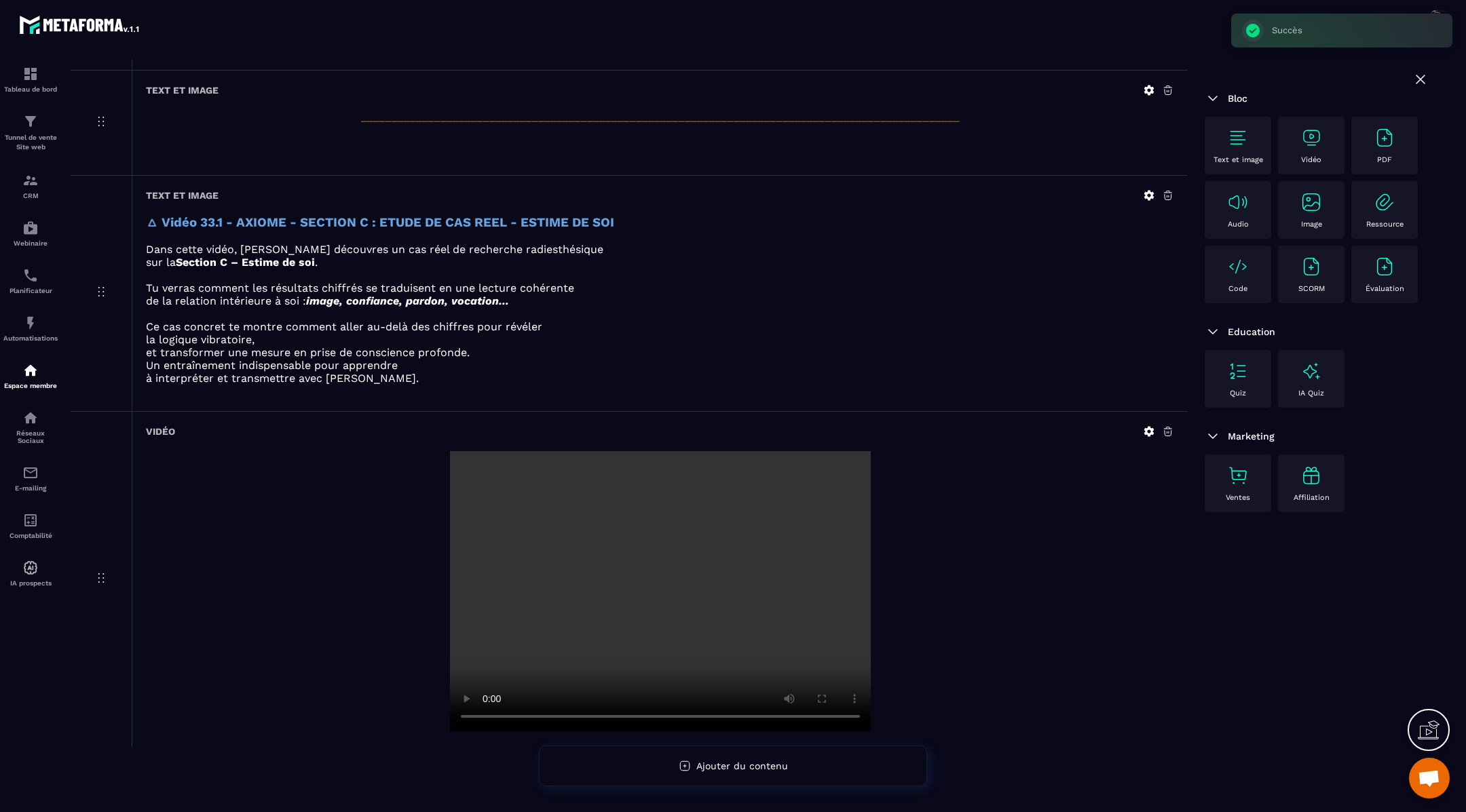
click at [1237, 130] on img at bounding box center [1238, 138] width 22 height 22
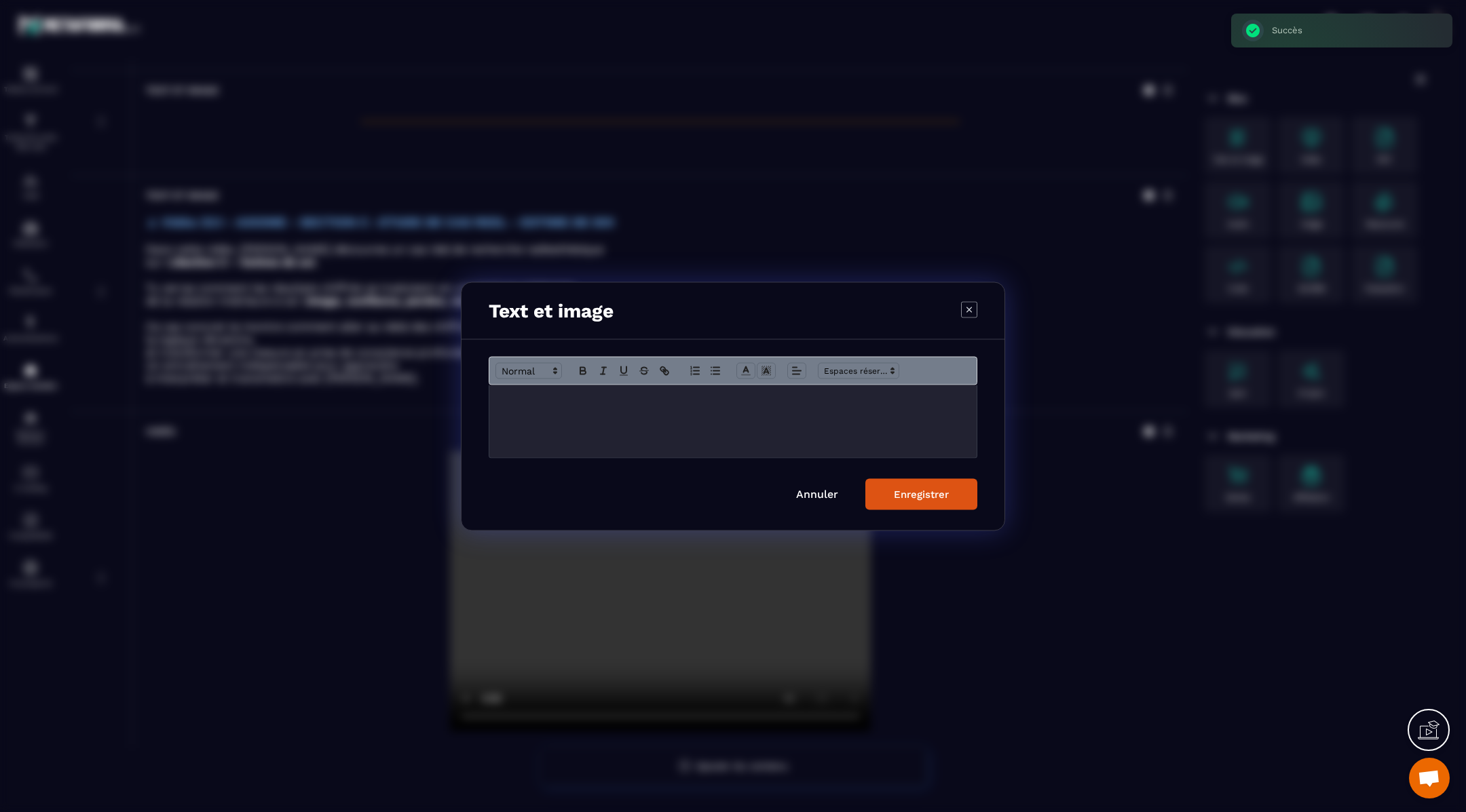
click at [882, 405] on div "Modal window" at bounding box center [733, 421] width 487 height 73
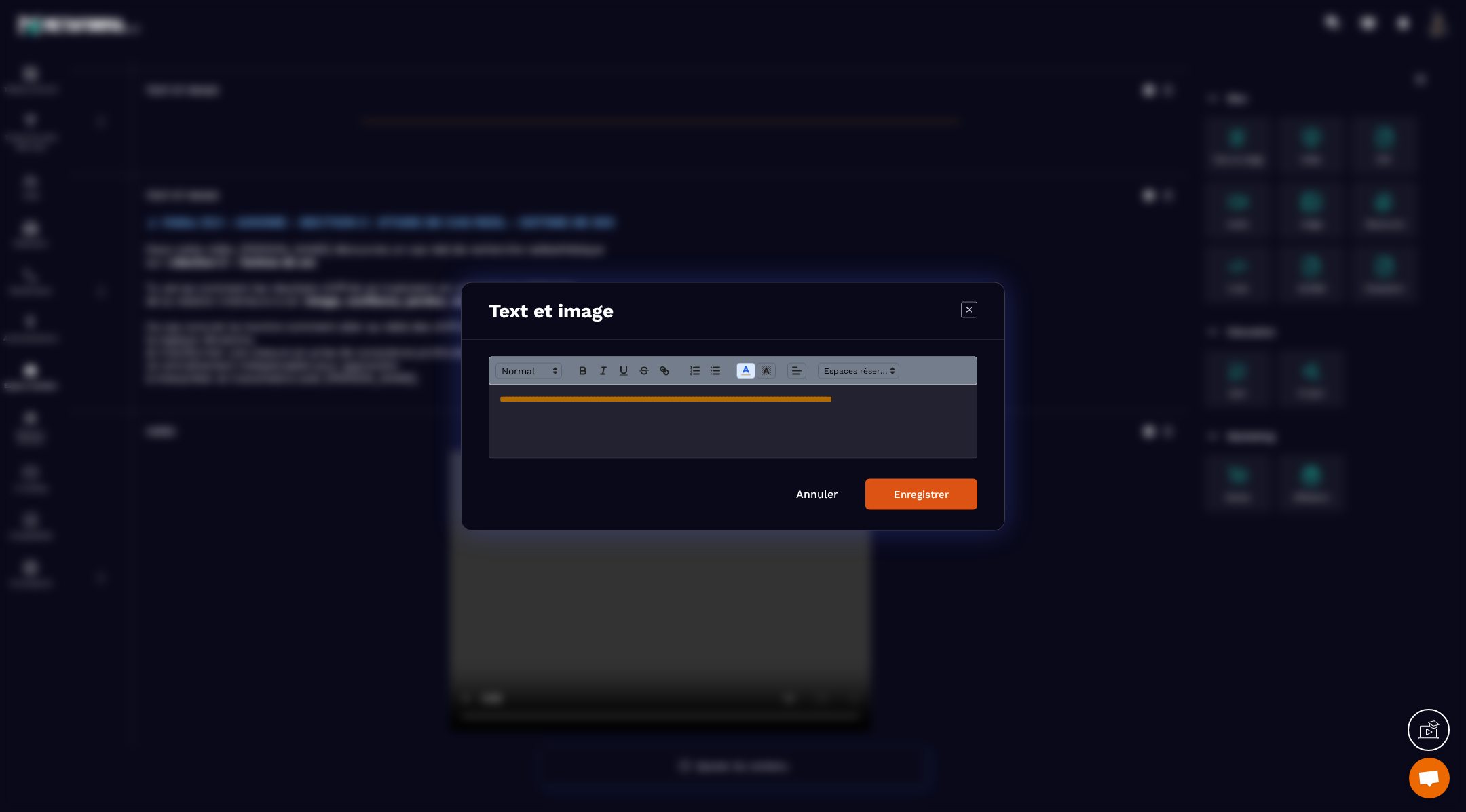
click at [908, 505] on button "Enregistrer" at bounding box center [921, 494] width 112 height 31
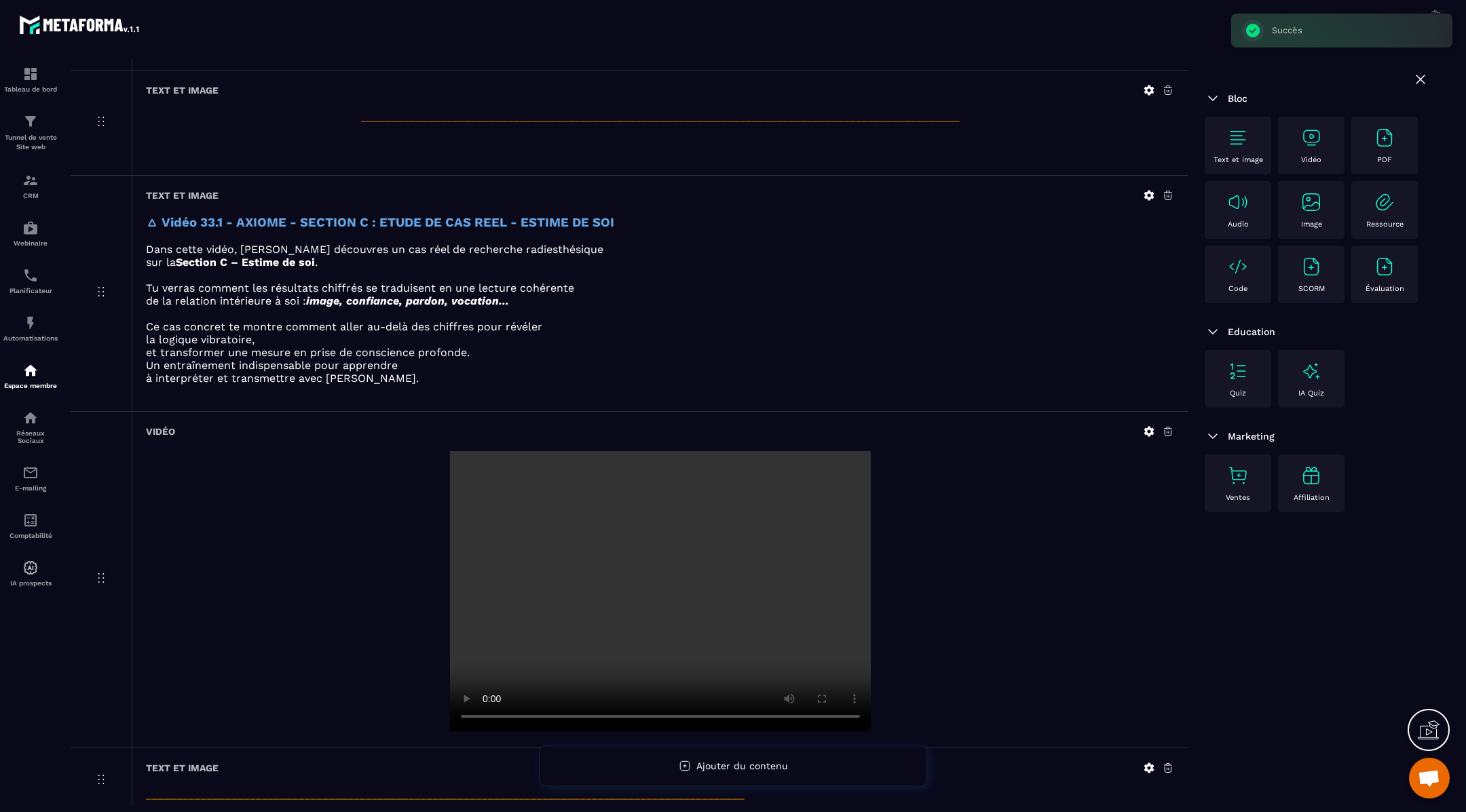
scroll to position [1717, 0]
